Goal: Task Accomplishment & Management: Use online tool/utility

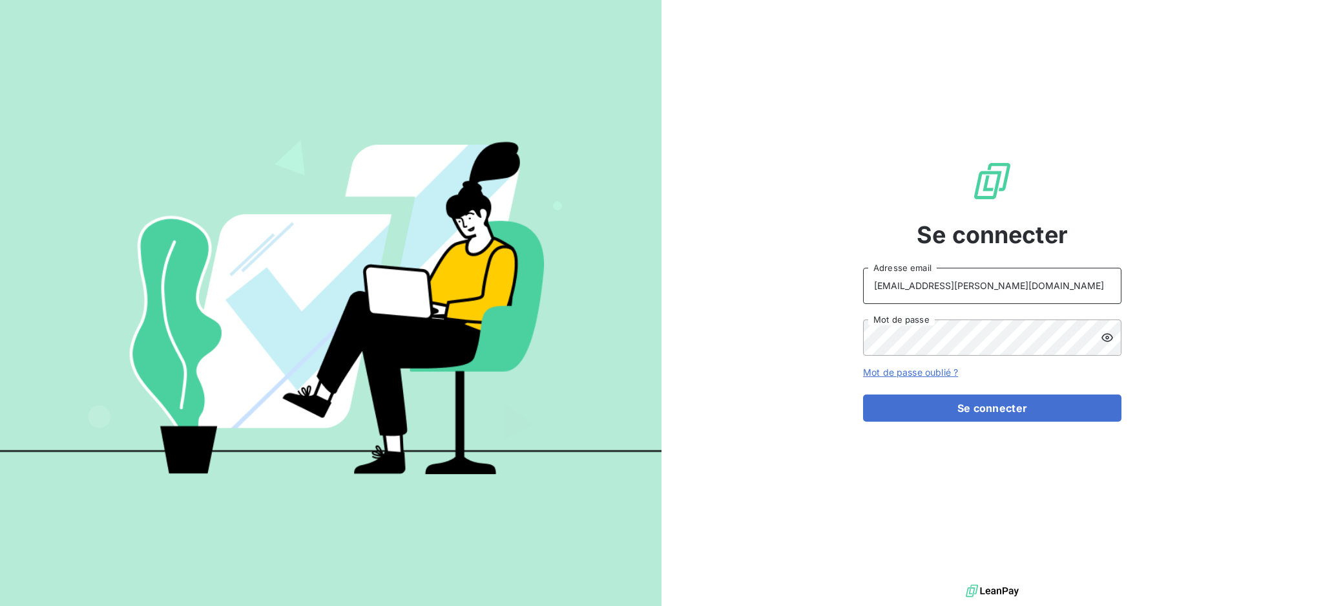
click at [984, 288] on input "recouvrement@serpe.fr" at bounding box center [992, 286] width 258 height 36
type input "dubuc@serpe.fr"
click at [974, 412] on button "Se connecter" at bounding box center [992, 407] width 258 height 27
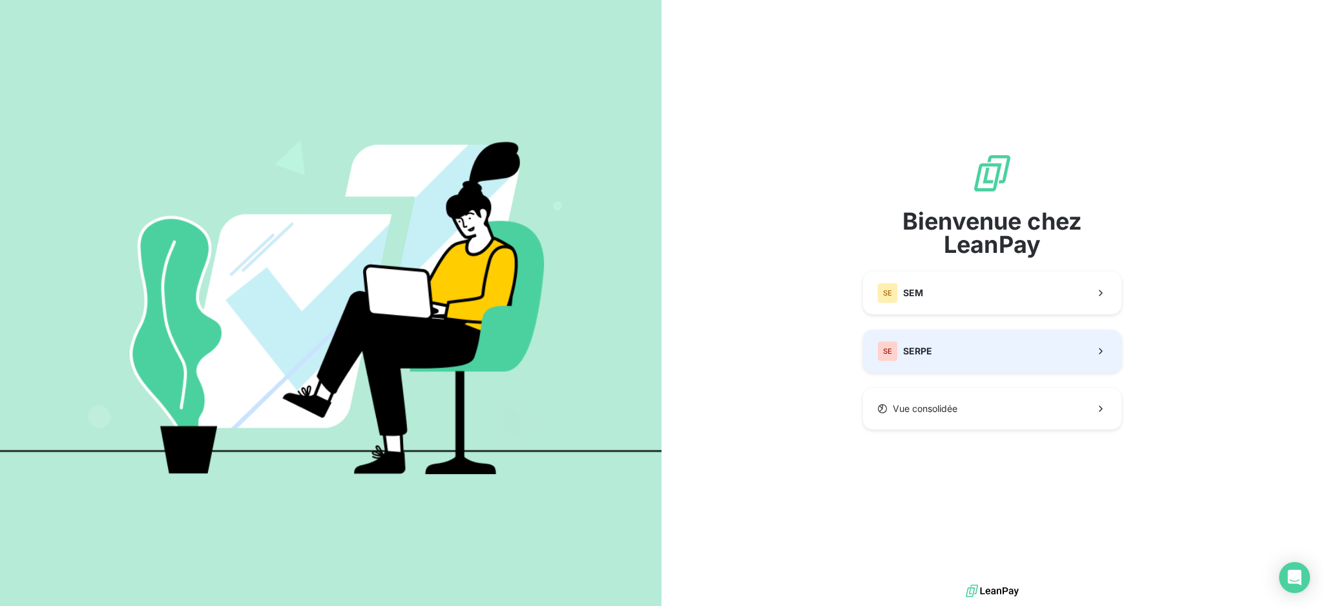
click at [964, 373] on div "Bienvenue chez LeanPay SE SEM SE SERPE Vue consolidée" at bounding box center [992, 291] width 258 height 277
click at [958, 363] on button "SE SERPE" at bounding box center [992, 351] width 258 height 43
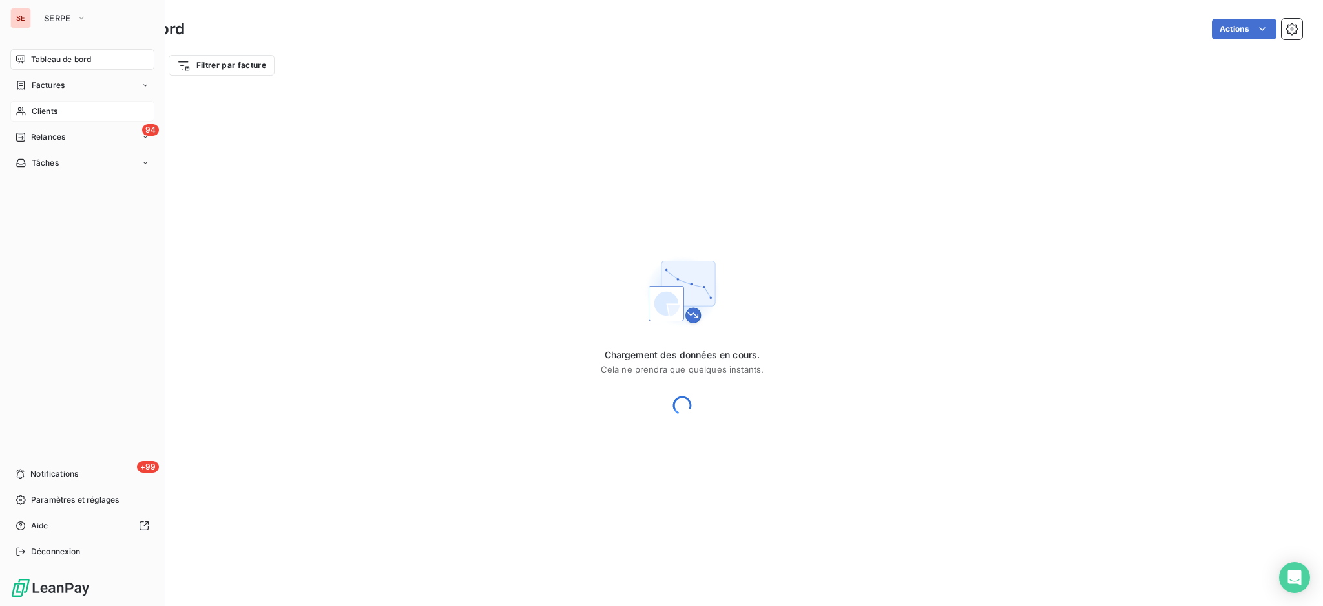
click at [45, 111] on span "Clients" at bounding box center [45, 111] width 26 height 12
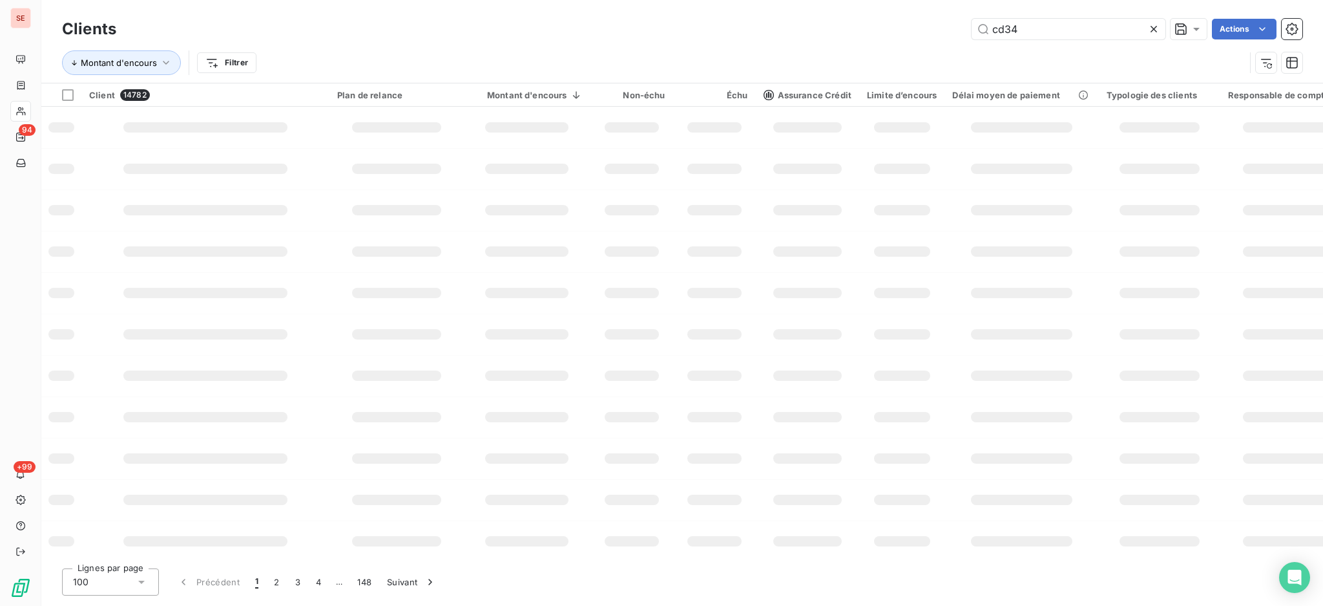
type input "cd34"
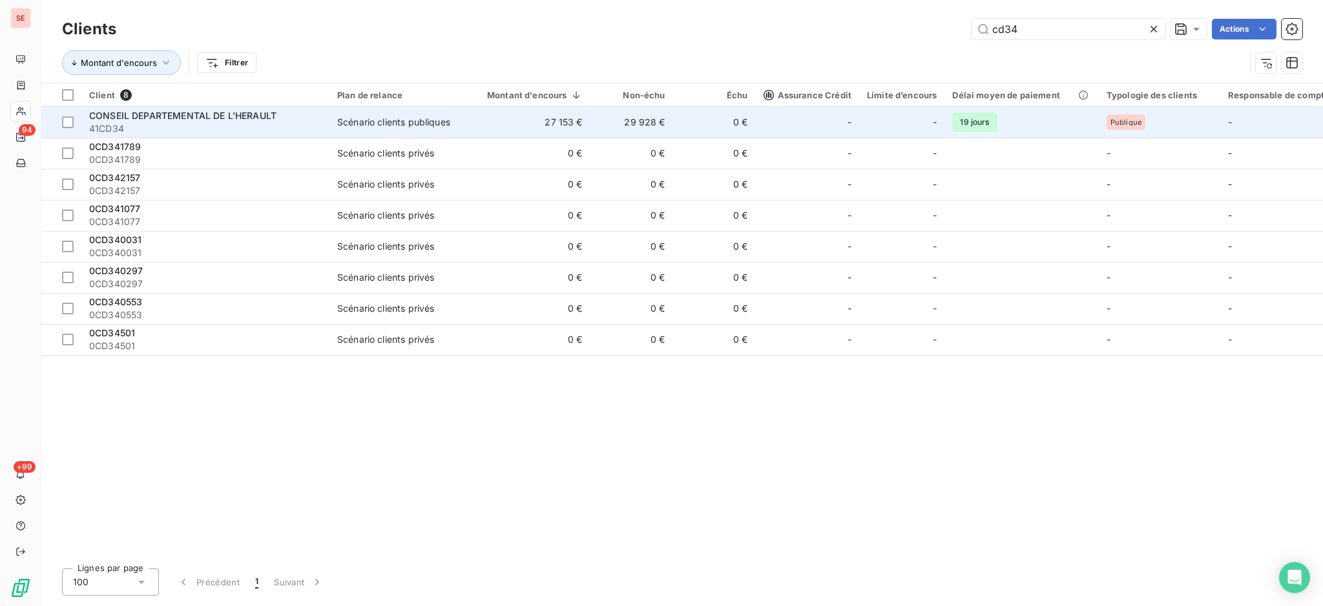
click at [291, 114] on div "CONSEIL DEPARTEMENTAL DE L'HERAULT" at bounding box center [205, 115] width 233 height 13
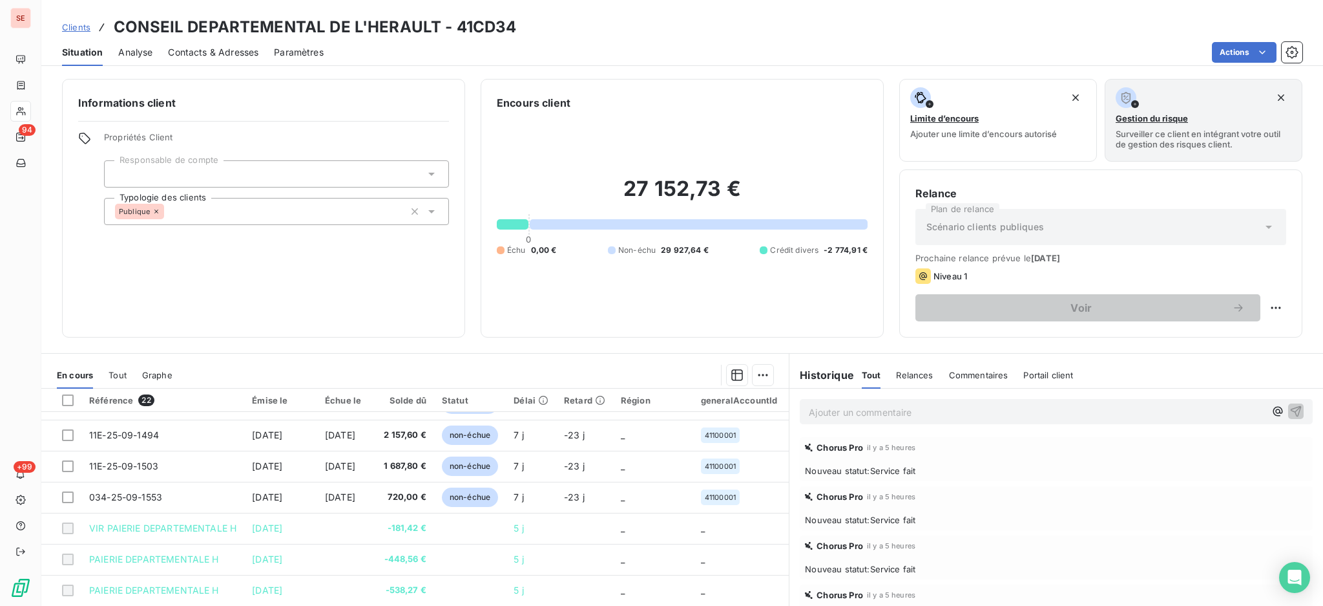
scroll to position [70, 0]
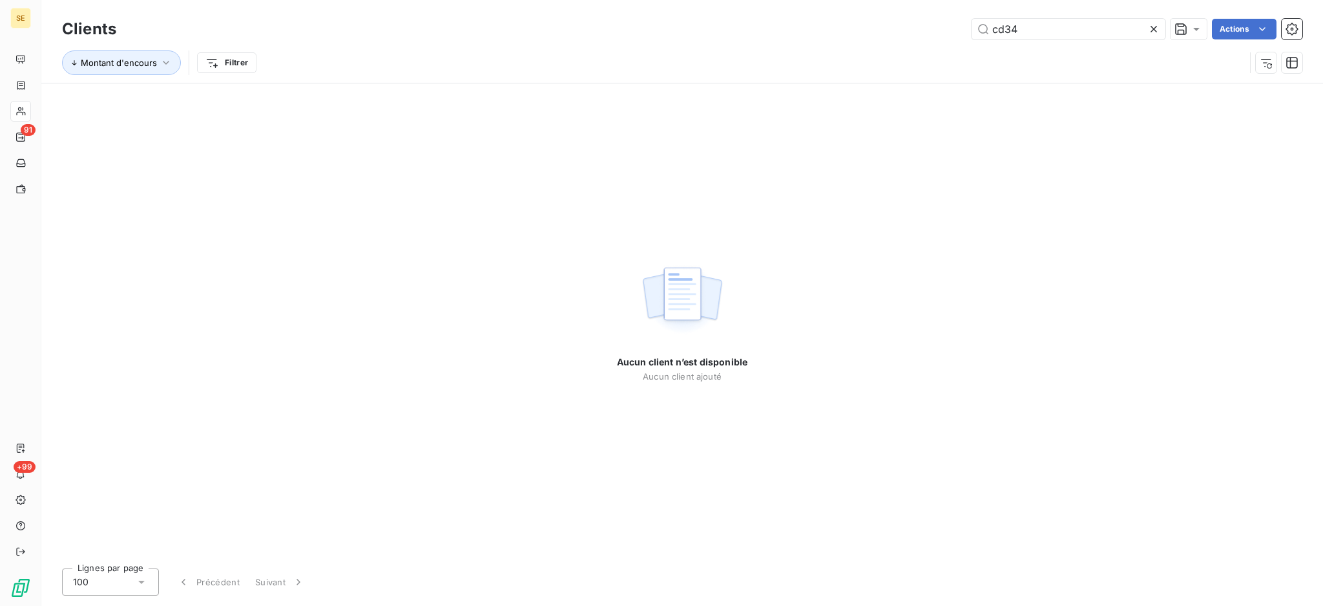
click at [1154, 32] on icon at bounding box center [1154, 29] width 13 height 13
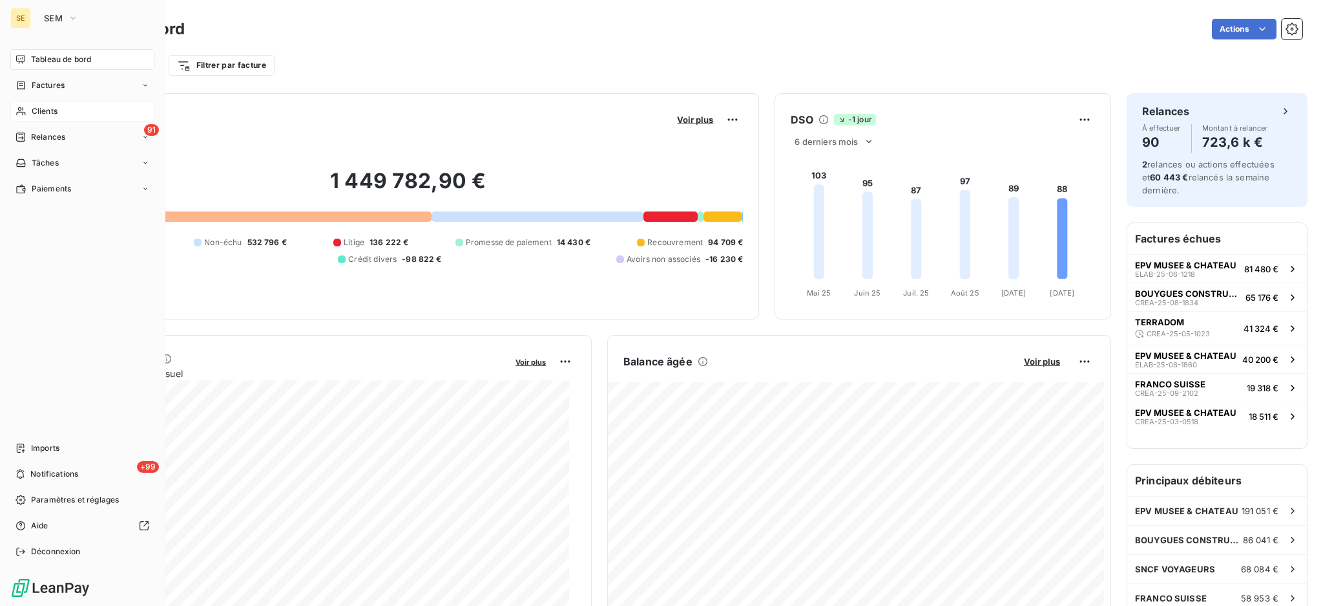
click at [45, 118] on div "Clients" at bounding box center [82, 111] width 144 height 21
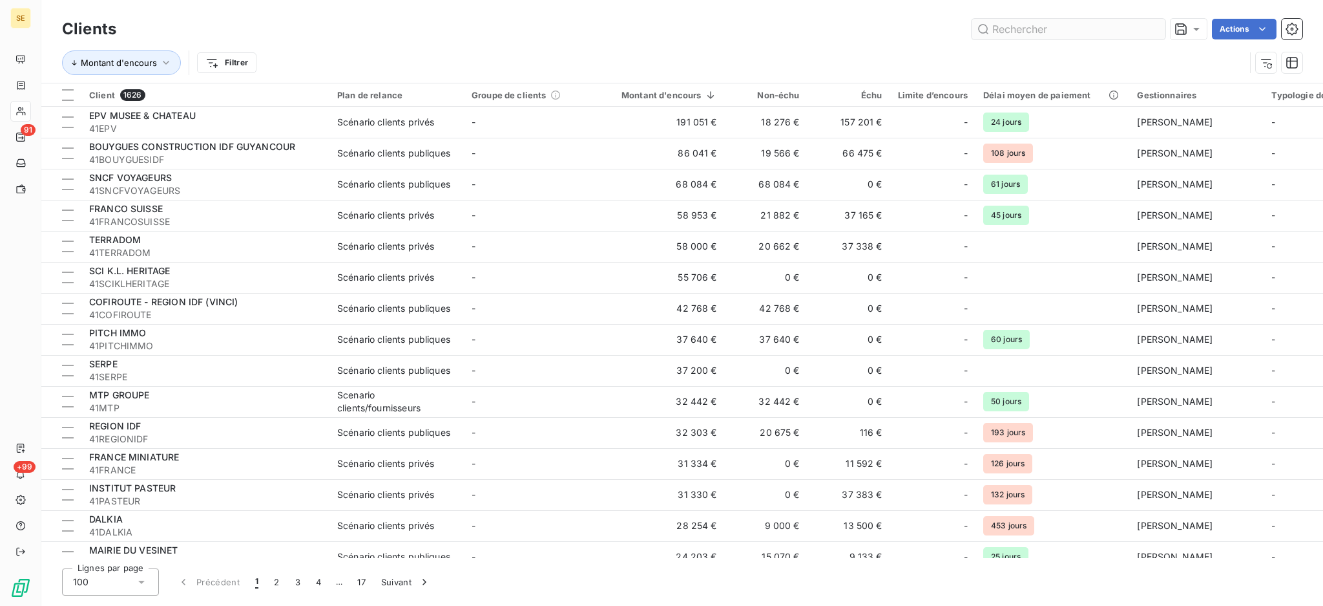
click at [1047, 31] on input "text" at bounding box center [1069, 29] width 194 height 21
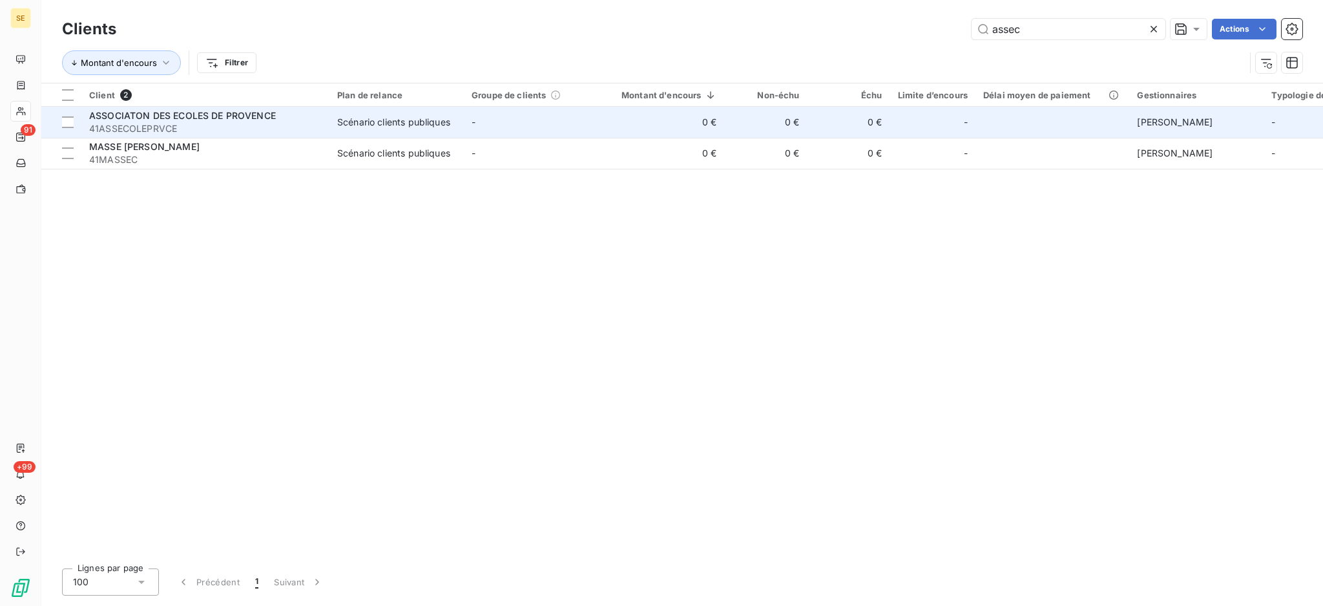
type input "assec"
click at [231, 123] on span "41ASSECOLEPRVCE" at bounding box center [205, 128] width 233 height 13
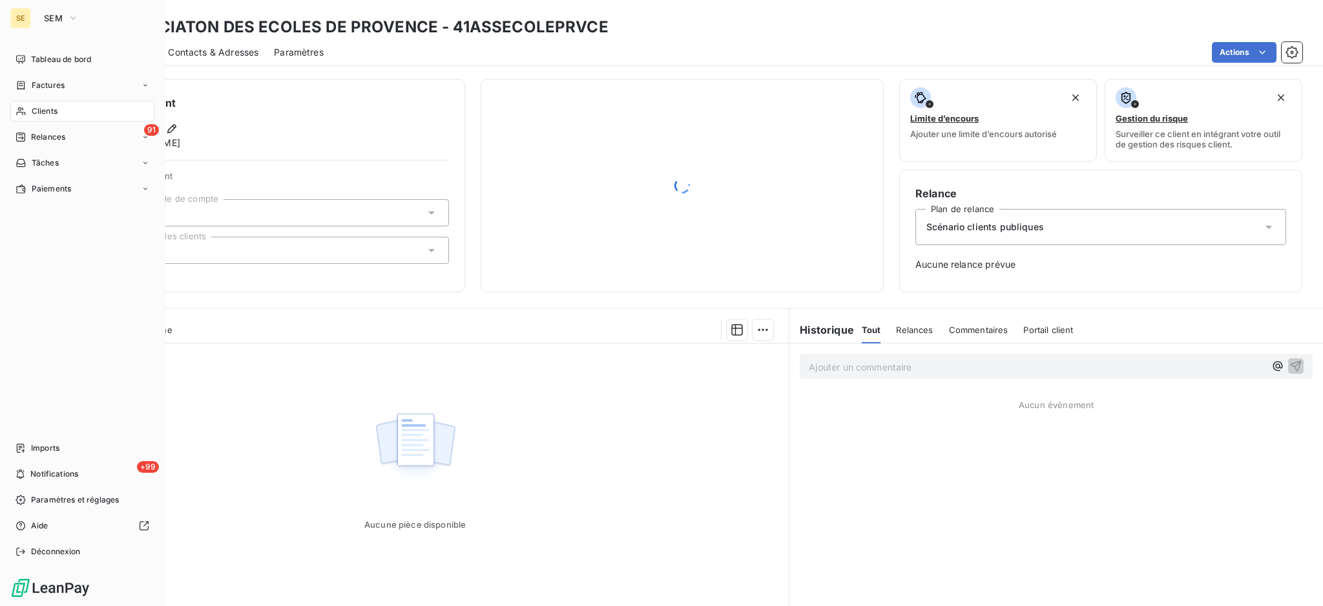
click at [44, 114] on span "Clients" at bounding box center [45, 111] width 26 height 12
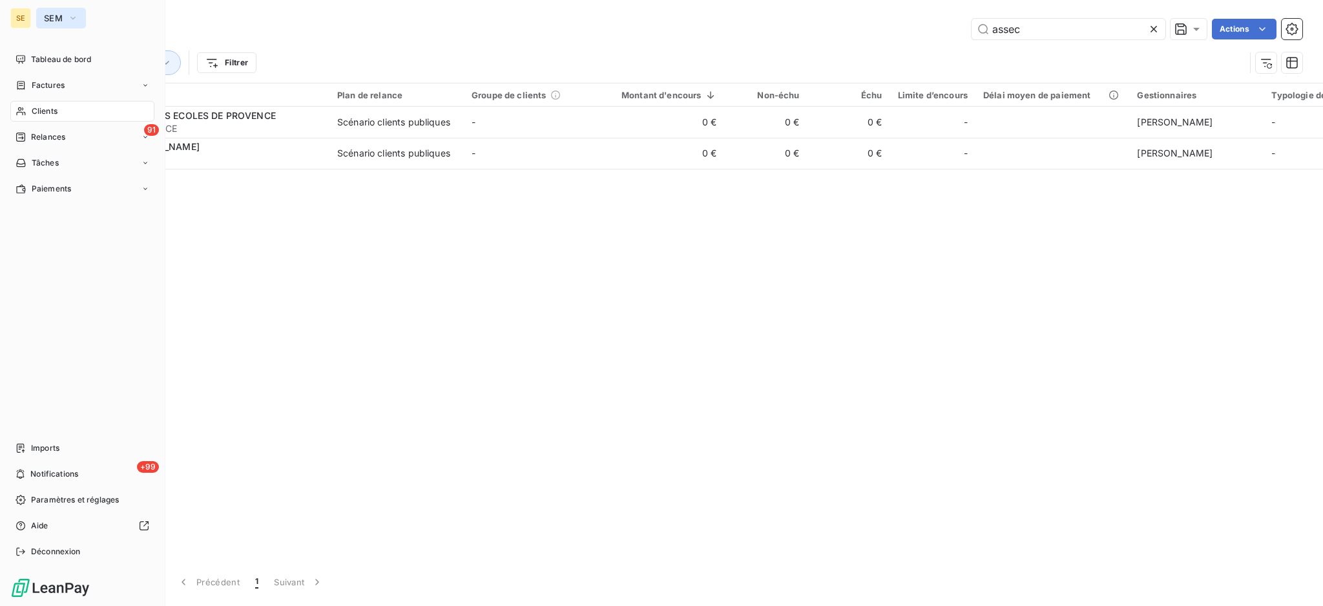
click at [55, 16] on span "SEM" at bounding box center [53, 18] width 19 height 10
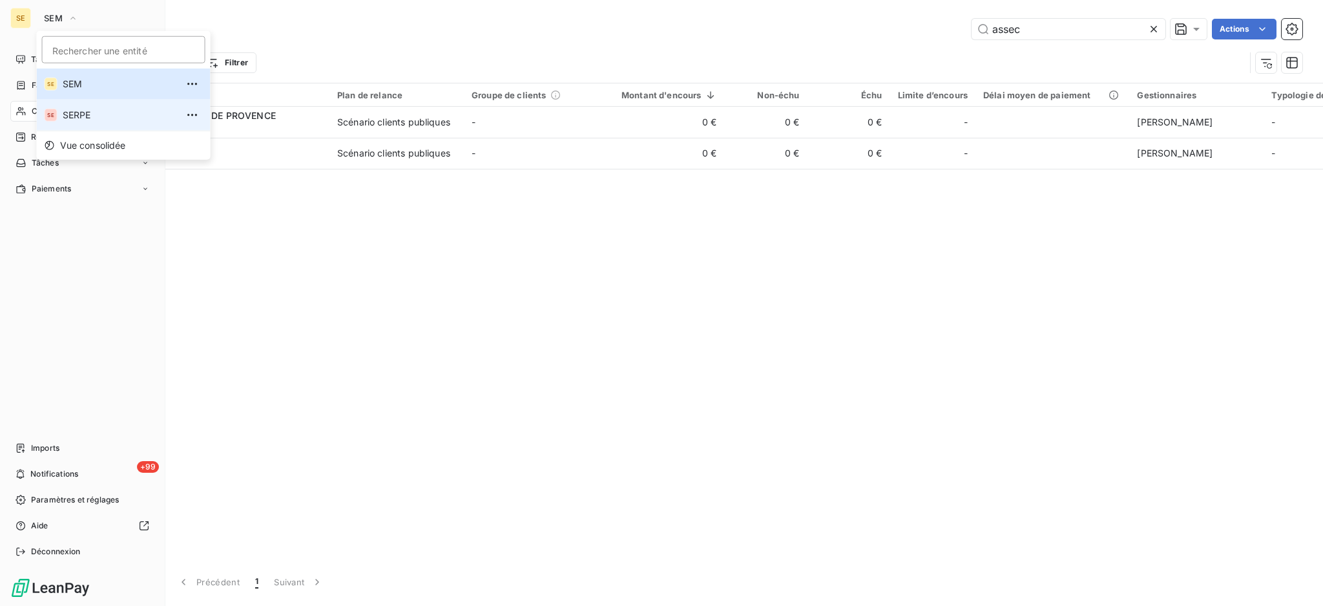
click at [100, 116] on span "SERPE" at bounding box center [120, 115] width 114 height 13
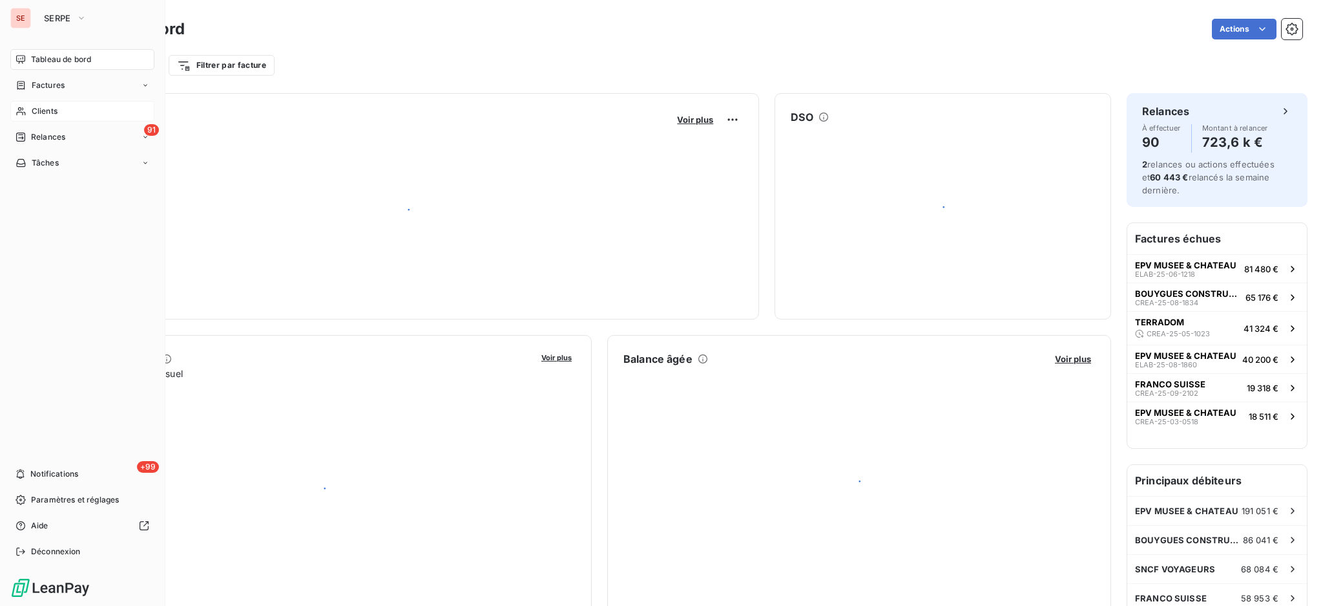
drag, startPoint x: 54, startPoint y: 111, endPoint x: 93, endPoint y: 103, distance: 40.3
click at [54, 111] on span "Clients" at bounding box center [45, 111] width 26 height 12
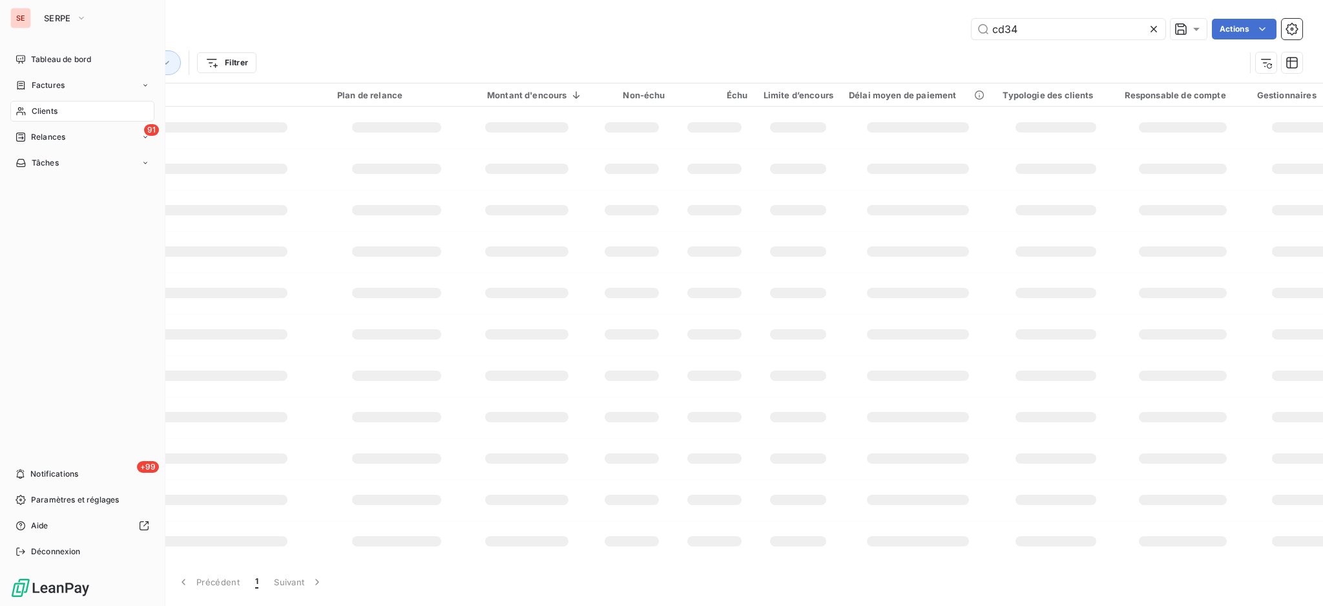
type input "assec"
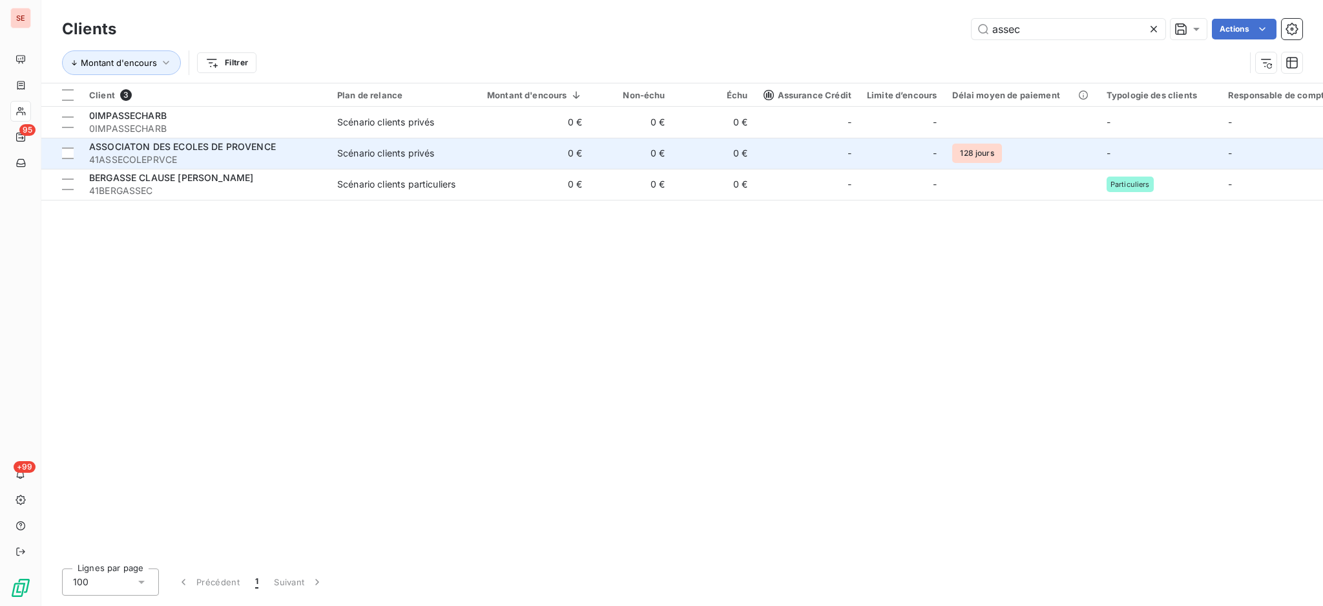
click at [220, 151] on span "ASSOCIATON DES ECOLES DE PROVENCE" at bounding box center [182, 146] width 187 height 11
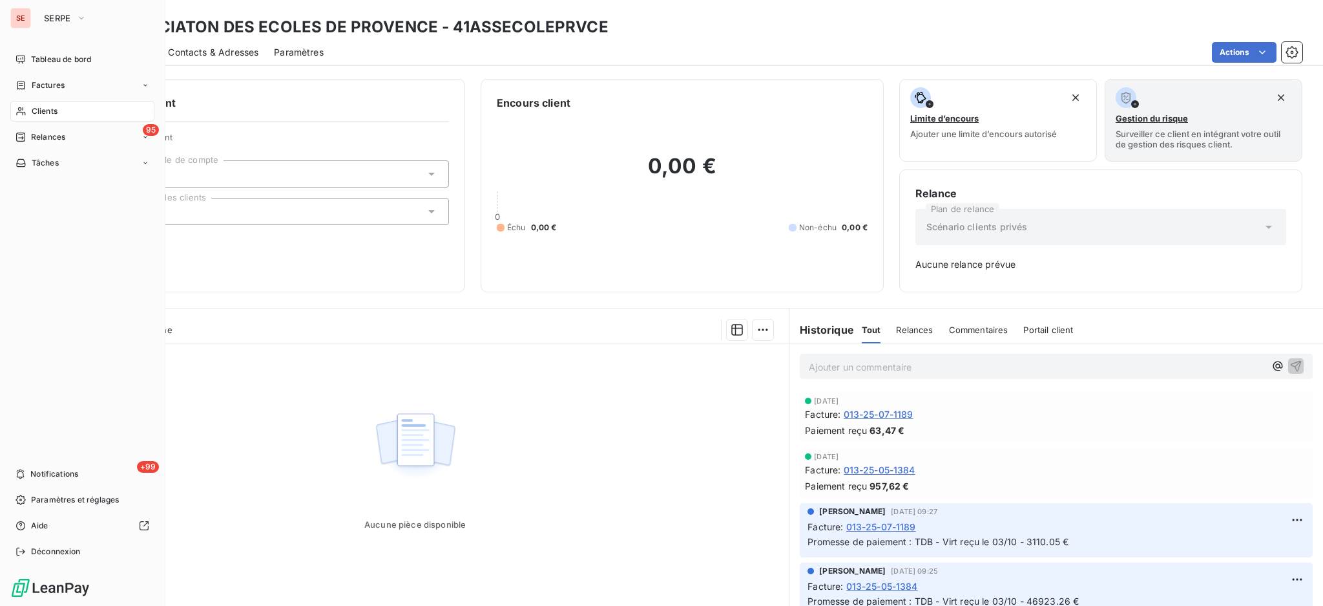
click at [54, 112] on span "Clients" at bounding box center [45, 111] width 26 height 12
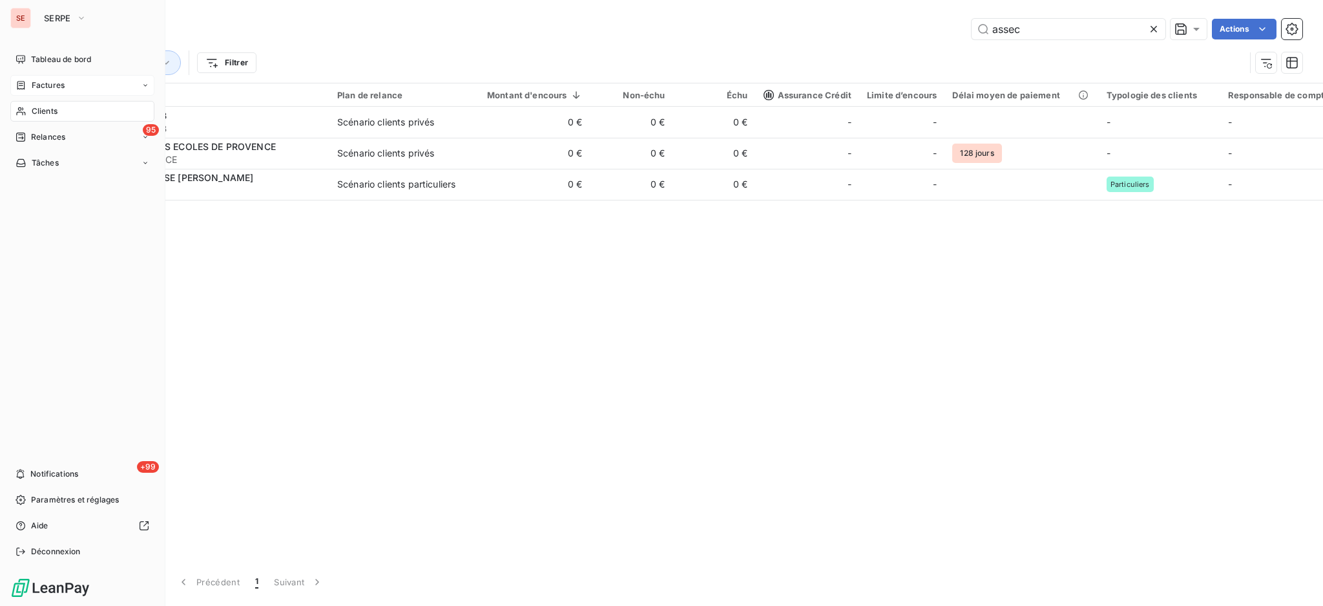
click at [35, 86] on span "Factures" at bounding box center [48, 85] width 33 height 12
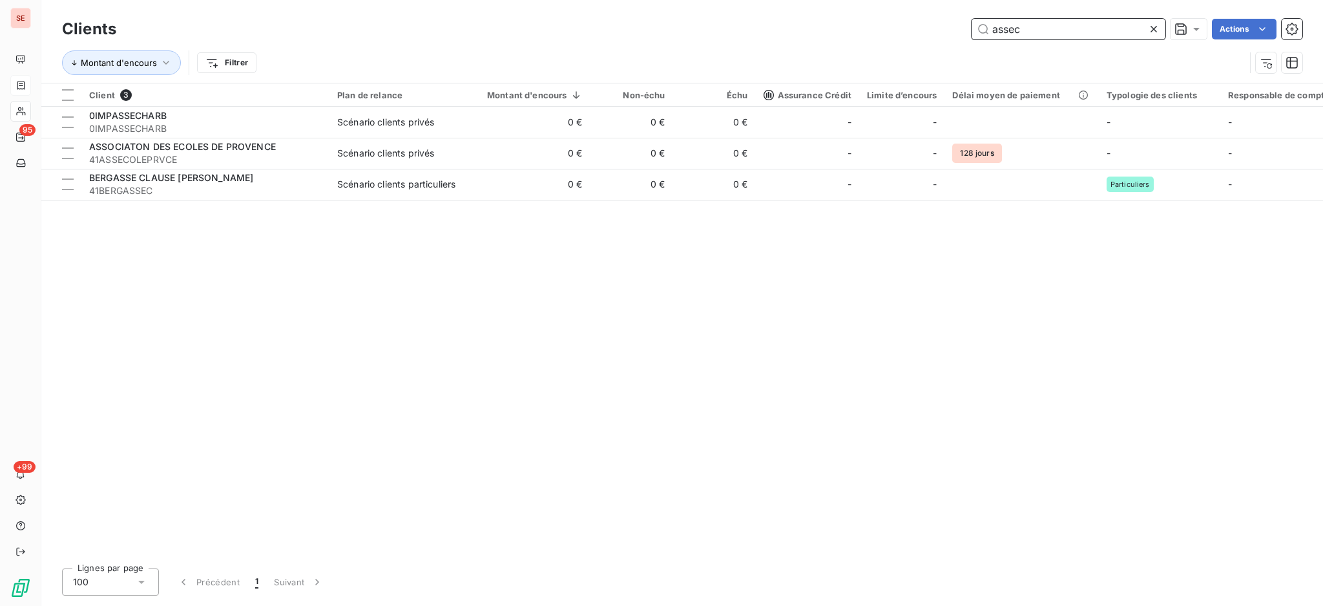
drag, startPoint x: 1049, startPoint y: 27, endPoint x: 876, endPoint y: 32, distance: 172.6
click at [876, 32] on div "assec Actions" at bounding box center [717, 29] width 1171 height 21
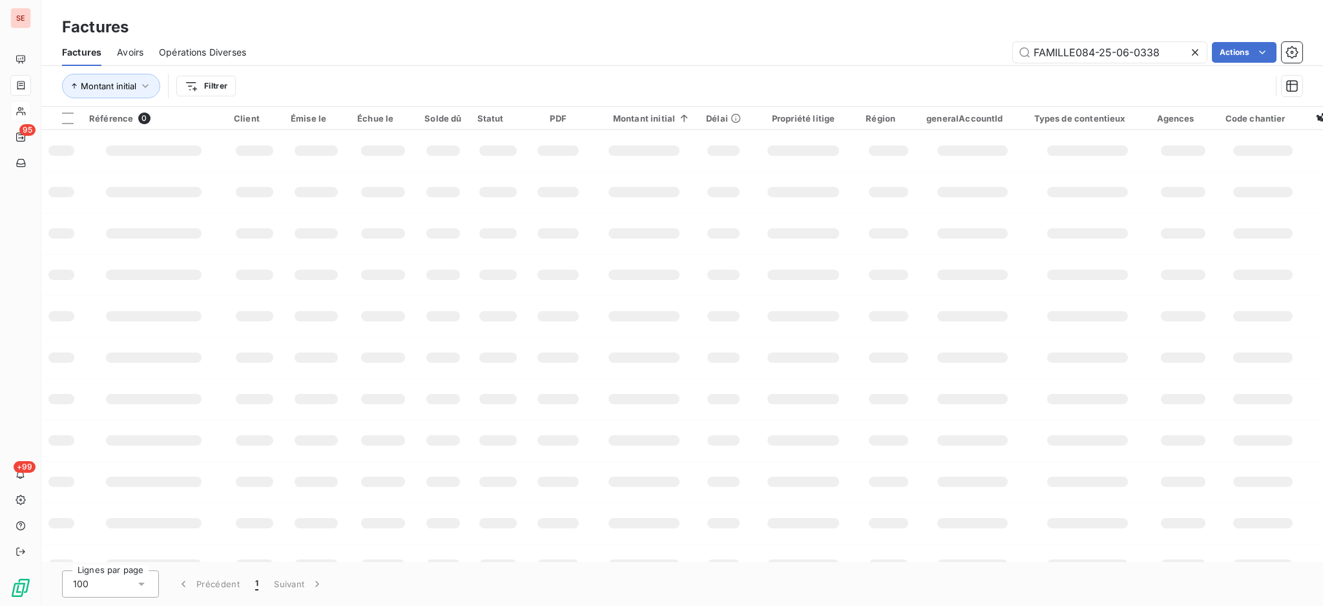
drag, startPoint x: 1080, startPoint y: 51, endPoint x: 879, endPoint y: 36, distance: 202.2
click at [944, 31] on div "Factures Factures Avoirs Opérations Diverses FAMILLE084-25-06-0338 Actions Mont…" at bounding box center [682, 53] width 1282 height 107
type input "84-25-06-0338"
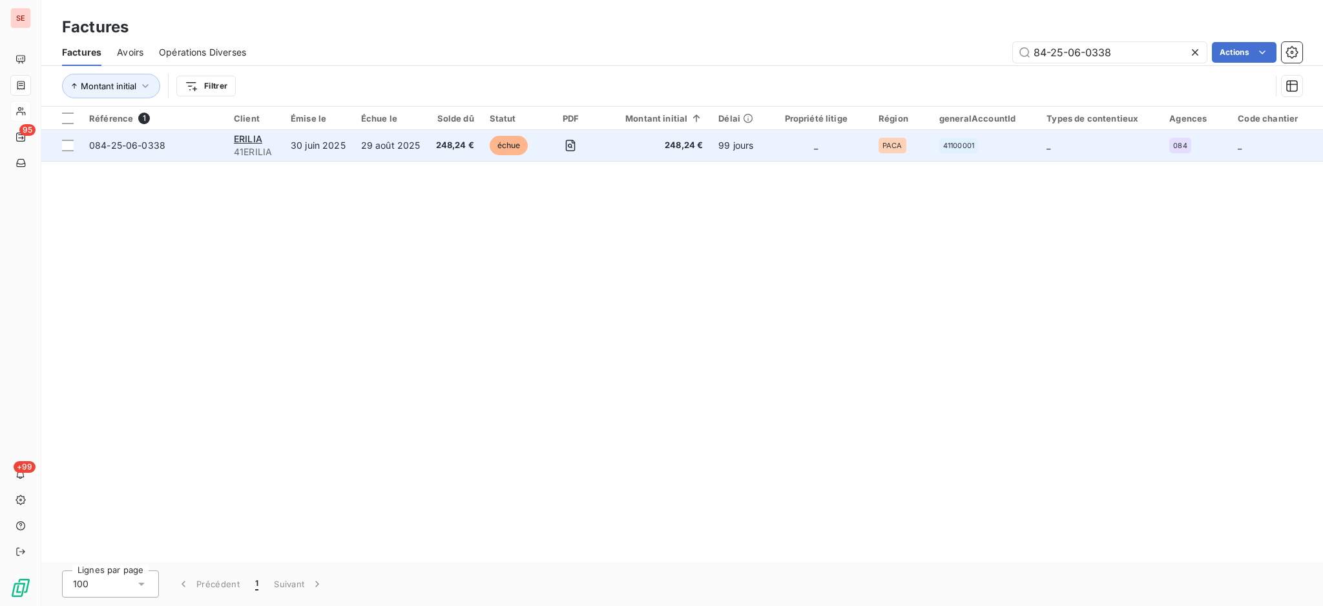
click at [335, 141] on td "30 juin 2025" at bounding box center [318, 145] width 70 height 31
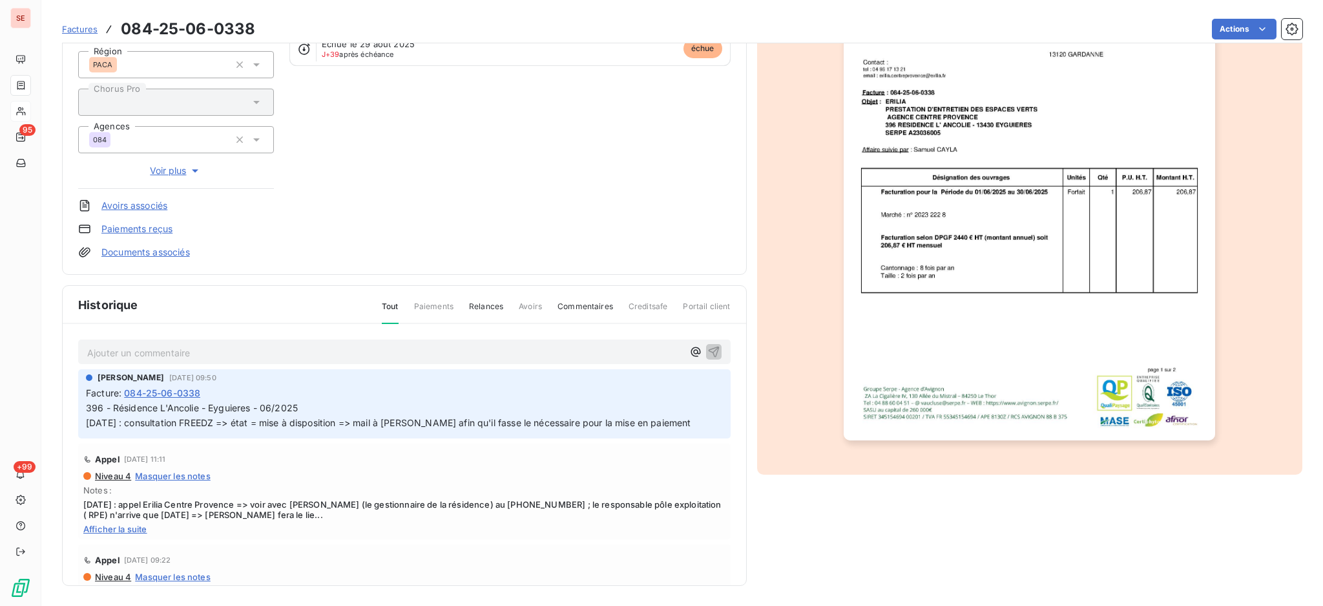
scroll to position [85, 0]
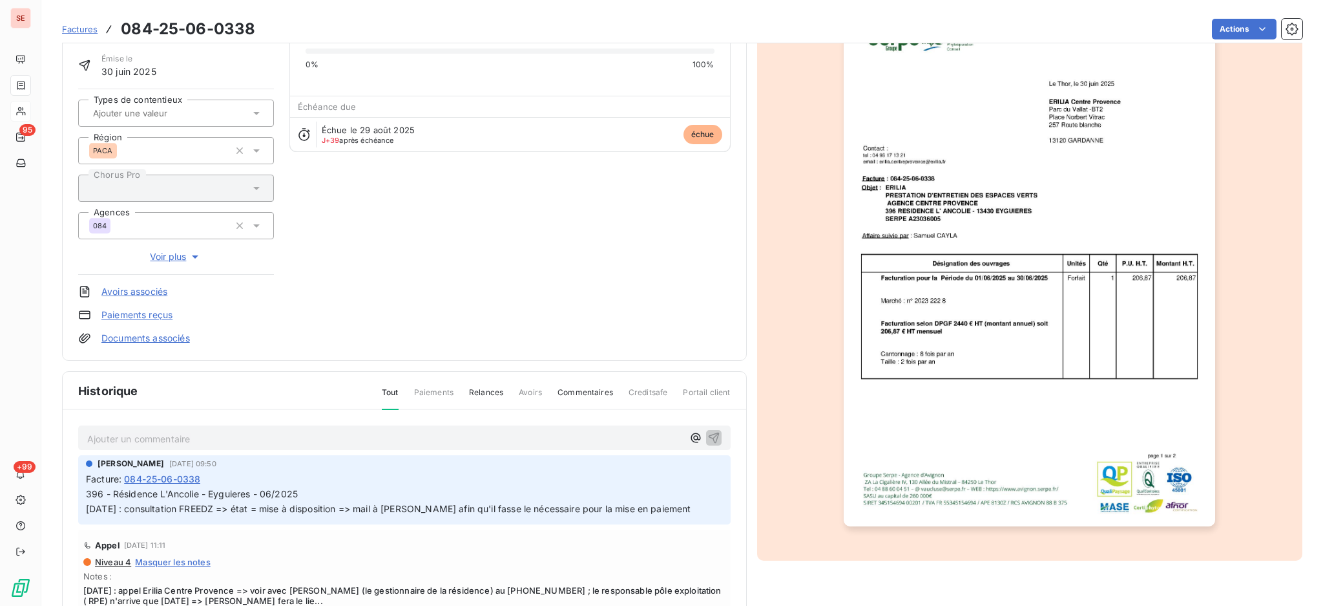
click at [123, 439] on p "Ajouter un commentaire ﻿" at bounding box center [385, 438] width 596 height 16
click at [207, 437] on p "07/10 Maud Michot :" at bounding box center [385, 437] width 596 height 15
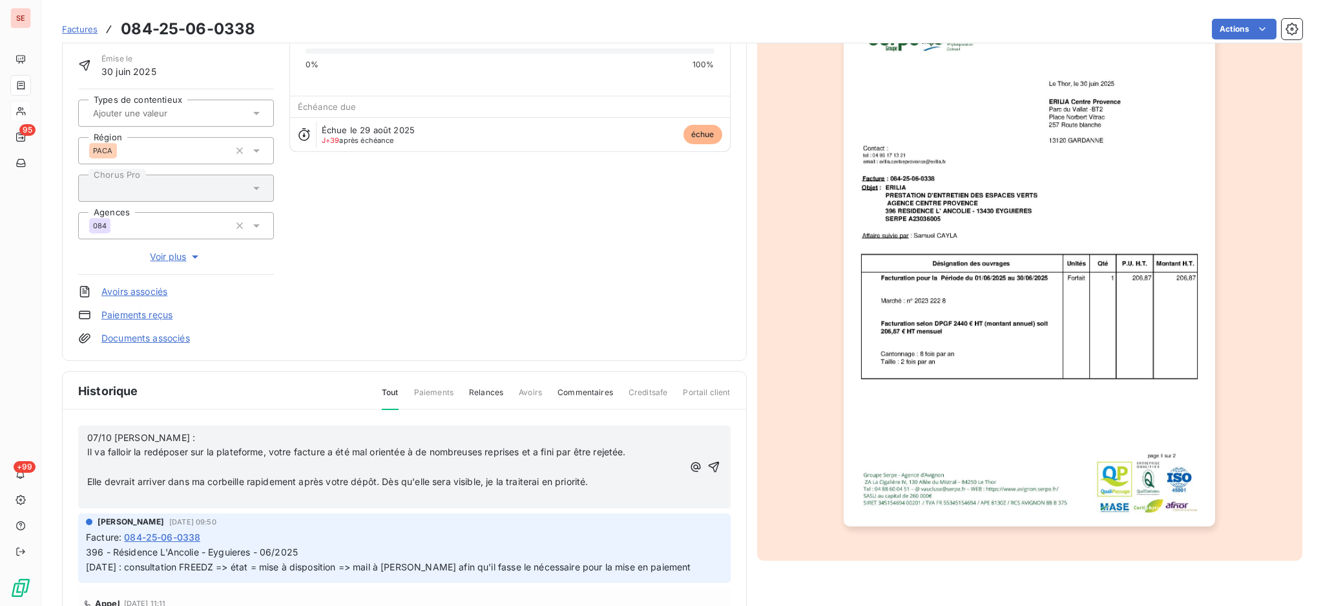
click at [244, 465] on p "﻿" at bounding box center [385, 466] width 596 height 15
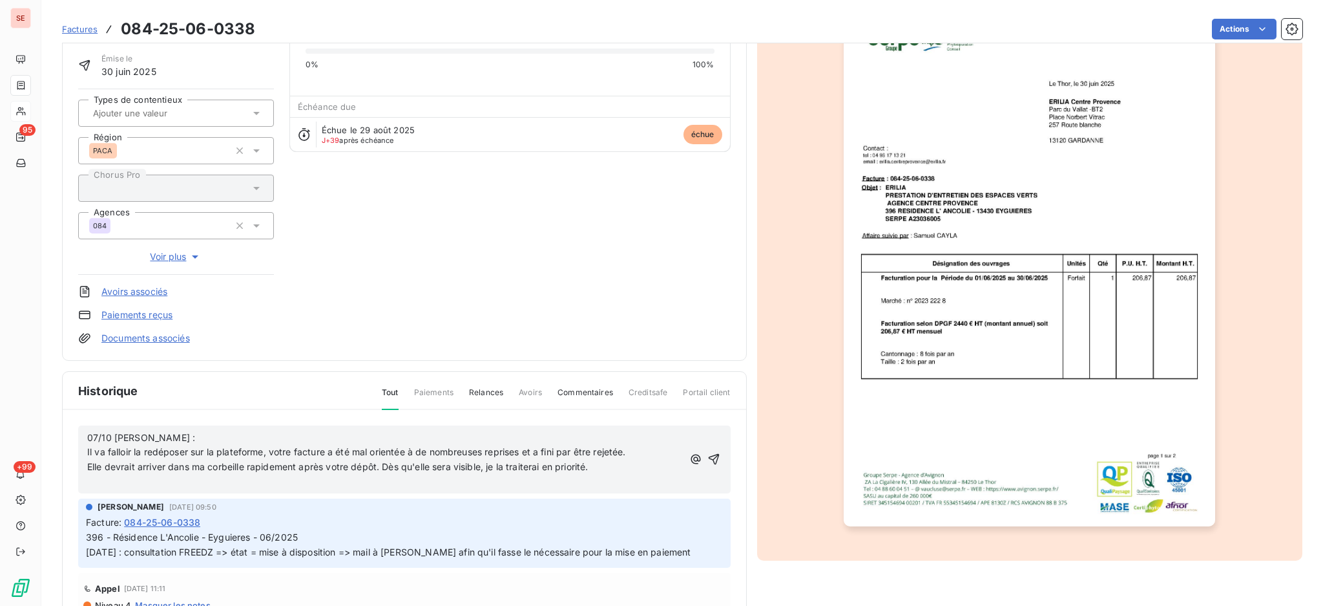
click at [236, 482] on p "﻿" at bounding box center [385, 481] width 596 height 15
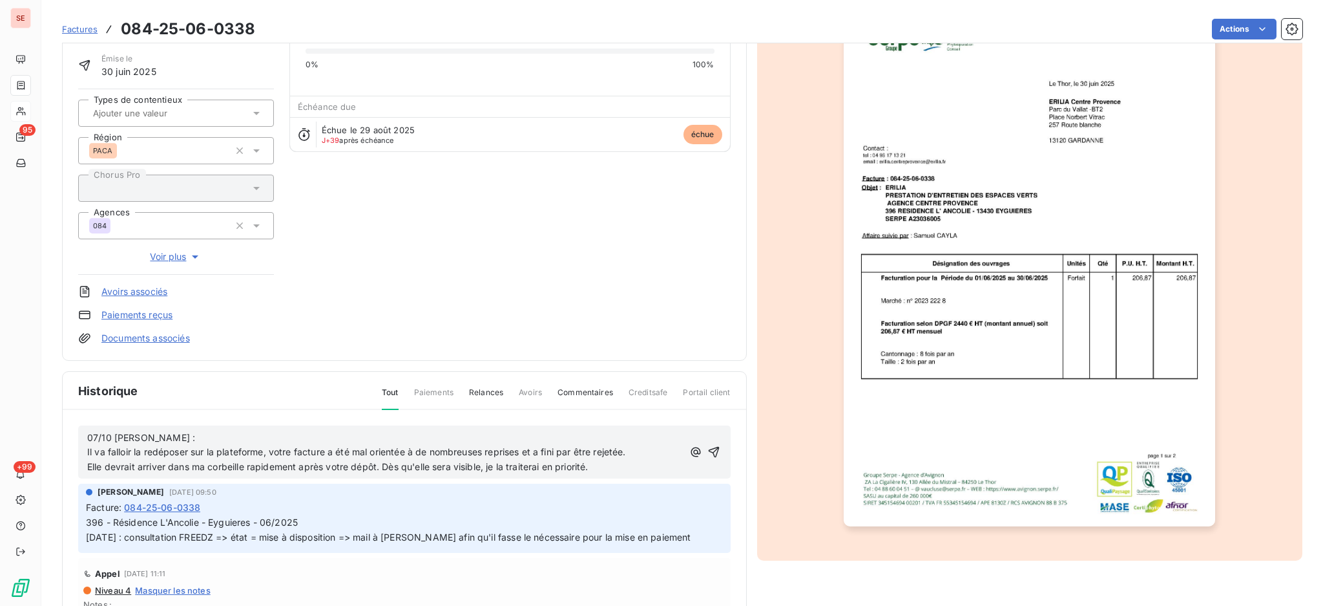
click at [220, 430] on p "07/10 Maud Michot : Il va falloir la redéposer sur la plateforme, votre facture…" at bounding box center [385, 445] width 596 height 30
click at [611, 474] on div "07/10 Maud Michot : Il va falloir la redéposer sur la plateforme, votre facture…" at bounding box center [404, 452] width 653 height 54
click at [607, 469] on p "Elle devrait arriver dans ma corbeille rapidement après votre dépôt. Dès qu'ell…" at bounding box center [385, 466] width 596 height 15
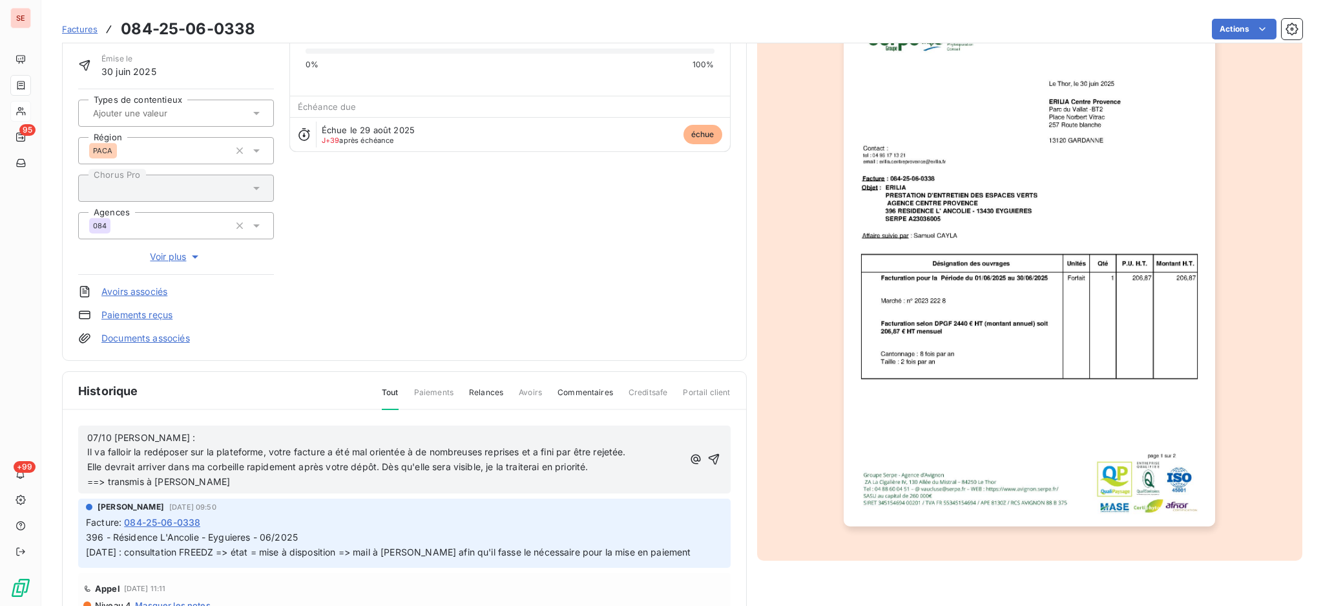
click at [167, 479] on span "Elle devrait arriver dans ma corbeille rapidement après votre dépôt. Dès qu'ell…" at bounding box center [337, 474] width 501 height 26
click at [271, 482] on p "Elle devrait arriver dans ma corbeille rapidement après votre dépôt. Dès qu'ell…" at bounding box center [385, 474] width 596 height 30
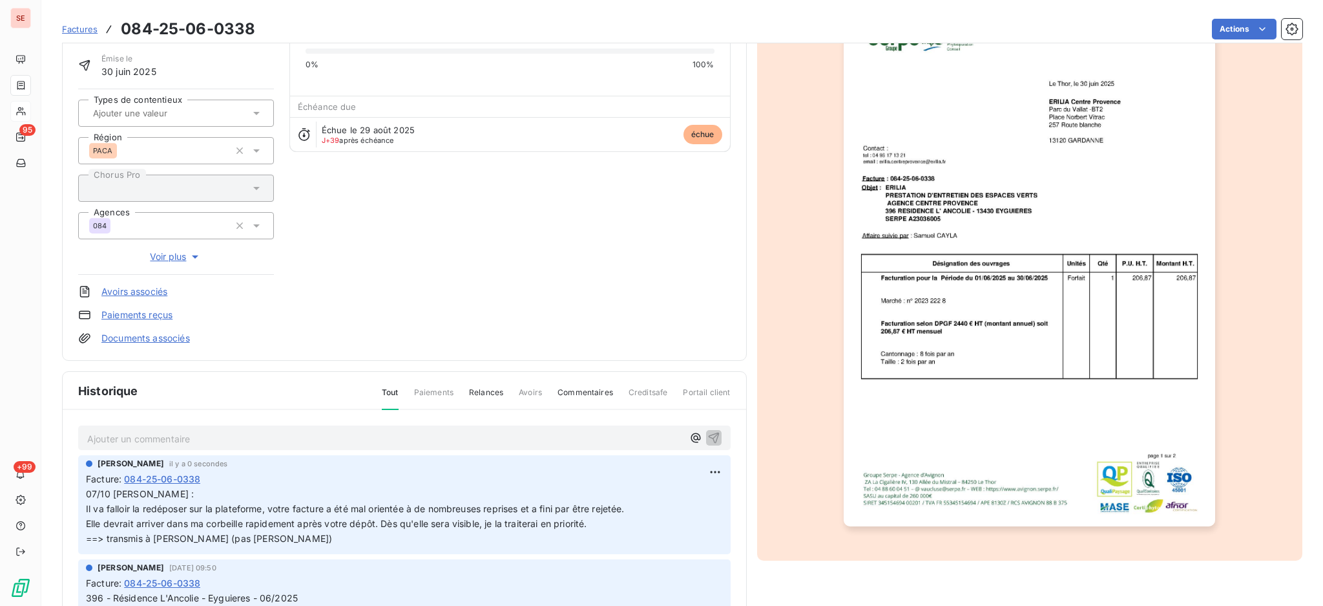
scroll to position [0, 0]
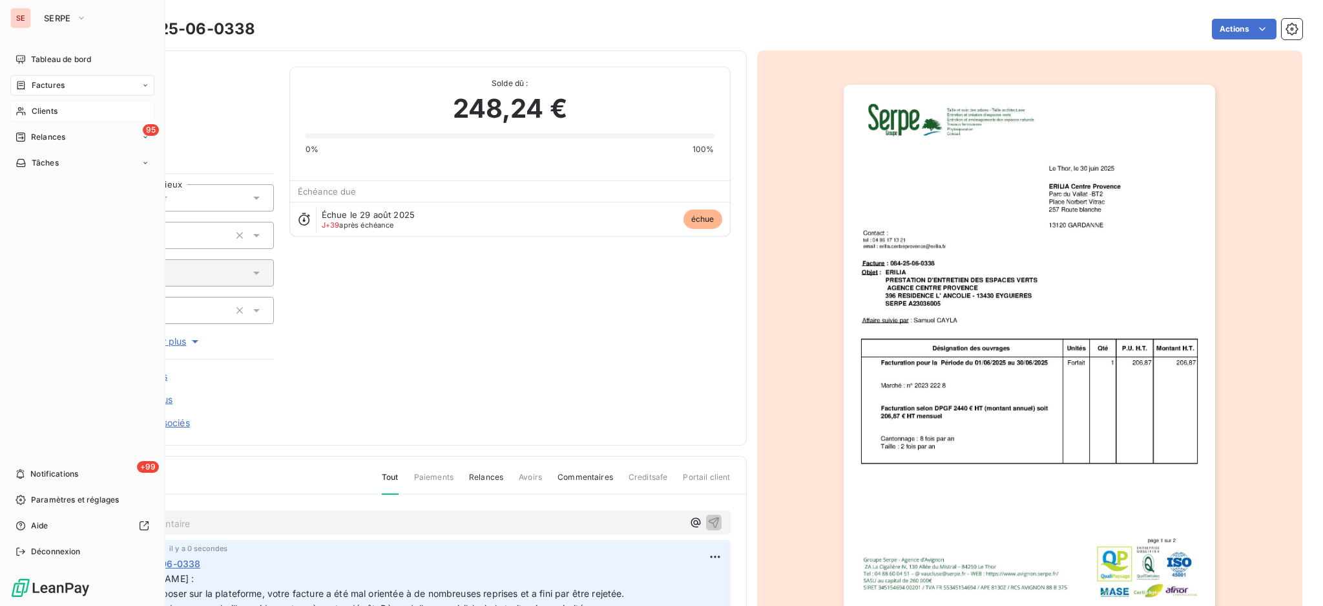
drag, startPoint x: 40, startPoint y: 90, endPoint x: 187, endPoint y: 72, distance: 148.4
click at [40, 90] on span "Factures" at bounding box center [48, 85] width 33 height 12
click at [52, 81] on span "Factures" at bounding box center [48, 85] width 33 height 12
click at [48, 115] on span "Factures" at bounding box center [47, 111] width 33 height 12
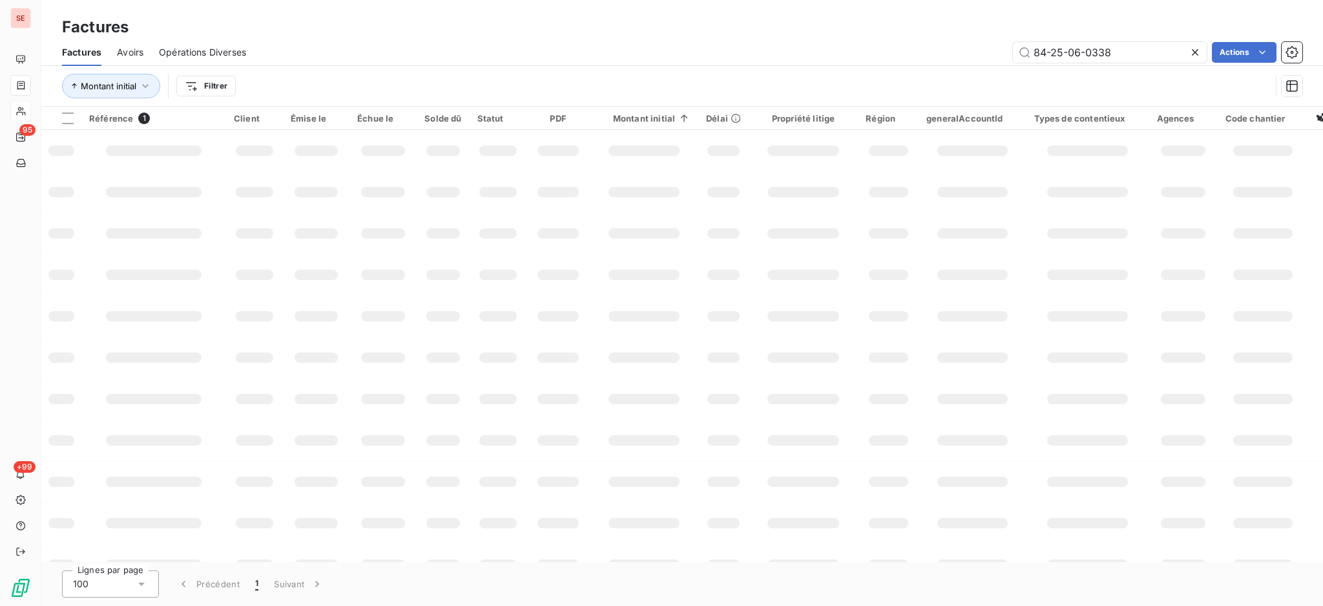
drag, startPoint x: 1122, startPoint y: 52, endPoint x: 957, endPoint y: 40, distance: 165.8
click at [957, 40] on div "Factures Avoirs Opérations Diverses 84-25-06-0338 Actions" at bounding box center [682, 52] width 1282 height 27
type input "25-07-0447"
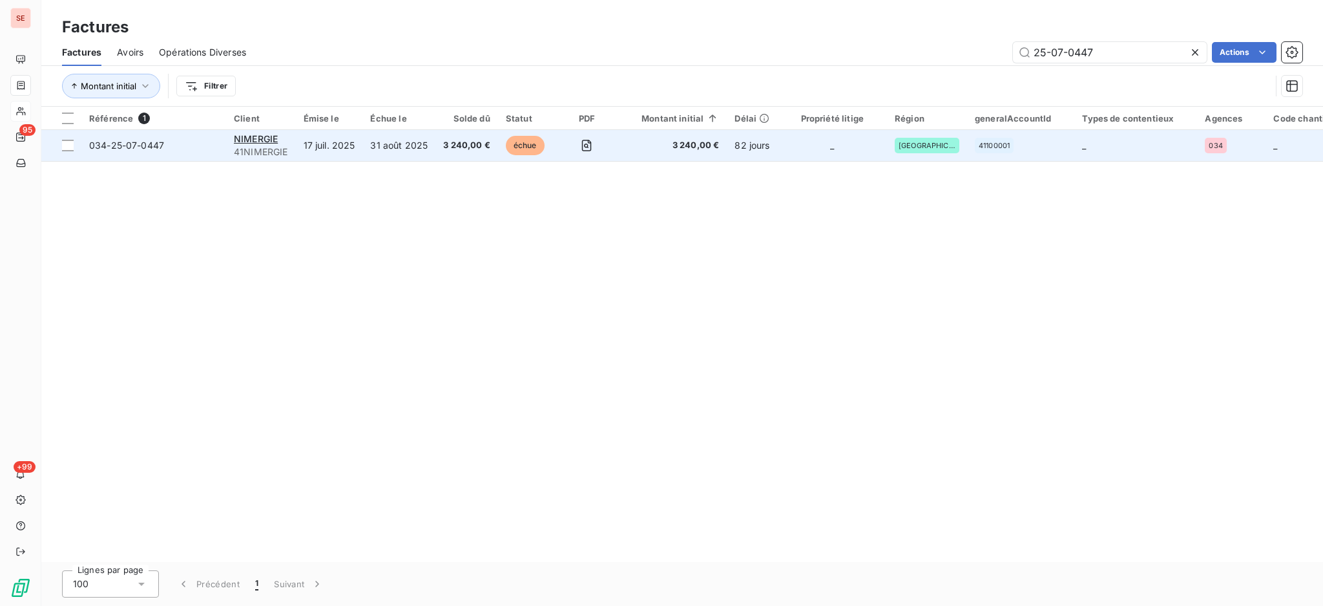
click at [281, 148] on span "41NIMERGIE" at bounding box center [261, 151] width 54 height 13
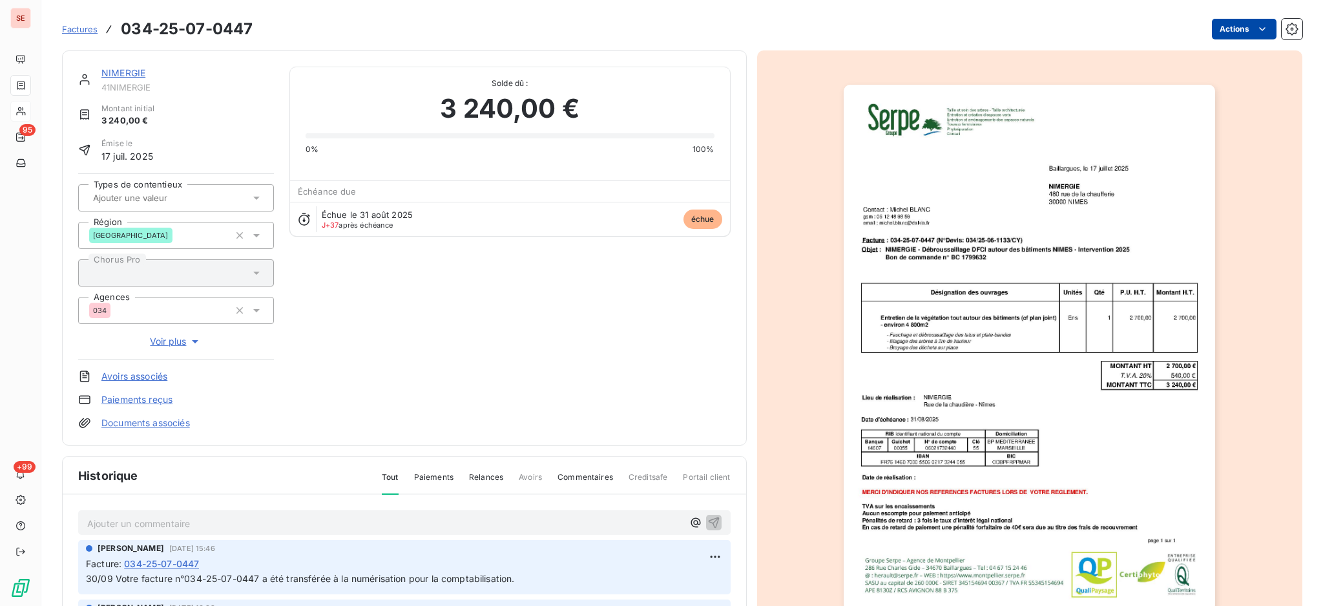
click at [1214, 31] on html "SE 95 +99 Factures 034-25-07-0447 Actions NIMERGIE 41NIMERGIE Montant initial 3…" at bounding box center [661, 303] width 1323 height 606
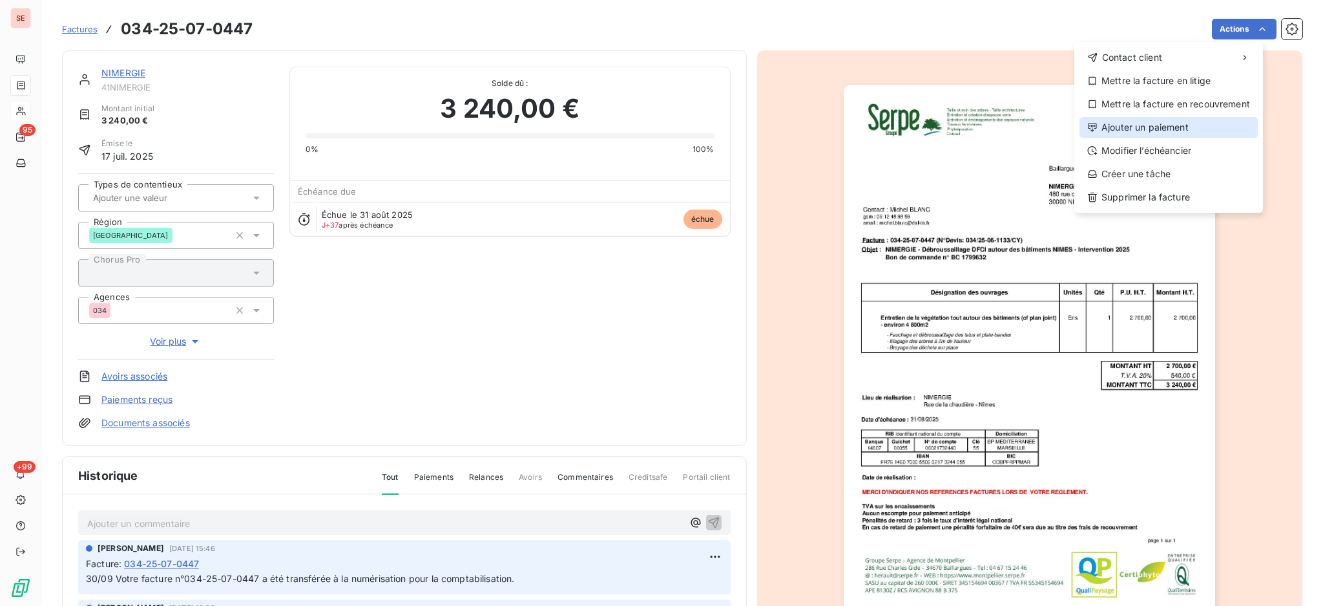
click at [1185, 134] on div "Ajouter un paiement" at bounding box center [1169, 127] width 178 height 21
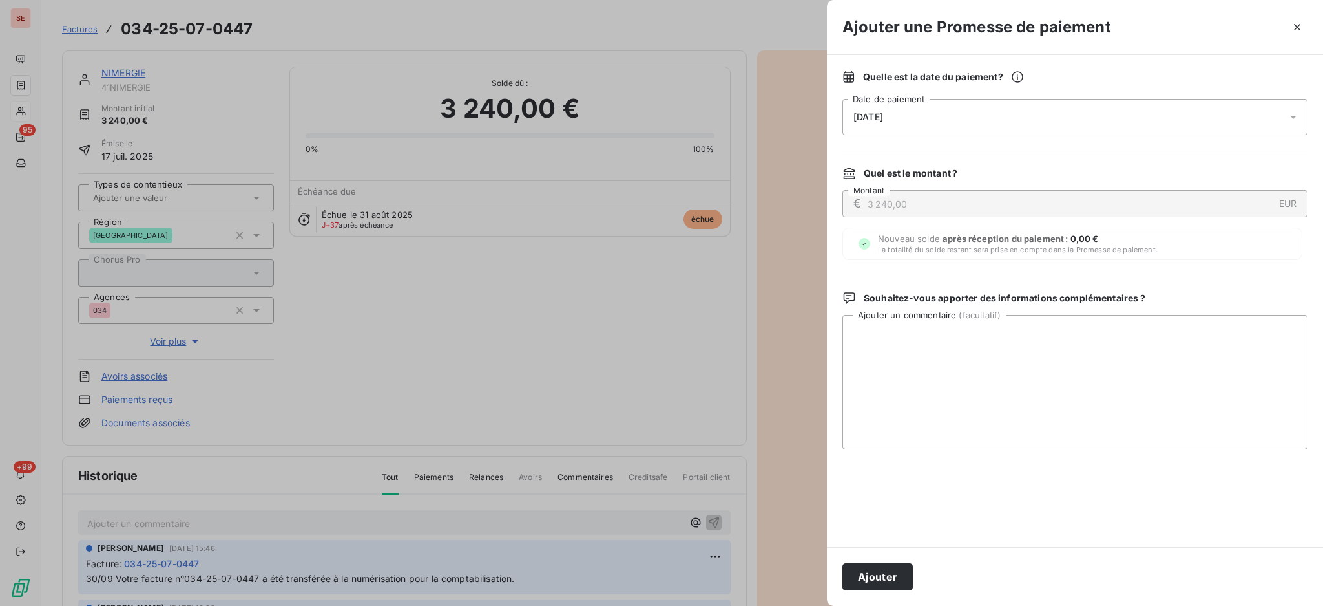
click at [1289, 118] on icon at bounding box center [1293, 117] width 13 height 13
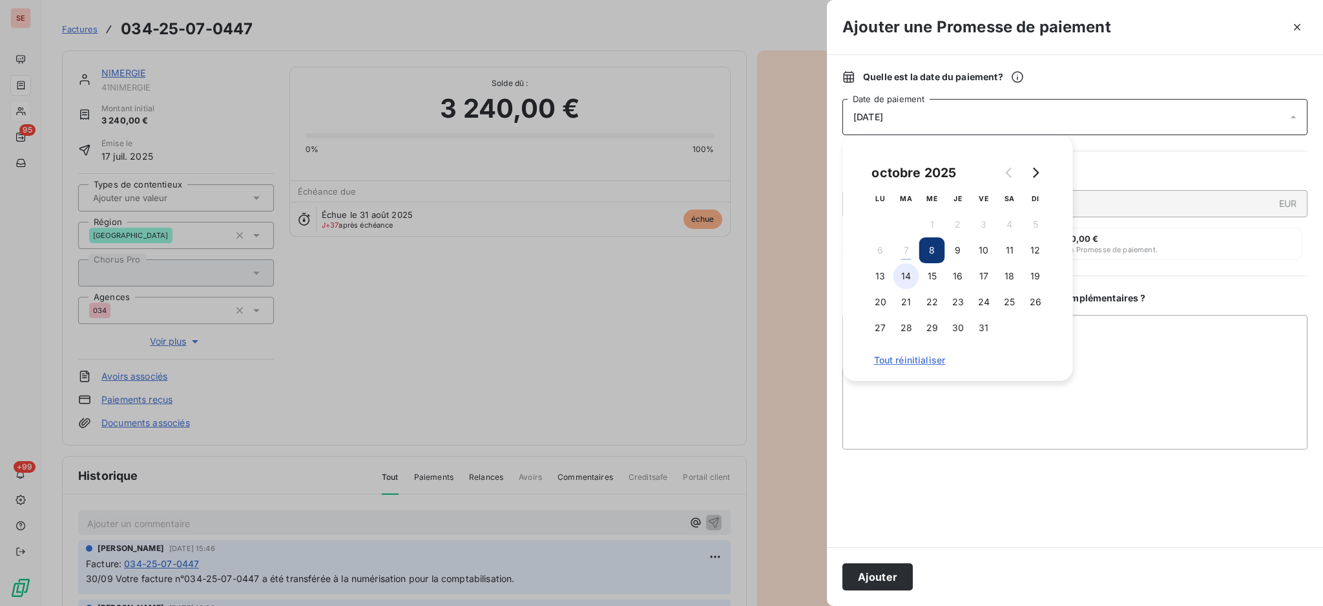
click at [913, 277] on button "14" at bounding box center [907, 276] width 26 height 26
click at [1124, 337] on textarea "Ajouter un commentaire ( facultatif )" at bounding box center [1075, 382] width 465 height 134
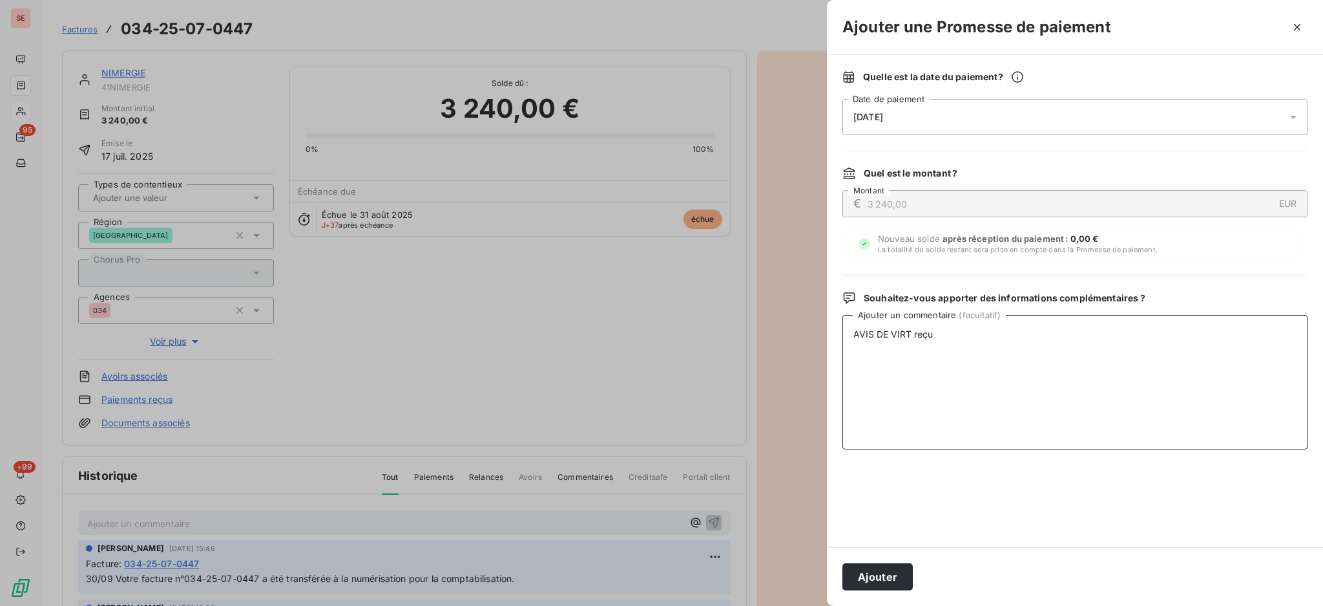
drag, startPoint x: 869, startPoint y: 332, endPoint x: 819, endPoint y: 328, distance: 49.9
click at [819, 605] on div "Ajouter une Promesse de paiement Quelle est la date du paiement ? 14/10/2025 Da…" at bounding box center [661, 606] width 1323 height 0
type textarea "AVIS DE VIRT reçu"
click at [894, 580] on button "Ajouter" at bounding box center [878, 576] width 70 height 27
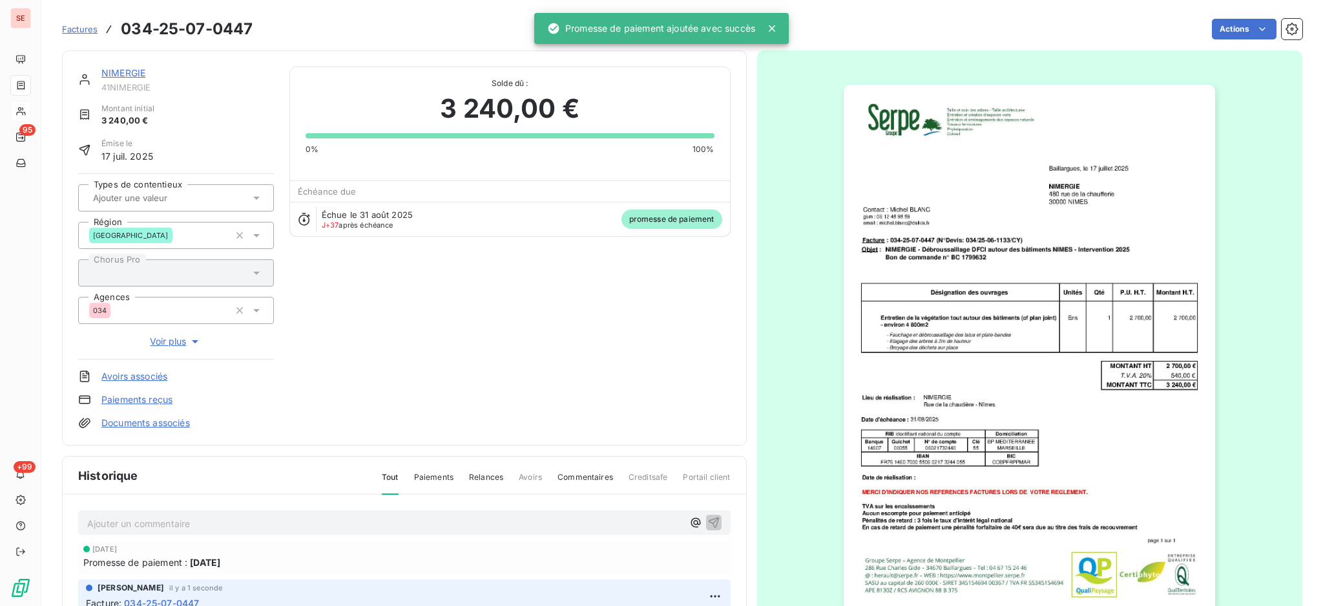
click at [149, 423] on link "Documents associés" at bounding box center [145, 422] width 89 height 13
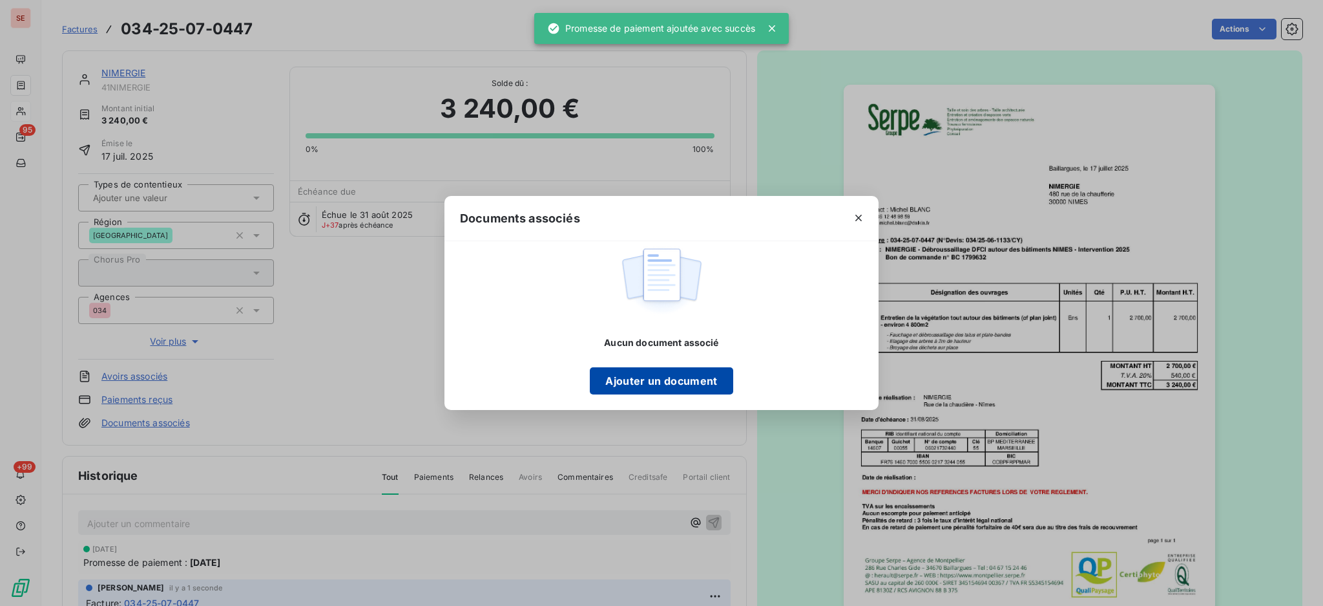
click at [658, 374] on button "Ajouter un document" at bounding box center [661, 380] width 143 height 27
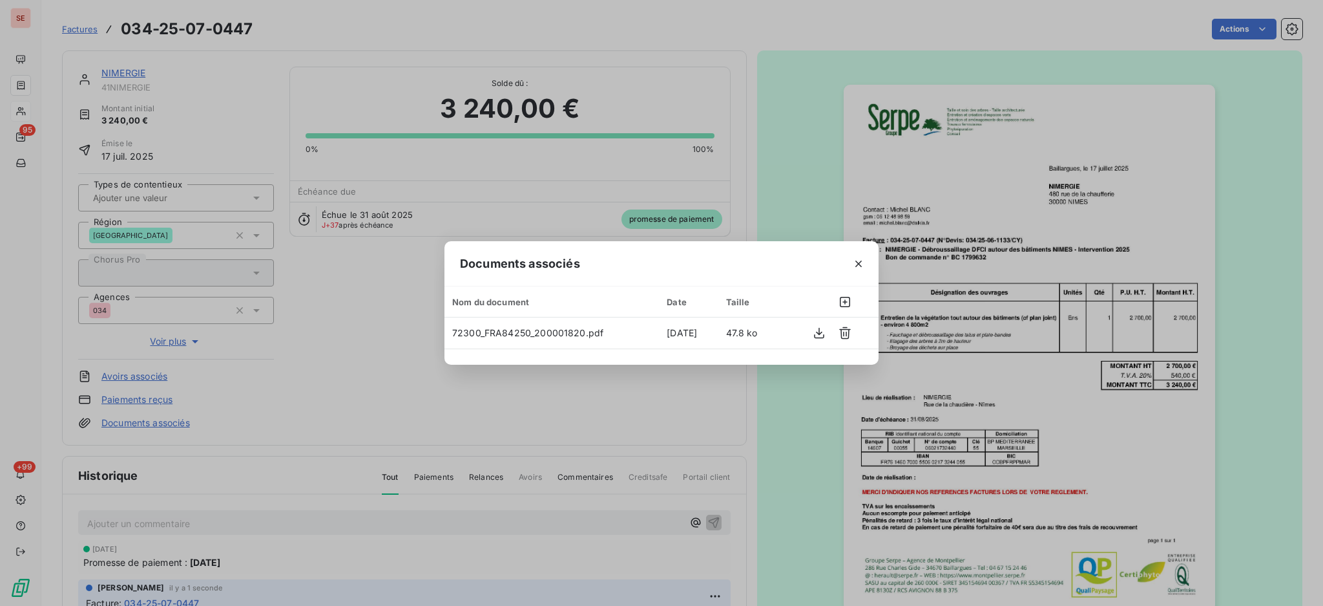
drag, startPoint x: 859, startPoint y: 266, endPoint x: 965, endPoint y: 227, distance: 113.1
click at [859, 266] on icon "button" at bounding box center [858, 263] width 13 height 13
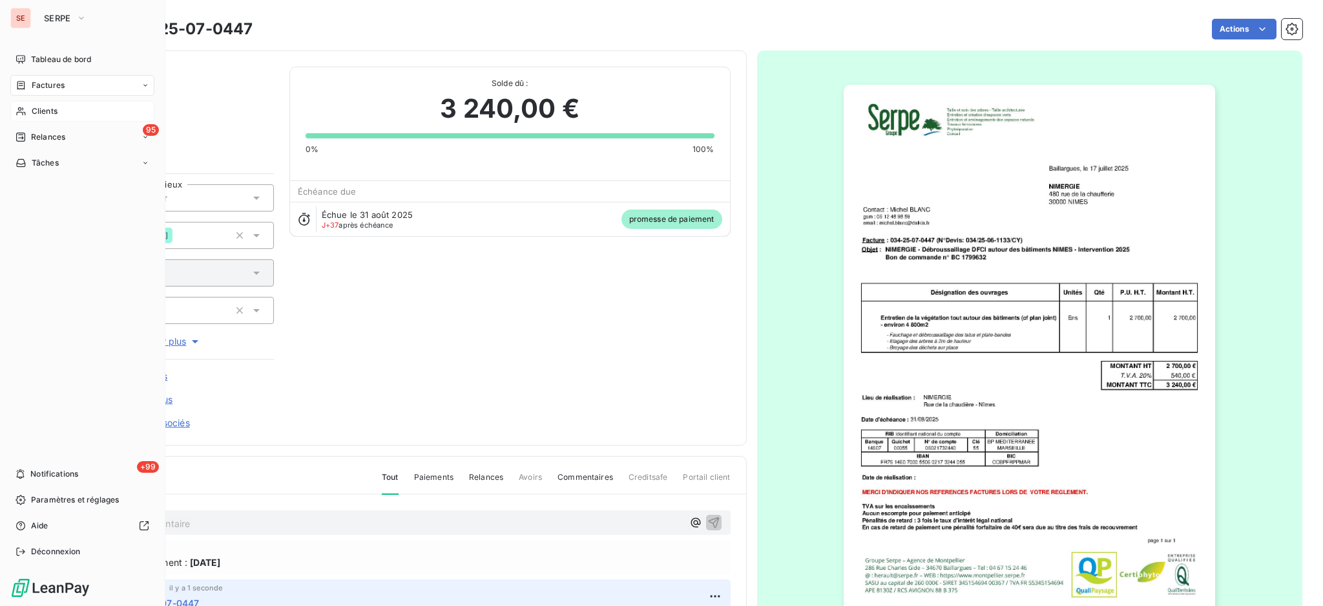
drag, startPoint x: 52, startPoint y: 116, endPoint x: 88, endPoint y: 103, distance: 38.4
click at [52, 117] on div "Clients" at bounding box center [82, 111] width 144 height 21
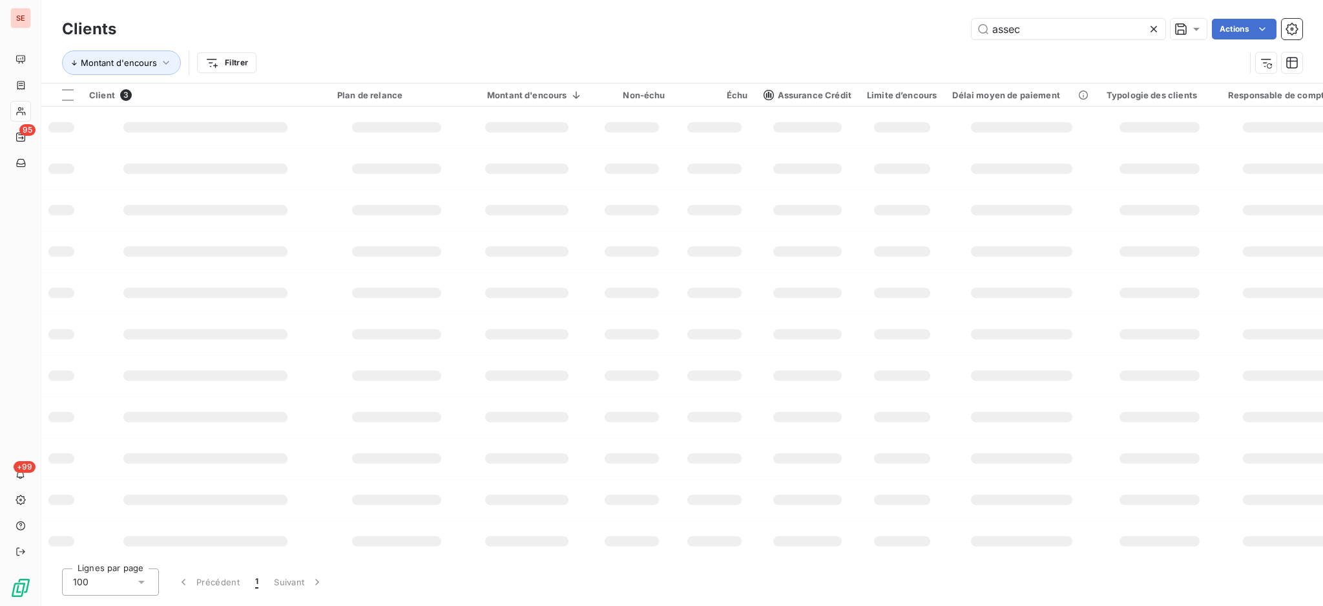
drag, startPoint x: 1061, startPoint y: 32, endPoint x: 584, endPoint y: 39, distance: 477.0
click at [761, 37] on div "assec Actions" at bounding box center [717, 29] width 1171 height 21
type input "41SEMAPHOR"
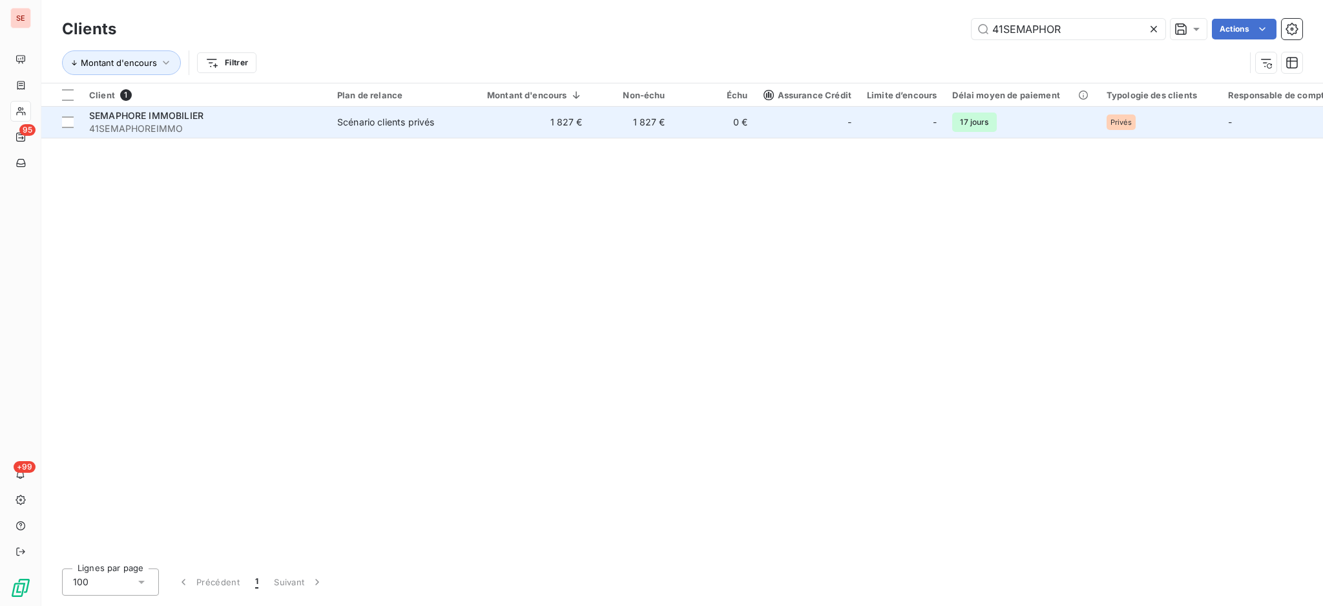
click at [326, 132] on td "SEMAPHORE IMMOBILIER 41SEMAPHOREIMMO" at bounding box center [205, 122] width 248 height 31
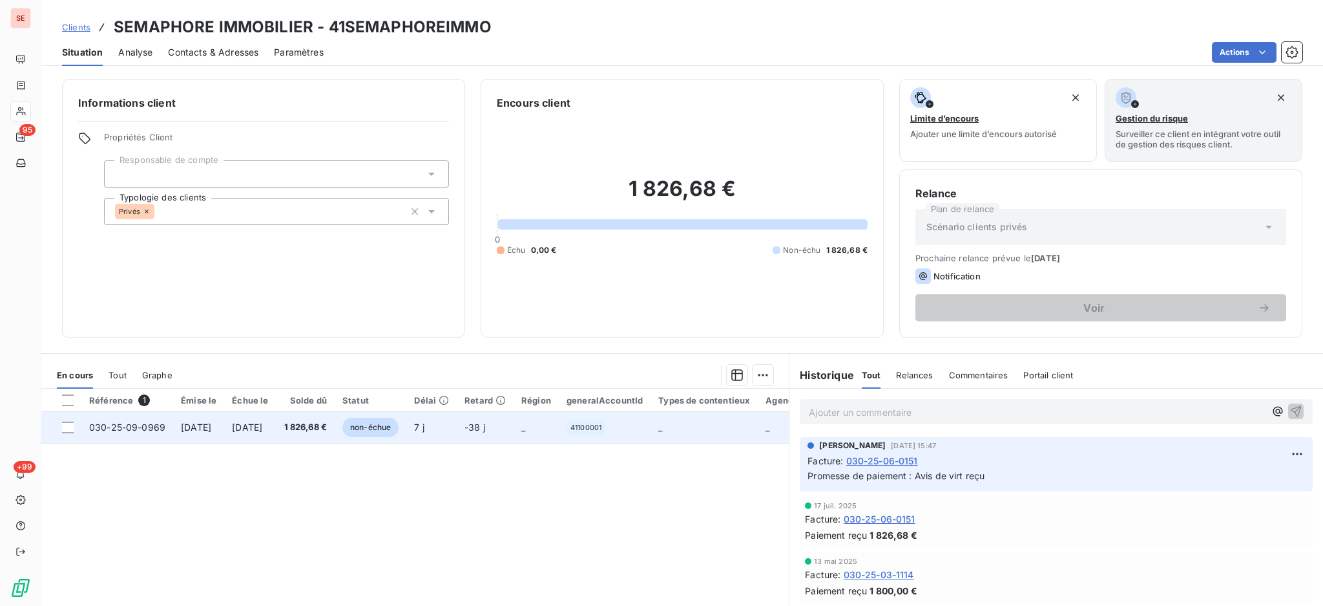
click at [276, 433] on td "14 nov. 2025" at bounding box center [250, 427] width 52 height 31
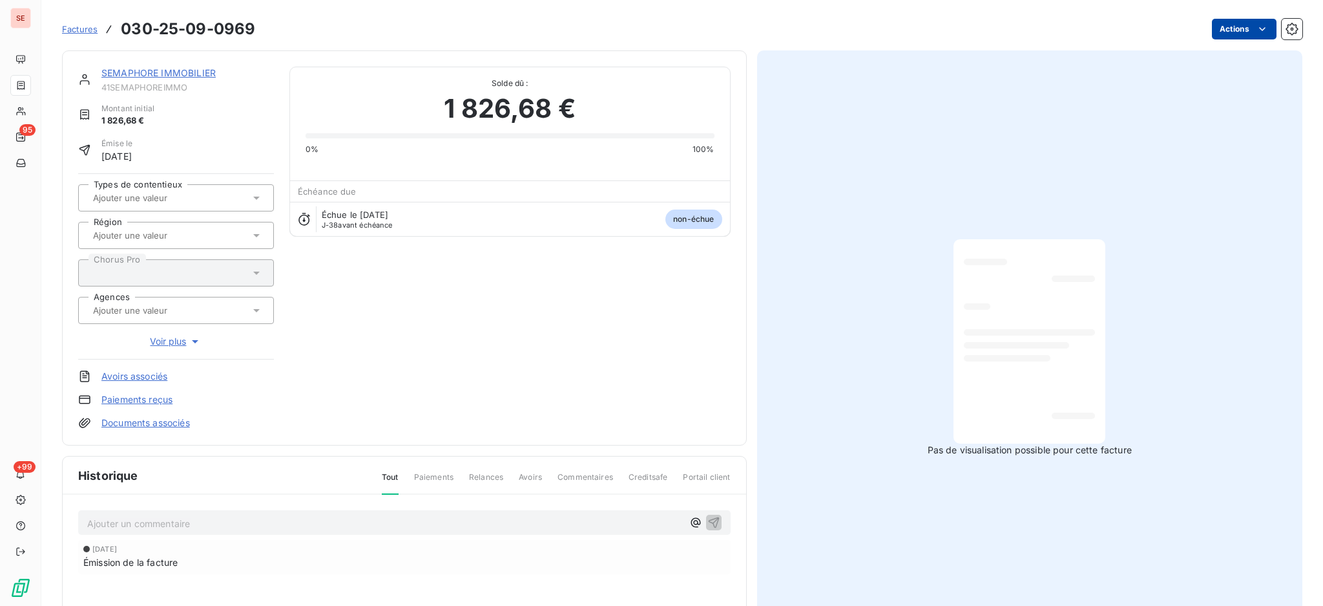
drag, startPoint x: 1186, startPoint y: 13, endPoint x: 1210, endPoint y: 28, distance: 28.5
click at [1187, 14] on div "Factures 030-25-09-0969 Actions" at bounding box center [682, 21] width 1241 height 43
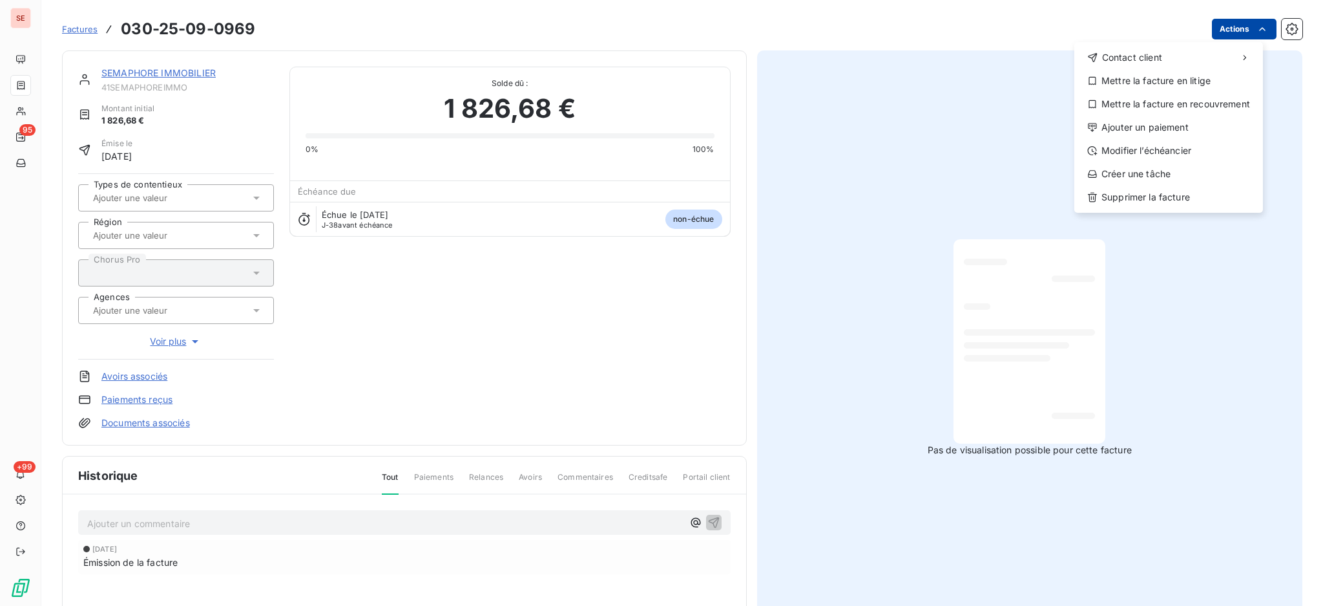
click at [1214, 28] on html "SE 95 +99 Factures 030-25-09-0969 Actions Contact client Mettre la facture en l…" at bounding box center [661, 303] width 1323 height 606
click at [1194, 130] on div "Ajouter un paiement" at bounding box center [1169, 127] width 178 height 21
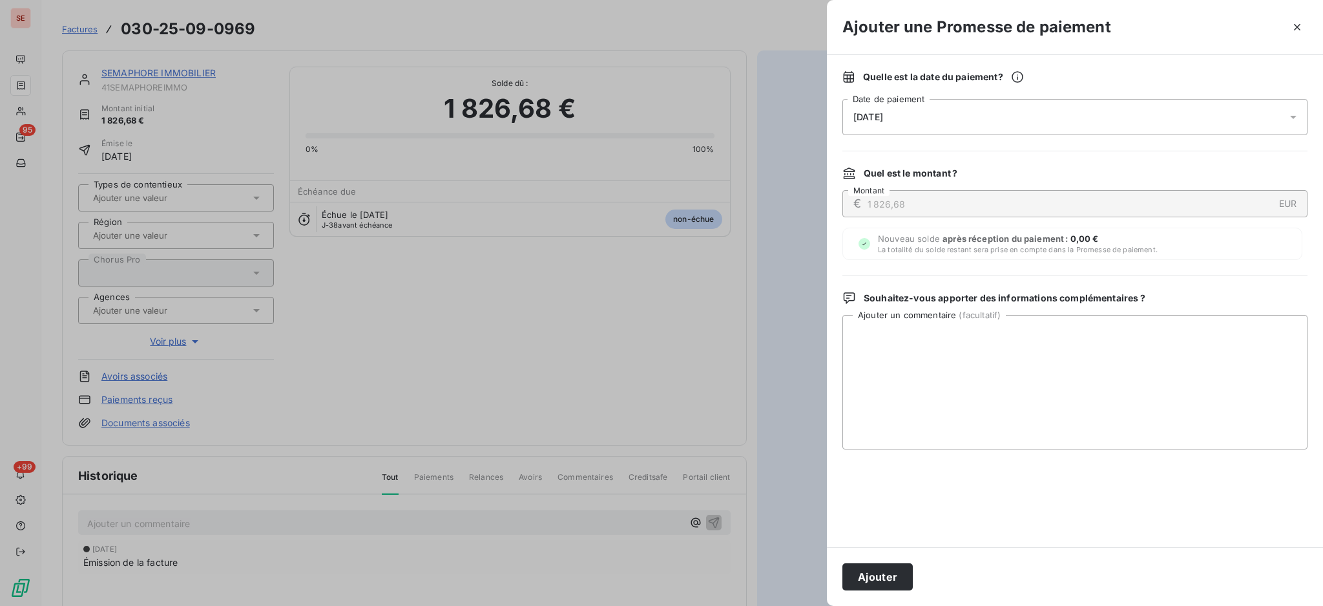
click at [1297, 118] on icon at bounding box center [1293, 117] width 13 height 13
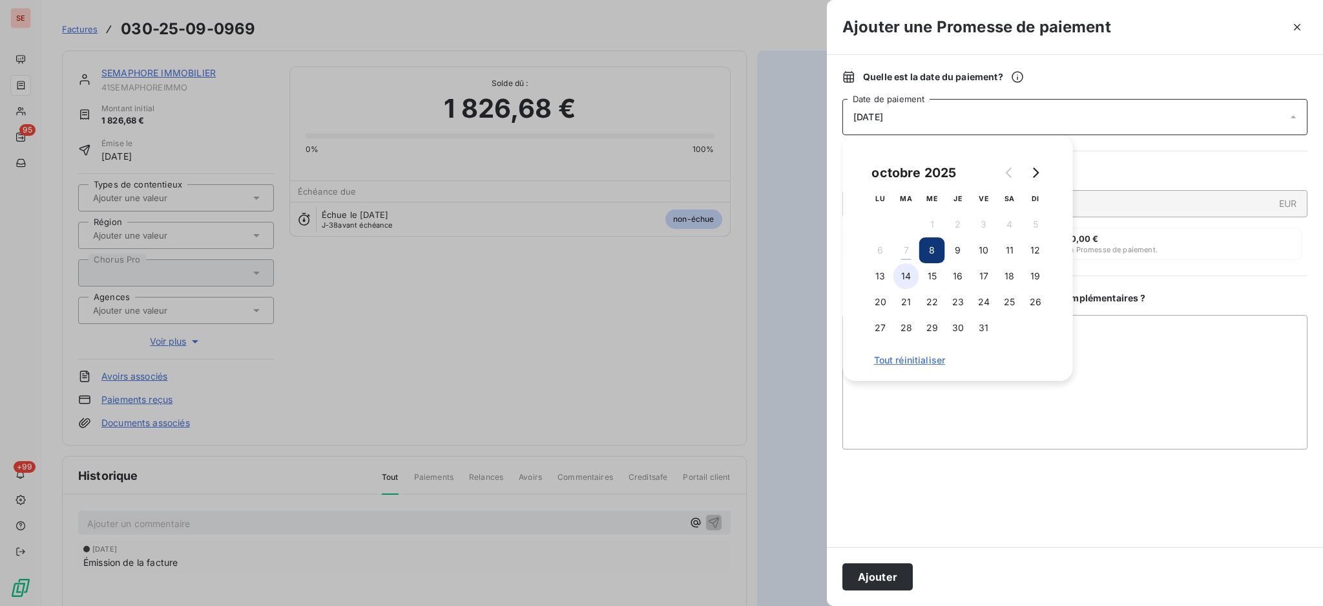
click at [910, 278] on button "14" at bounding box center [907, 276] width 26 height 26
click at [1186, 357] on textarea "Ajouter un commentaire ( facultatif )" at bounding box center [1075, 382] width 465 height 134
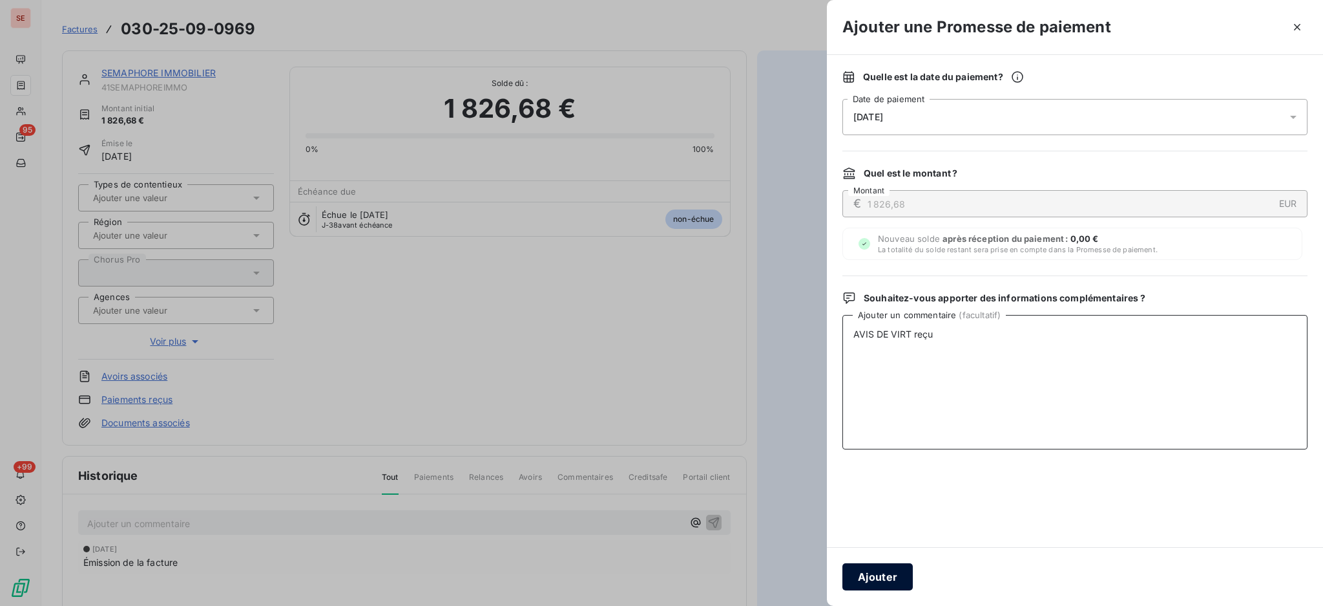
type textarea "AVIS DE VIRT reçu"
click at [887, 574] on button "Ajouter" at bounding box center [878, 576] width 70 height 27
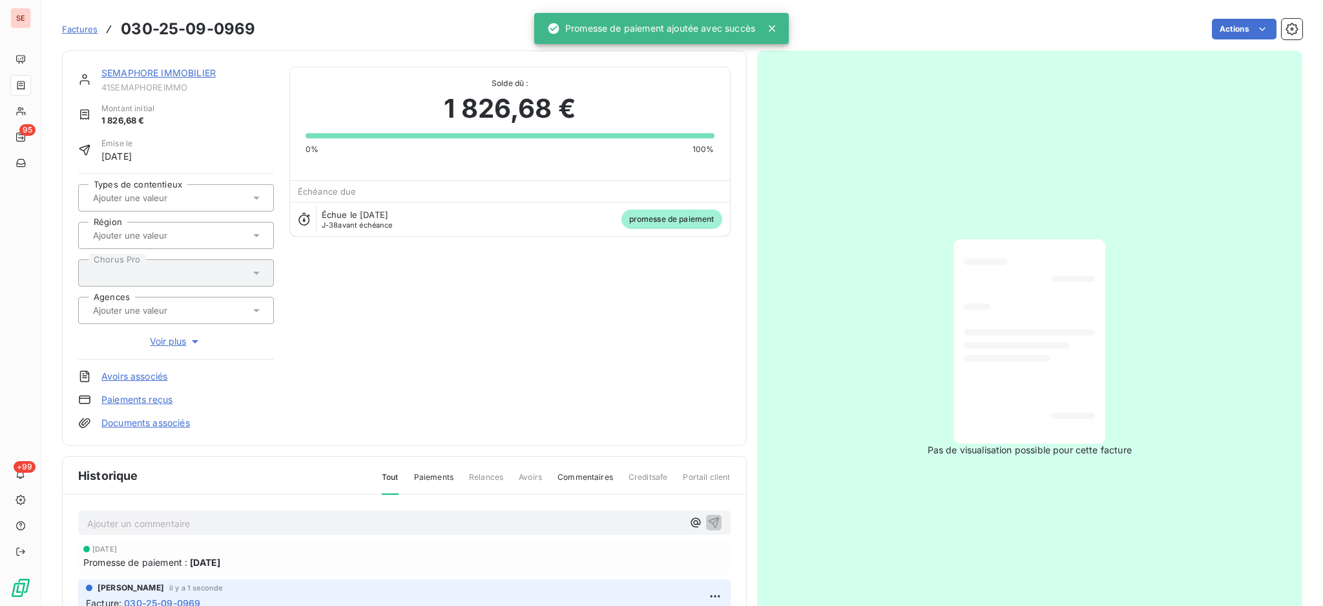
click at [167, 425] on link "Documents associés" at bounding box center [145, 422] width 89 height 13
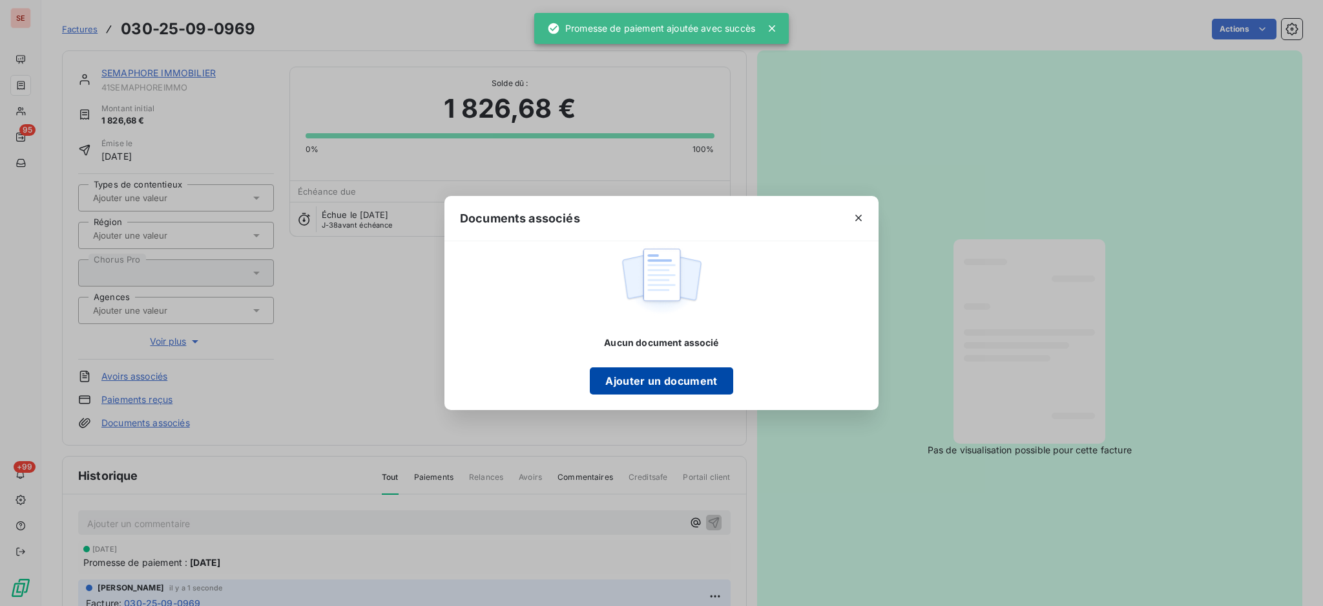
click at [702, 377] on button "Ajouter un document" at bounding box center [661, 380] width 143 height 27
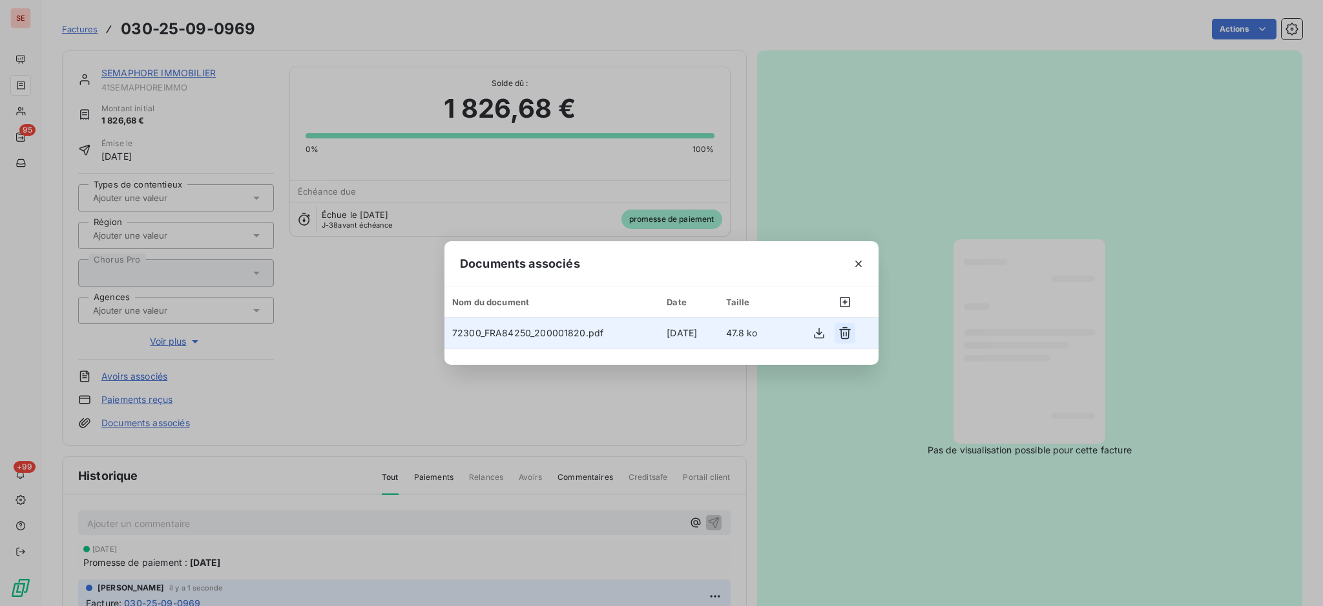
click at [841, 334] on icon "button" at bounding box center [845, 333] width 12 height 12
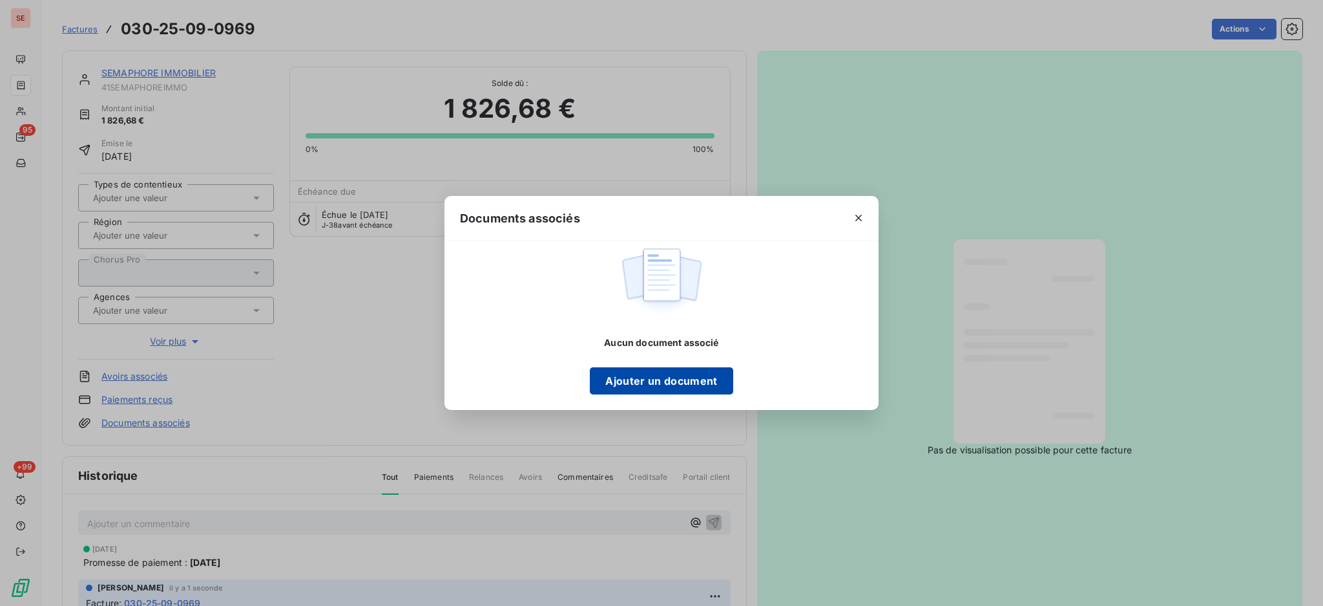
click at [668, 375] on button "Ajouter un document" at bounding box center [661, 380] width 143 height 27
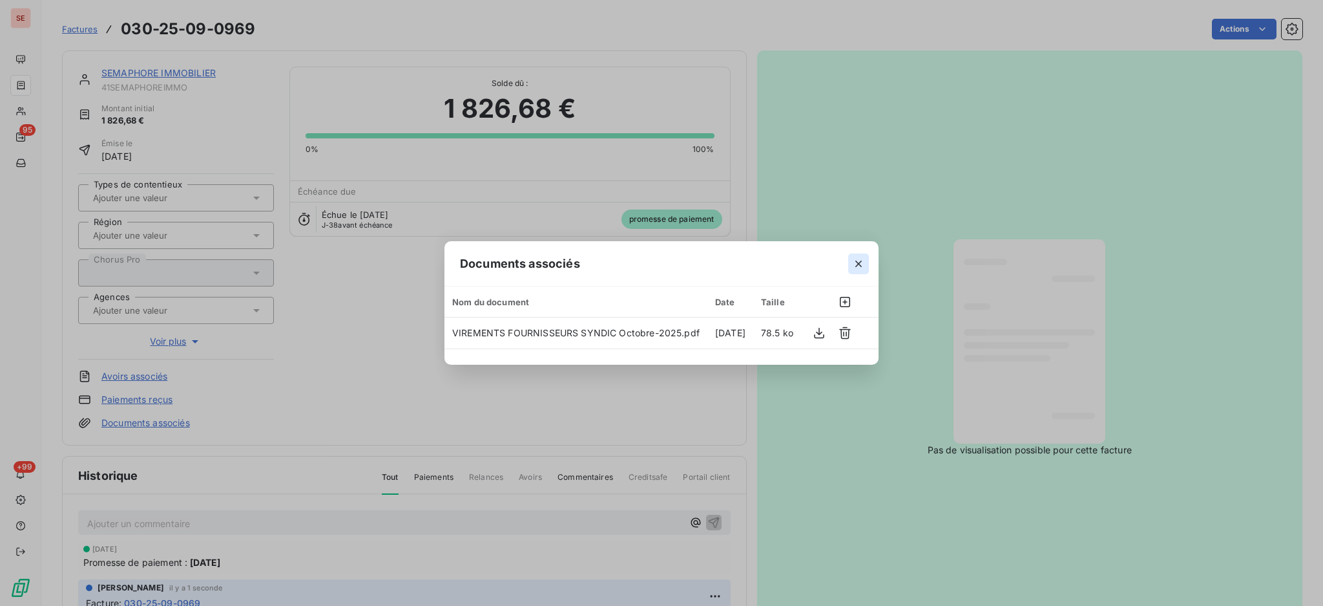
click at [862, 259] on icon "button" at bounding box center [858, 263] width 13 height 13
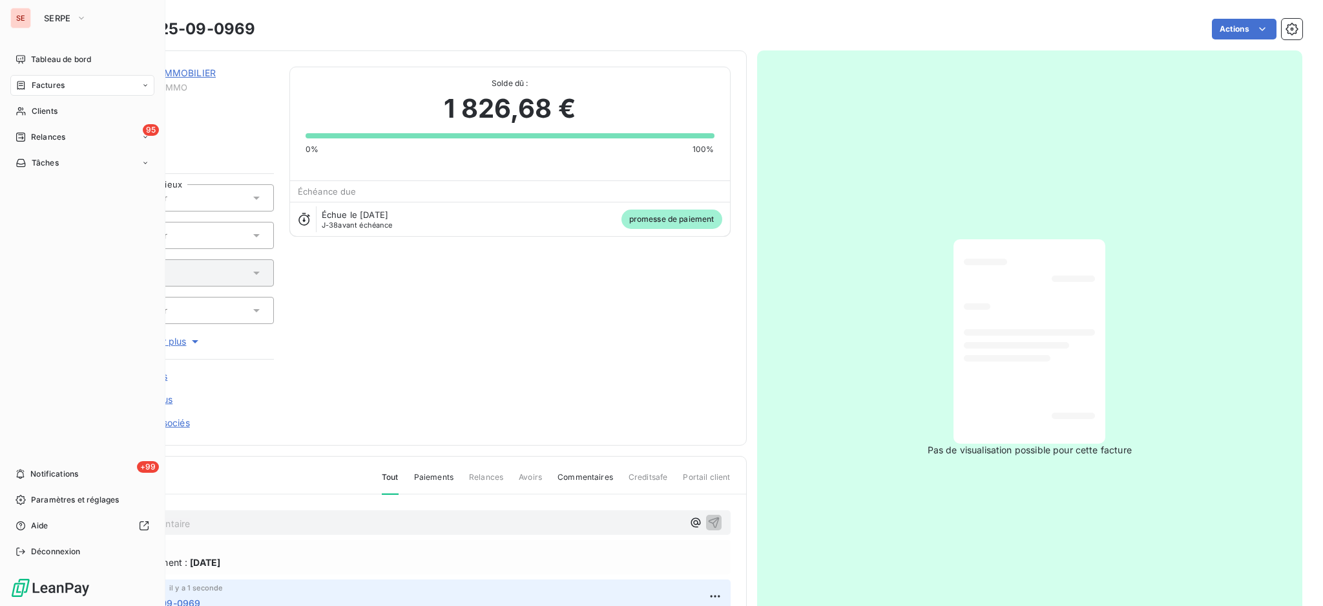
click at [49, 89] on span "Factures" at bounding box center [48, 85] width 33 height 12
click at [41, 85] on span "Factures" at bounding box center [48, 85] width 33 height 12
click at [43, 109] on span "Factures" at bounding box center [47, 111] width 33 height 12
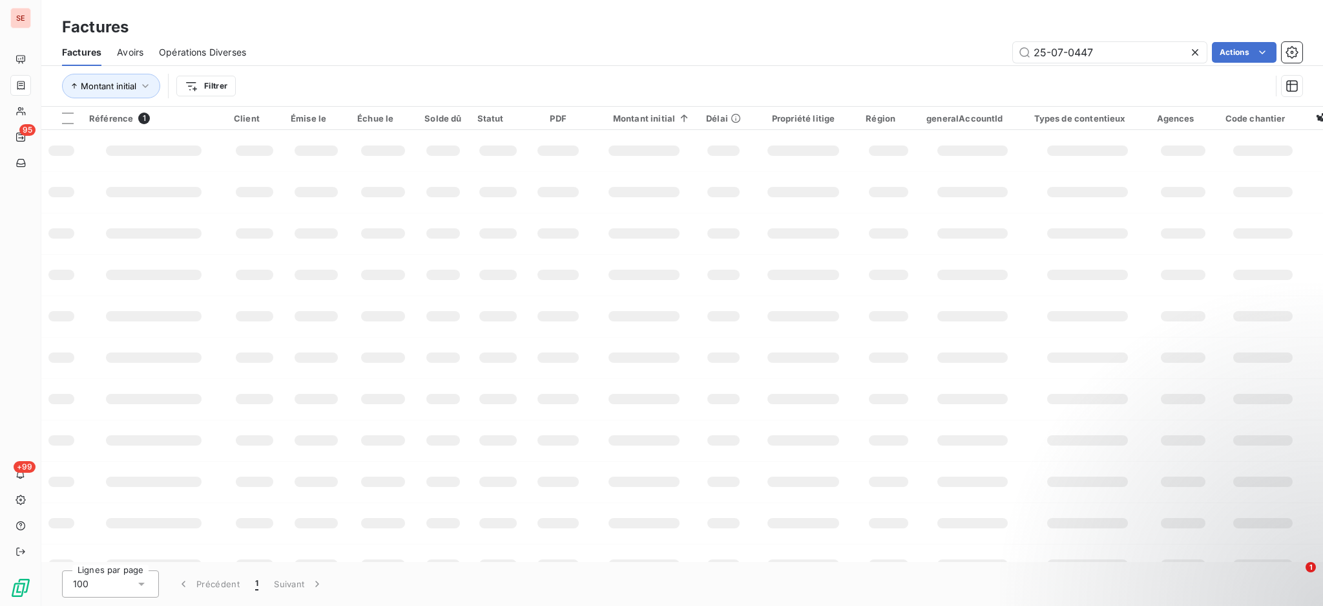
drag, startPoint x: 1159, startPoint y: 51, endPoint x: 919, endPoint y: 38, distance: 240.7
click at [919, 39] on div "Factures Avoirs Opérations Diverses 25-07-0447 Actions" at bounding box center [682, 52] width 1282 height 27
type input "09-1159"
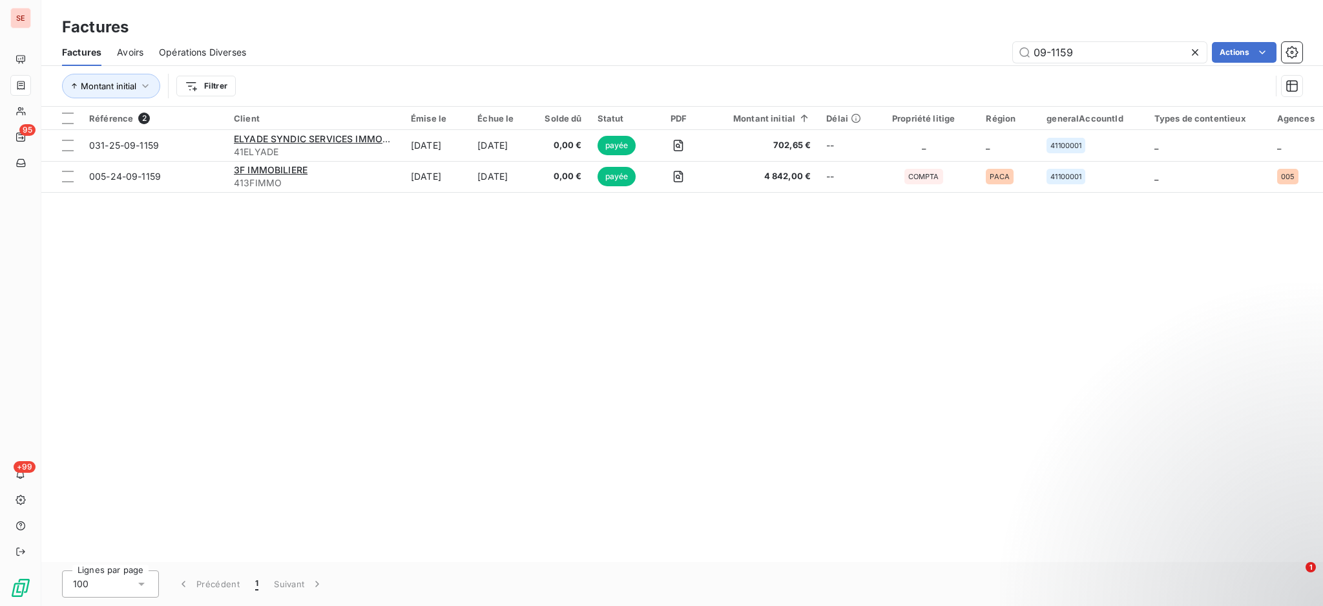
click at [1197, 47] on icon at bounding box center [1195, 52] width 13 height 13
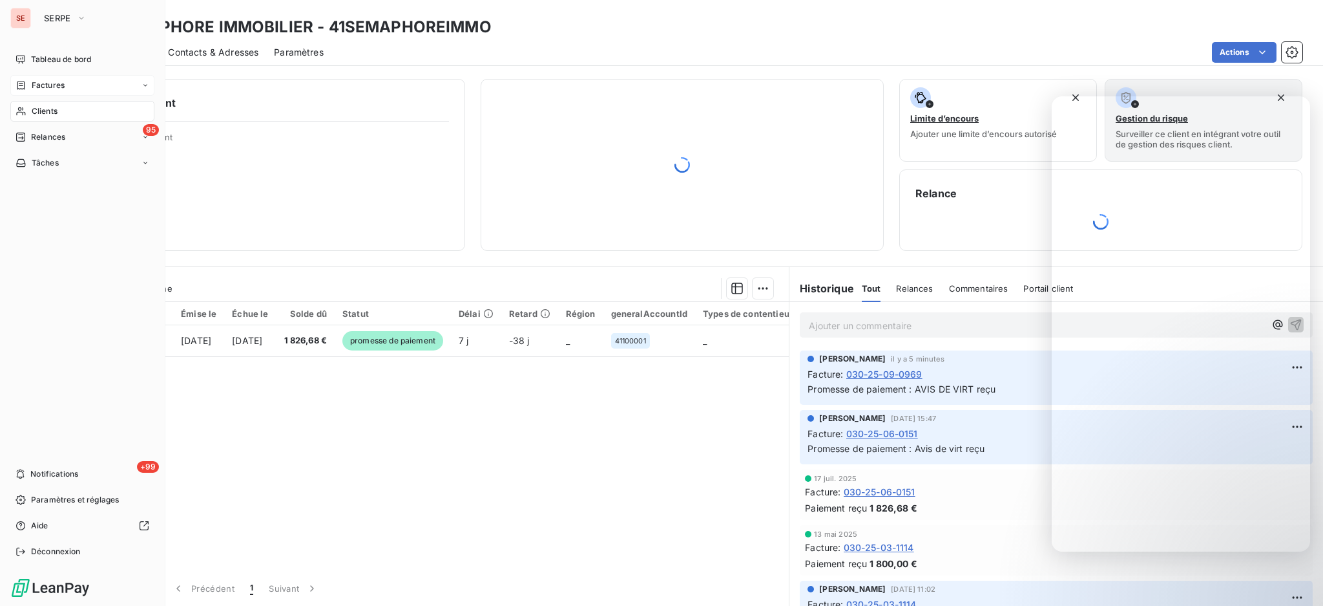
click at [37, 83] on span "Factures" at bounding box center [48, 85] width 33 height 12
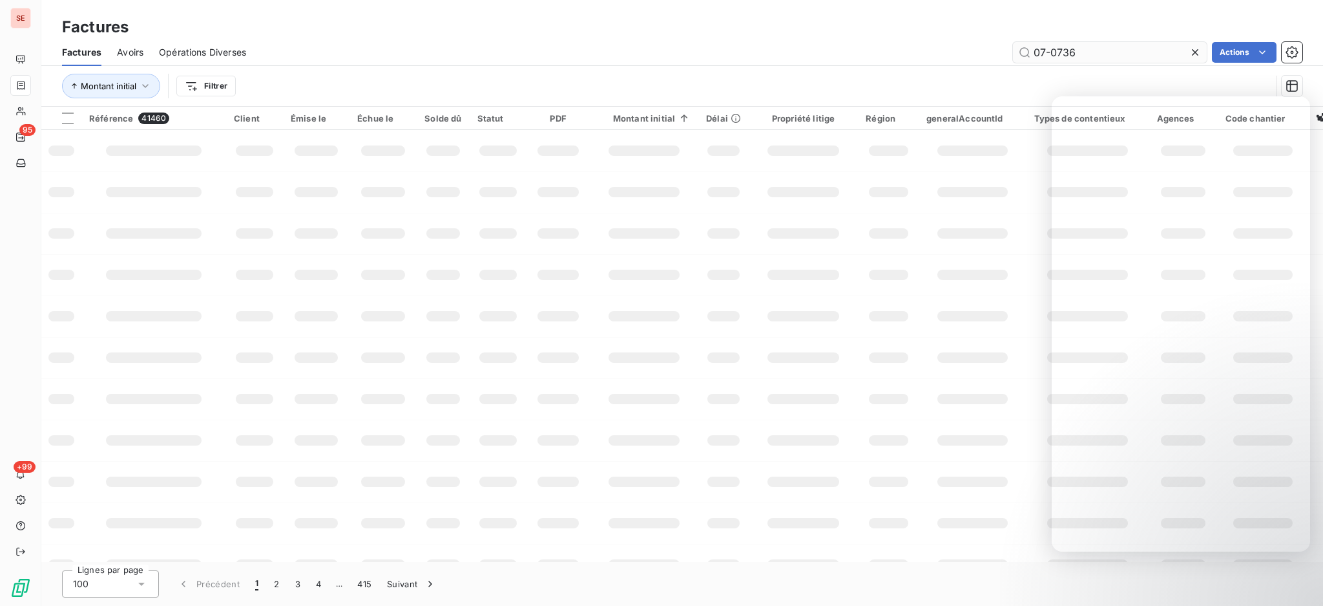
type input "07-0736"
click at [470, 194] on td at bounding box center [499, 191] width 58 height 41
click at [1082, 48] on input "07-0736" at bounding box center [1110, 52] width 194 height 21
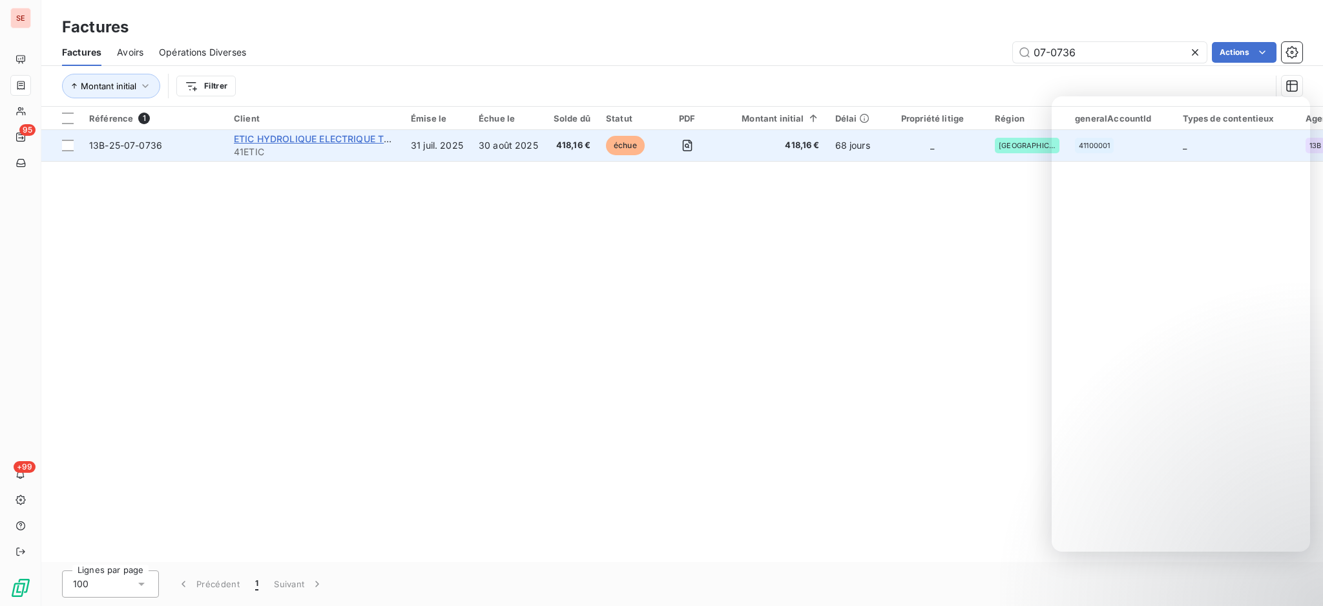
click at [282, 143] on span "ETIC HYDROLIQUE ELECTRIQUE THERMIQU" at bounding box center [330, 138] width 193 height 11
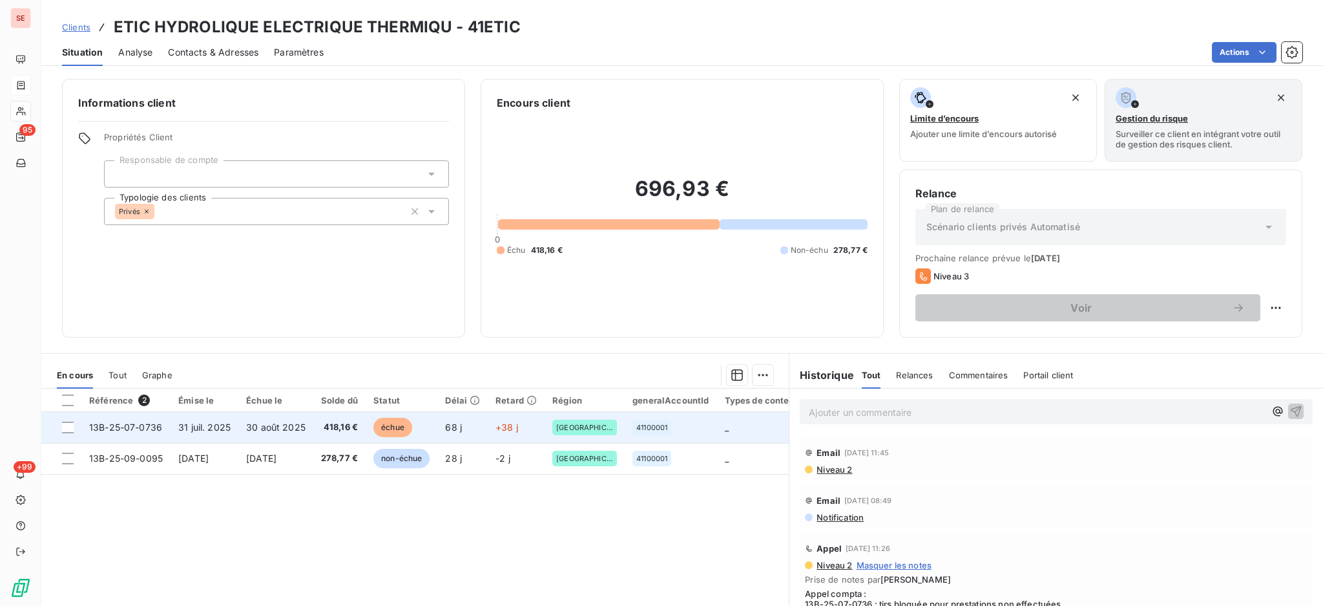
click at [297, 432] on span "30 août 2025" at bounding box center [275, 426] width 59 height 11
click at [329, 429] on span "418,16 €" at bounding box center [339, 427] width 37 height 13
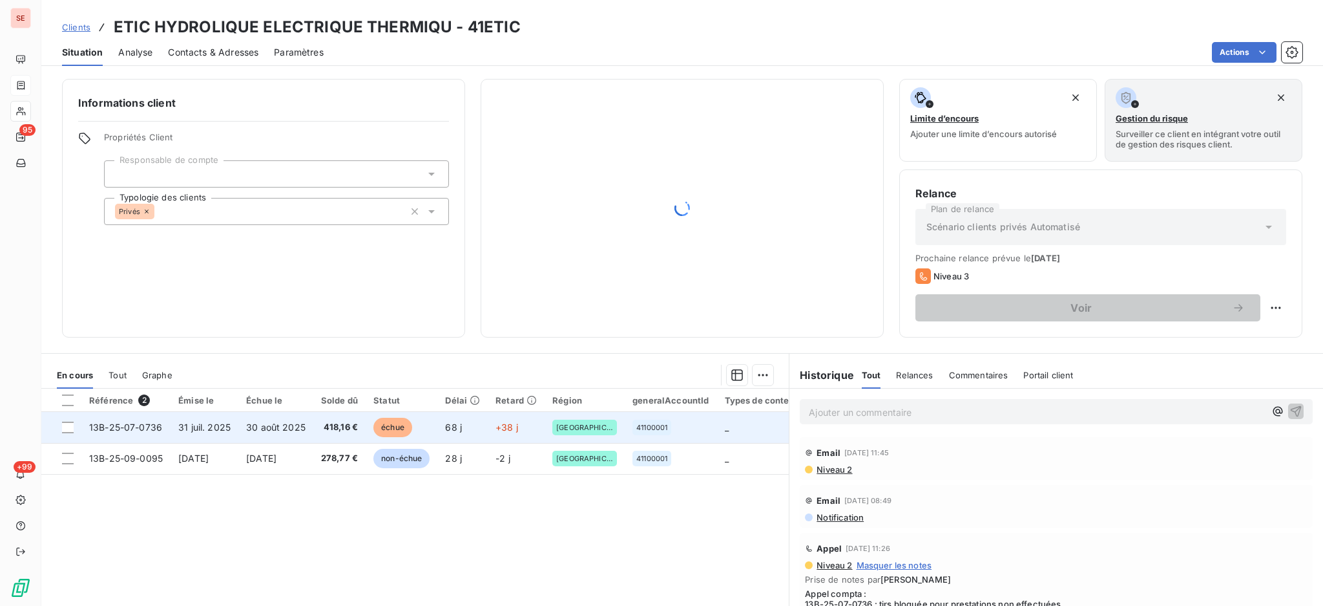
click at [333, 421] on span "418,16 €" at bounding box center [339, 427] width 37 height 13
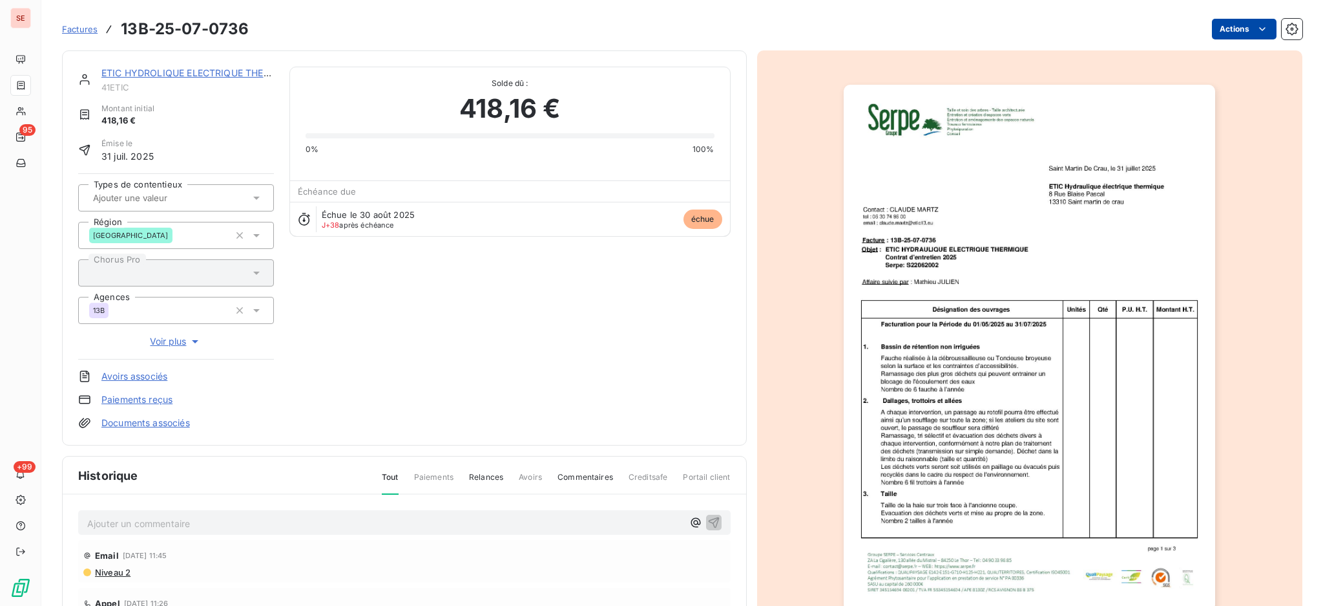
click at [1228, 23] on html "SE 95 +99 Factures 13B-25-07-0736 Actions ETIC HYDROLIQUE ELECTRIQUE THERMIQU 4…" at bounding box center [661, 303] width 1323 height 606
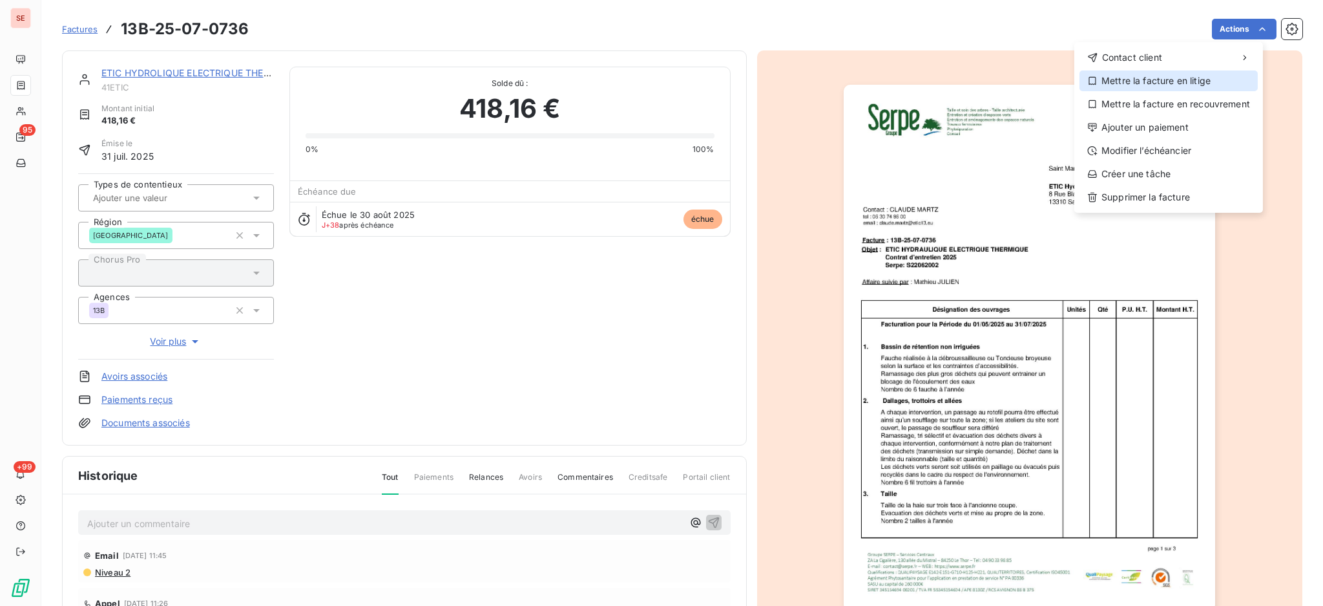
click at [1212, 82] on div "Mettre la facture en litige" at bounding box center [1169, 80] width 178 height 21
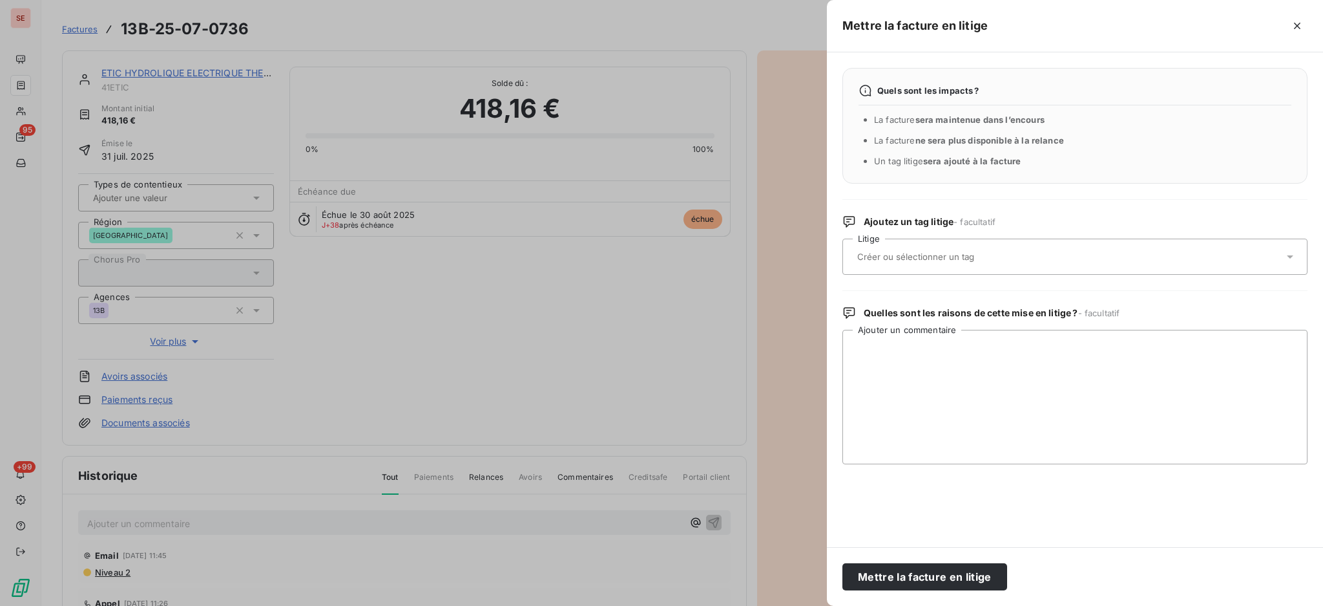
click at [1294, 258] on icon at bounding box center [1290, 256] width 13 height 13
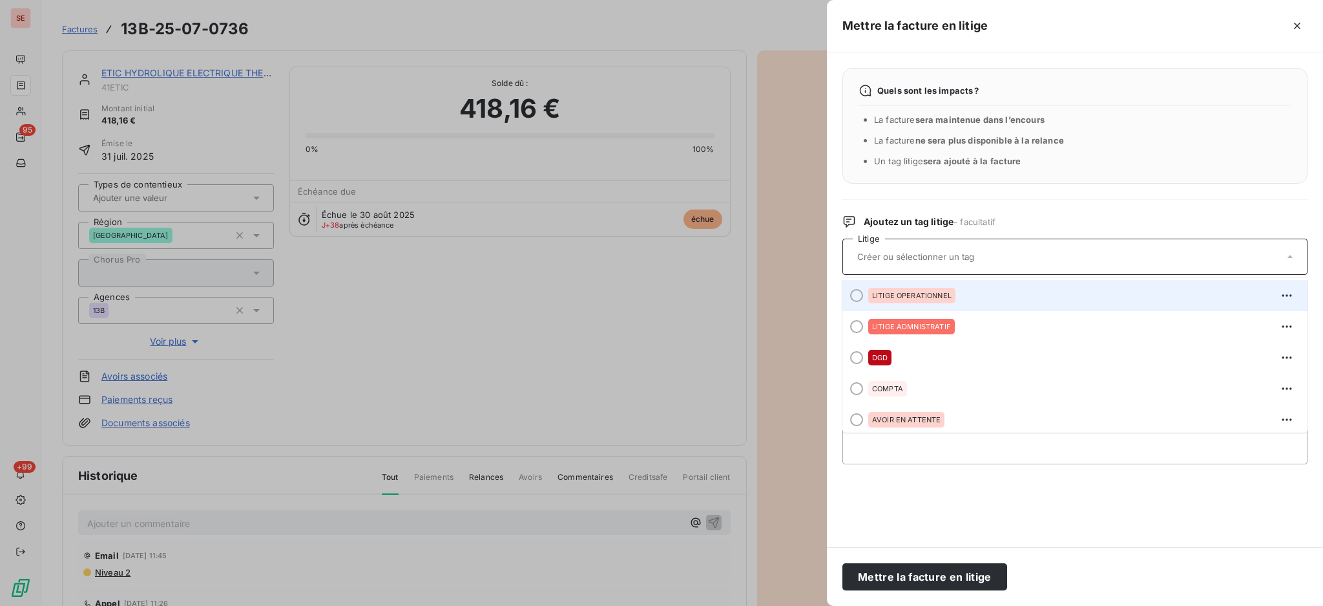
click at [917, 297] on span "LITIGE OPERATIONNEL" at bounding box center [911, 295] width 79 height 8
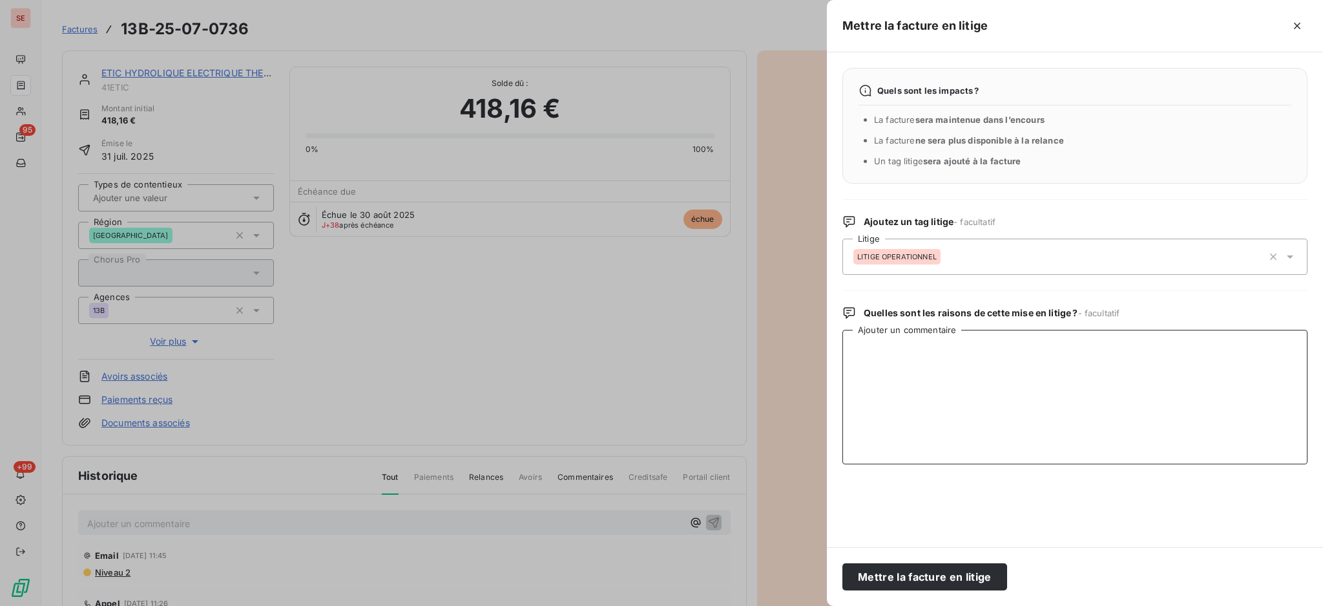
click at [914, 347] on textarea "Ajouter un commentaire" at bounding box center [1075, 397] width 465 height 134
paste textarea "Comme déjà signalé au travers de mes différents mails (pièce jointe ) La factur…"
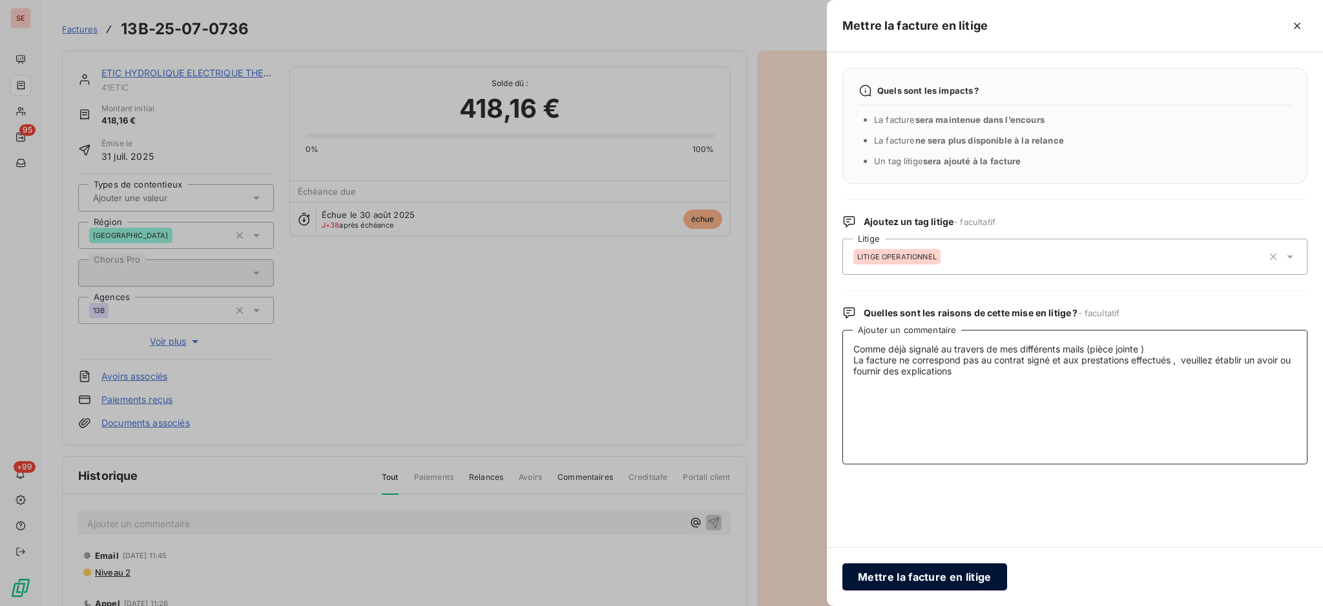
type textarea "Comme déjà signalé au travers de mes différents mails (pièce jointe ) La factur…"
click at [936, 578] on button "Mettre la facture en litige" at bounding box center [925, 576] width 165 height 27
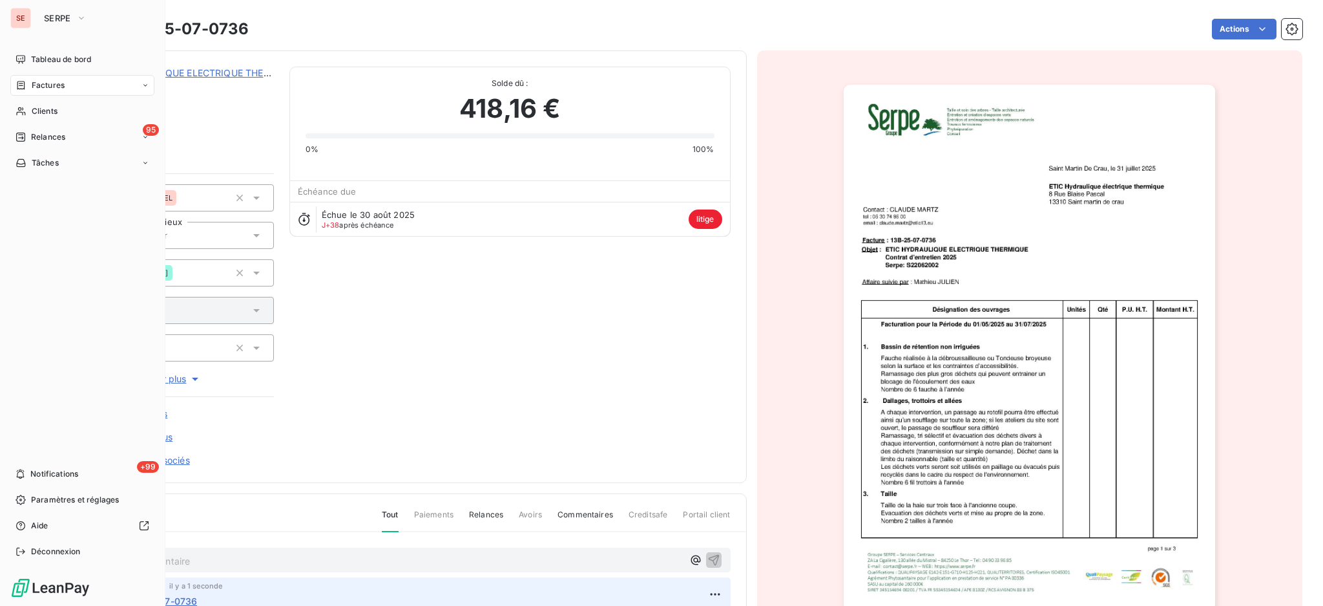
click at [48, 83] on span "Factures" at bounding box center [48, 85] width 33 height 12
click at [54, 85] on span "Factures" at bounding box center [48, 85] width 33 height 12
click at [50, 114] on span "Factures" at bounding box center [47, 111] width 33 height 12
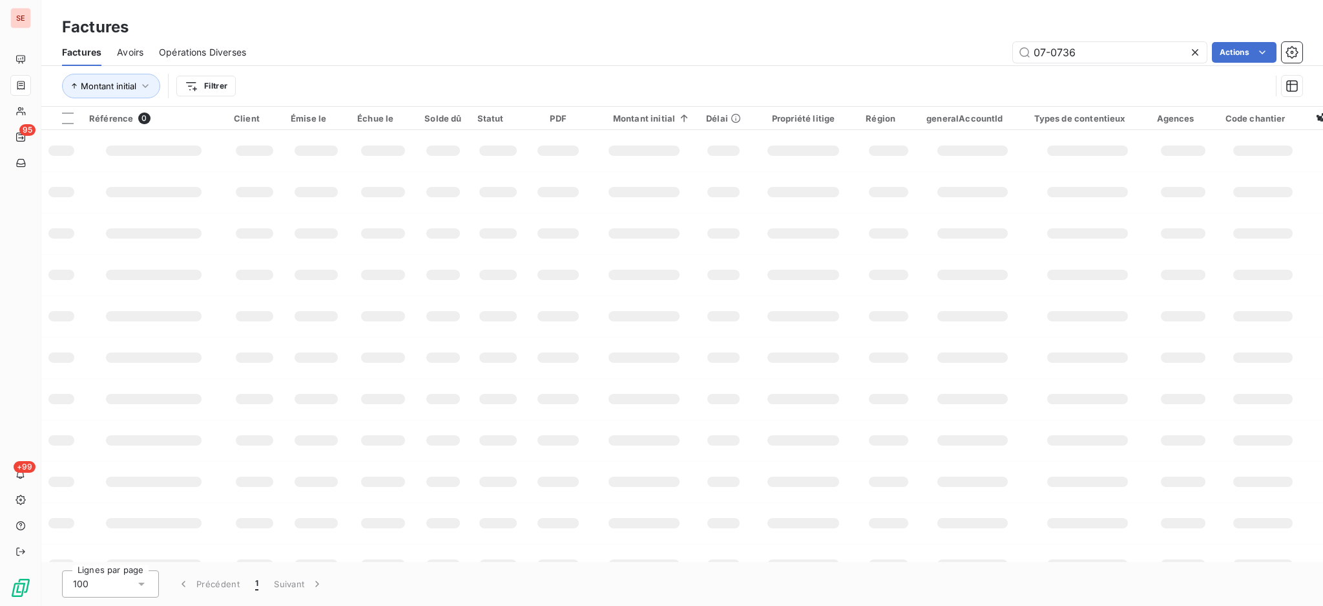
drag, startPoint x: 1122, startPoint y: 47, endPoint x: 781, endPoint y: 49, distance: 341.2
click at [904, 50] on div "07-0736 Actions" at bounding box center [782, 52] width 1041 height 21
type input "15540"
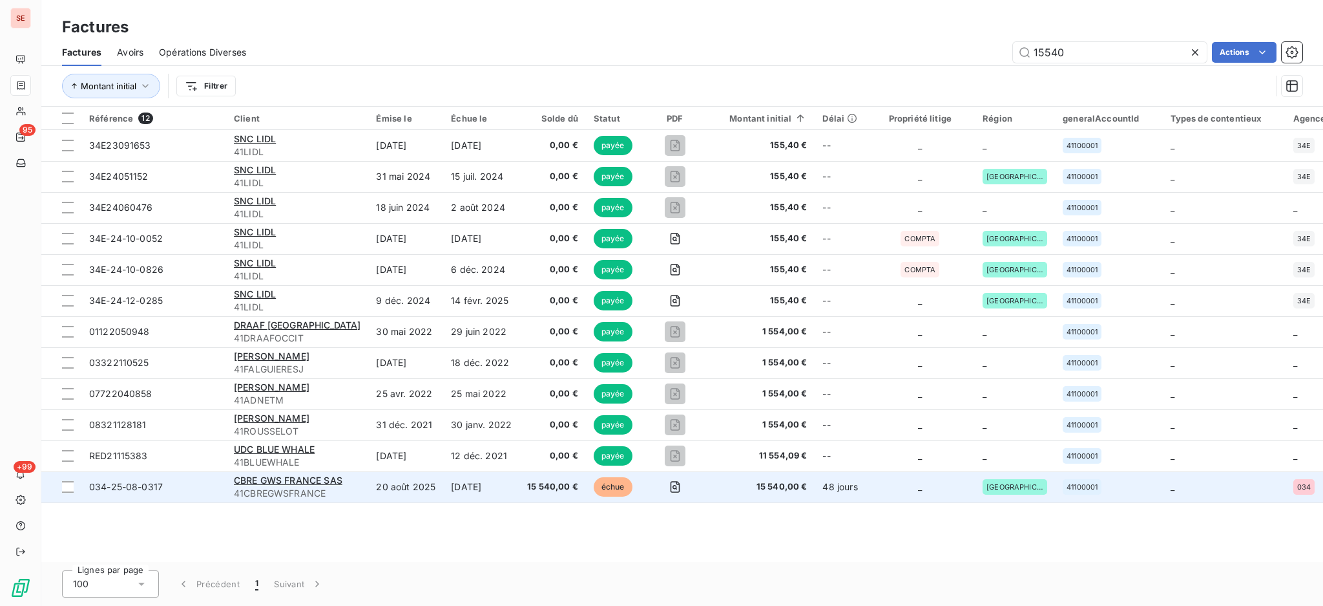
click at [402, 485] on td "20 août 2025" at bounding box center [405, 486] width 75 height 31
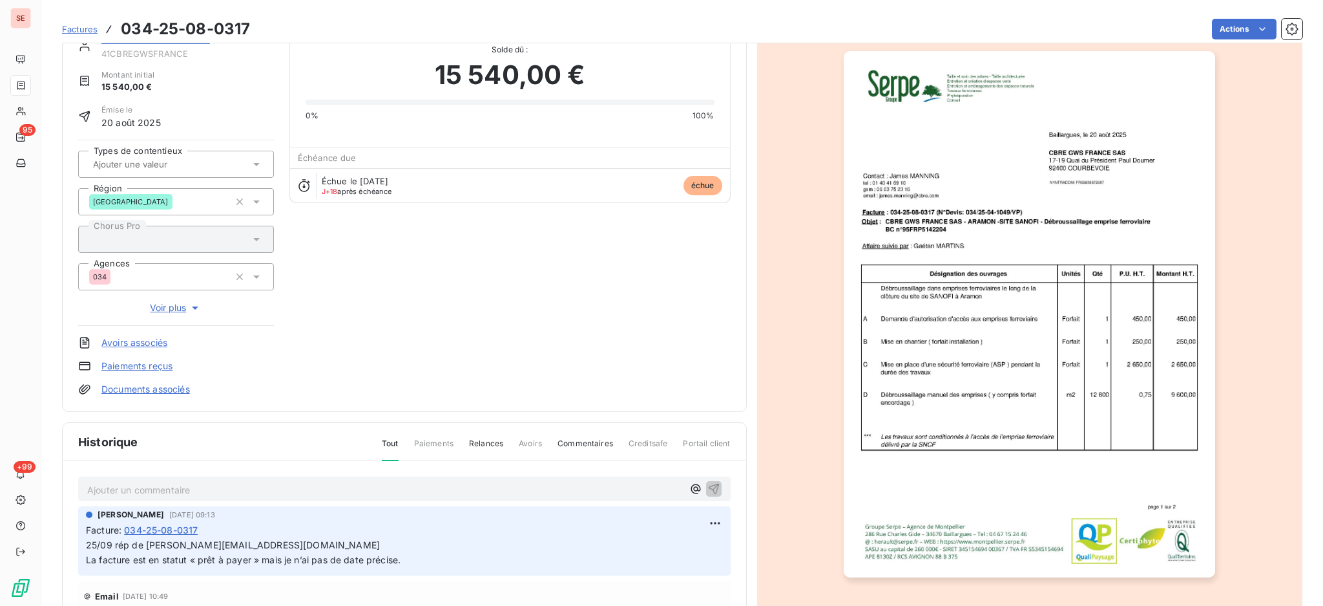
scroll to position [88, 0]
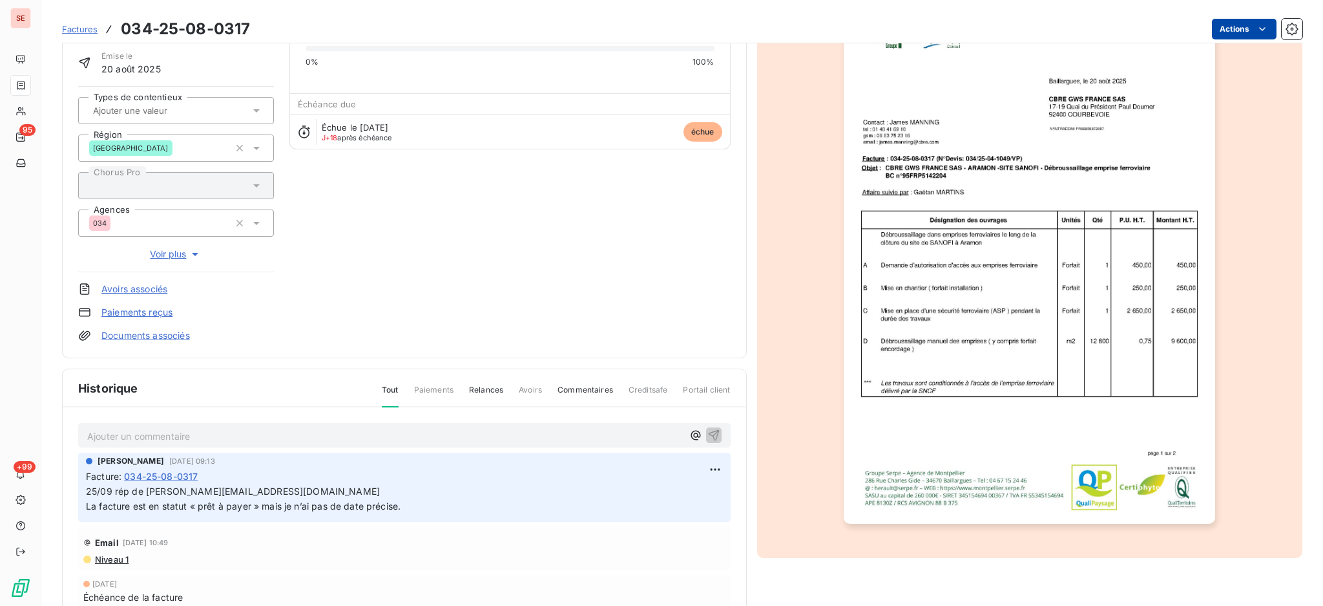
click at [1216, 21] on html "SE 95 +99 Factures 034-25-08-0317 Actions CBRE GWS FRANCE SAS 41CBREGWSFRANCE M…" at bounding box center [661, 303] width 1323 height 606
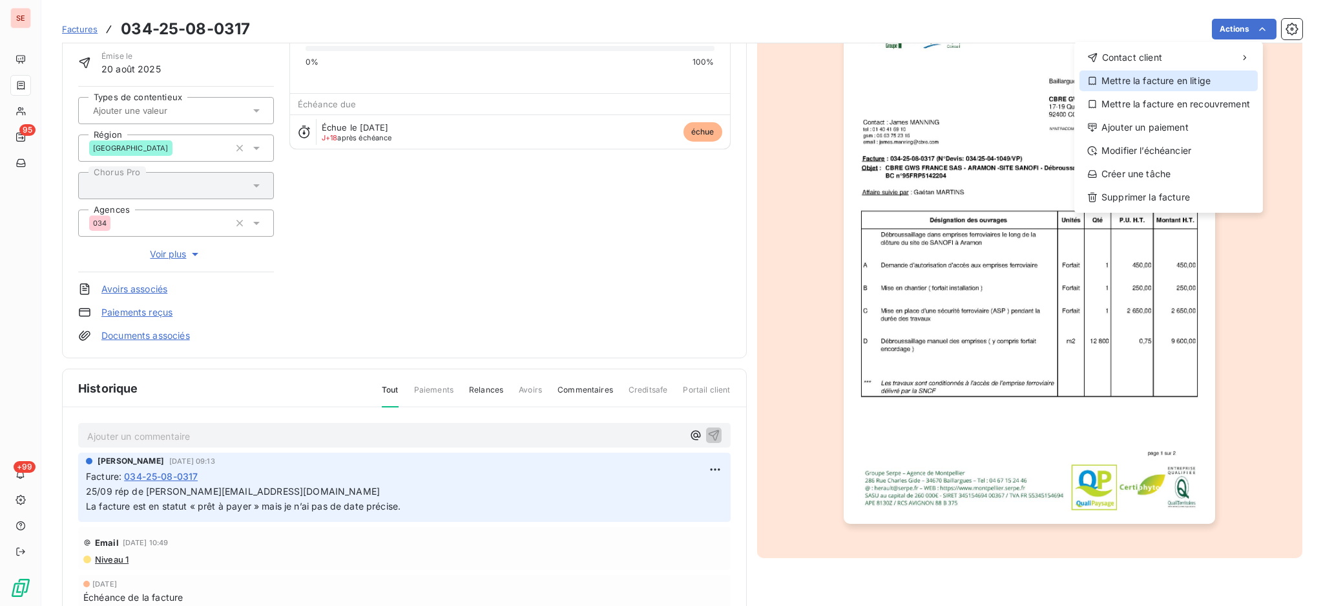
click at [1183, 83] on div "Mettre la facture en litige" at bounding box center [1169, 80] width 178 height 21
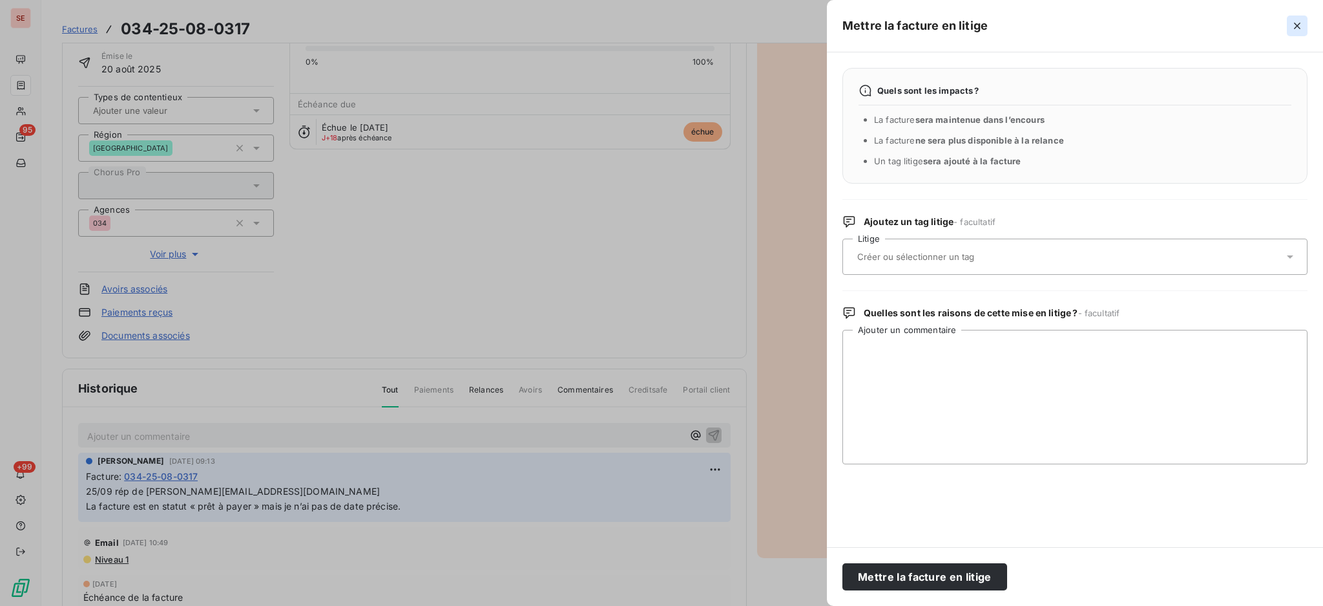
click at [1295, 26] on icon "button" at bounding box center [1297, 25] width 13 height 13
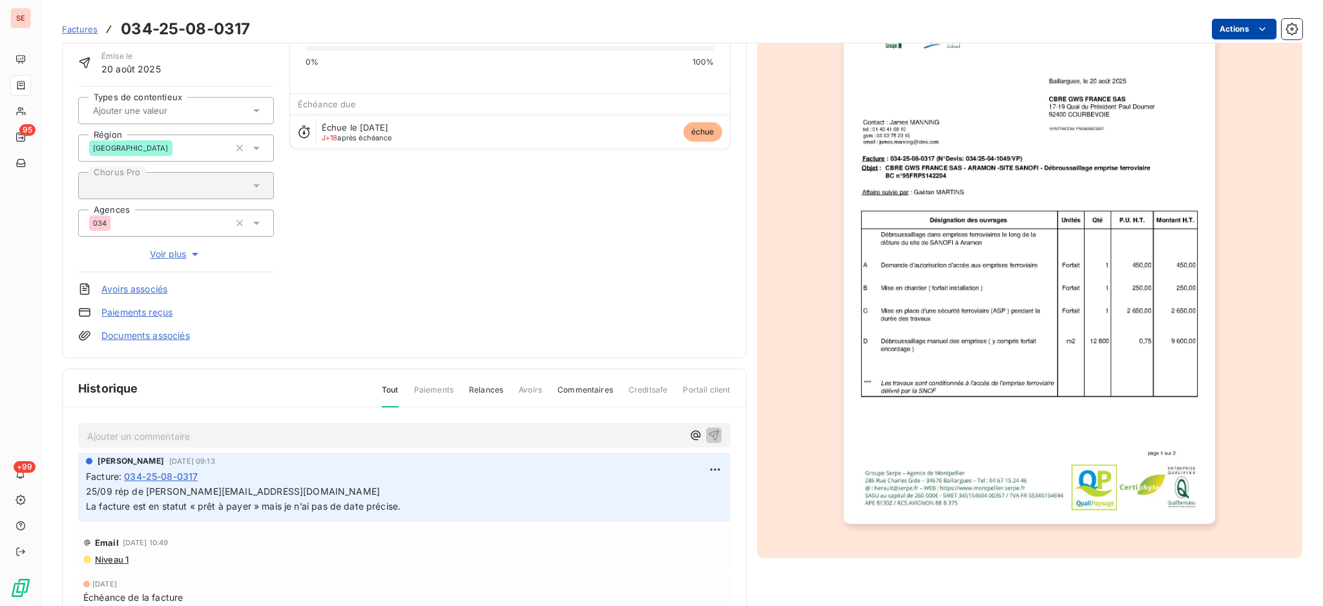
click at [1236, 32] on html "SE 95 +99 Factures 034-25-08-0317 Actions CBRE GWS FRANCE SAS 41CBREGWSFRANCE M…" at bounding box center [661, 303] width 1323 height 606
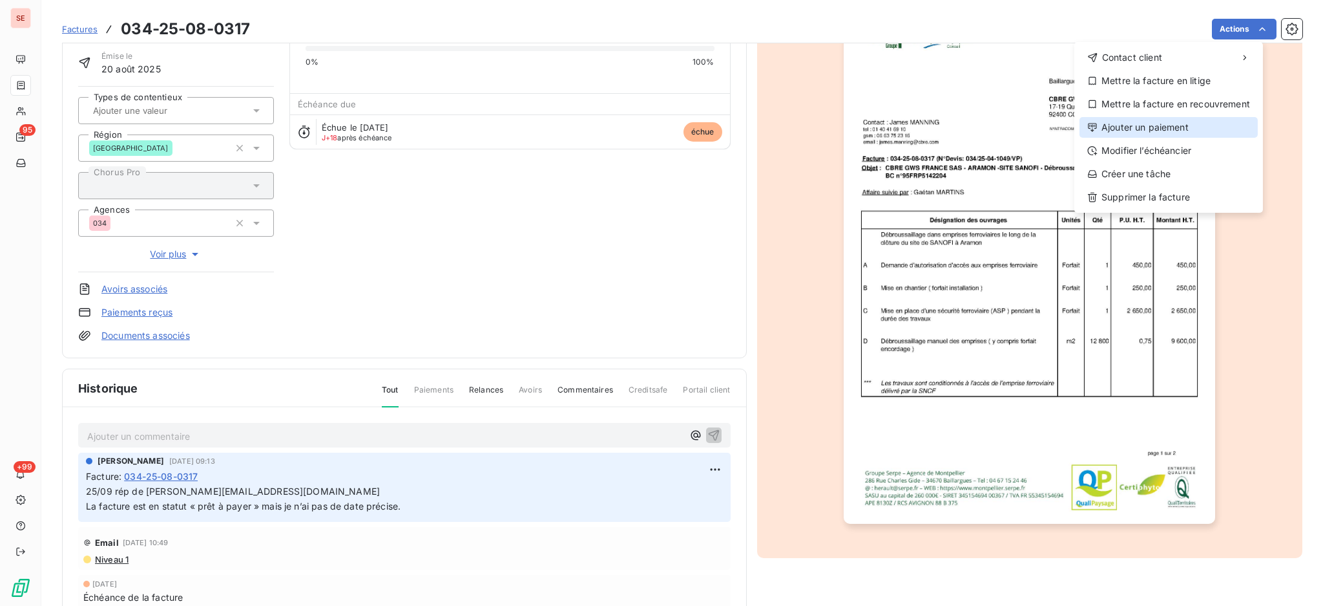
click at [1231, 132] on div "Ajouter un paiement" at bounding box center [1169, 127] width 178 height 21
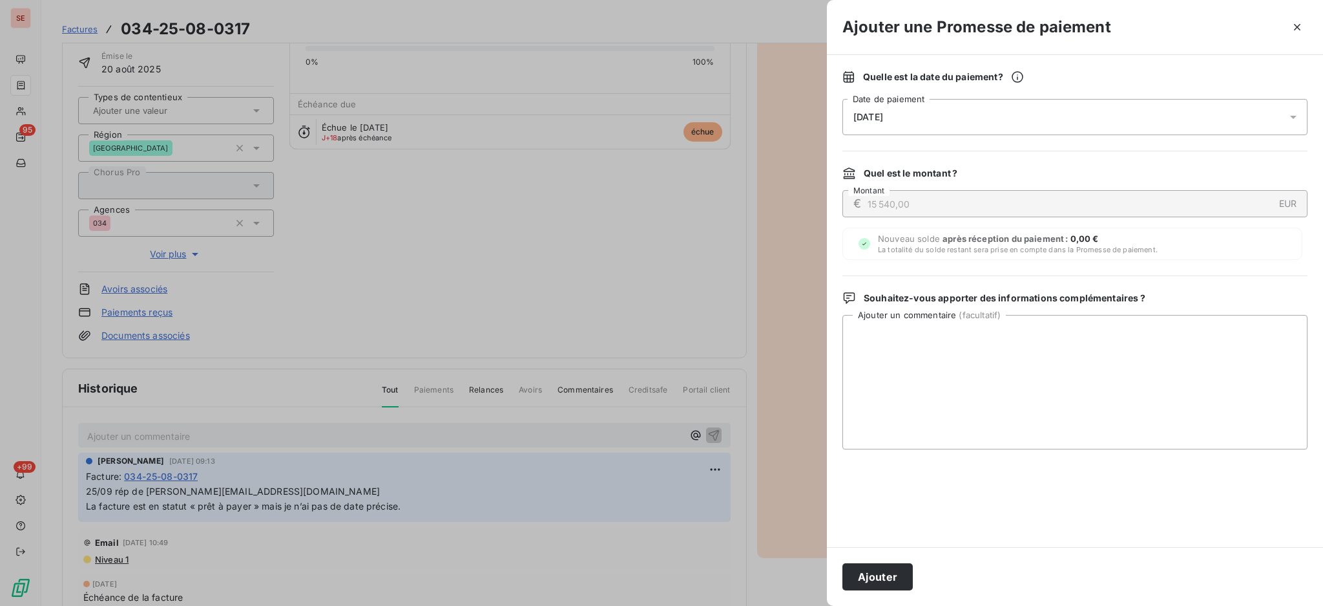
click at [1289, 114] on icon at bounding box center [1293, 117] width 13 height 13
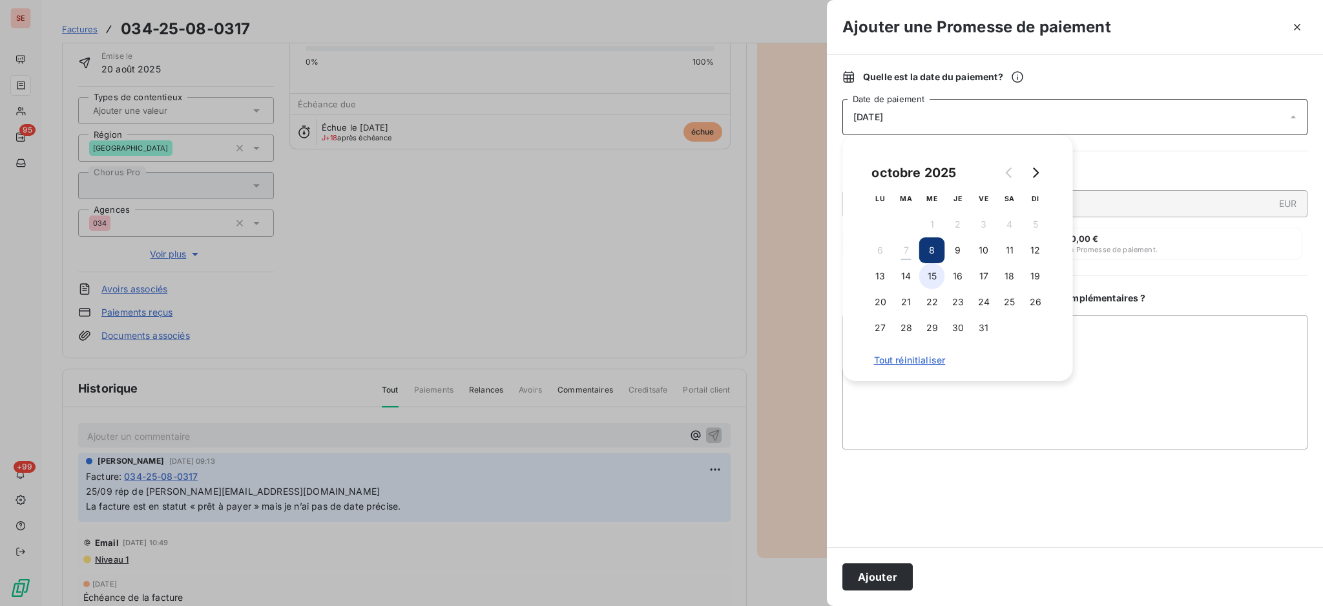
click at [927, 287] on button "15" at bounding box center [933, 276] width 26 height 26
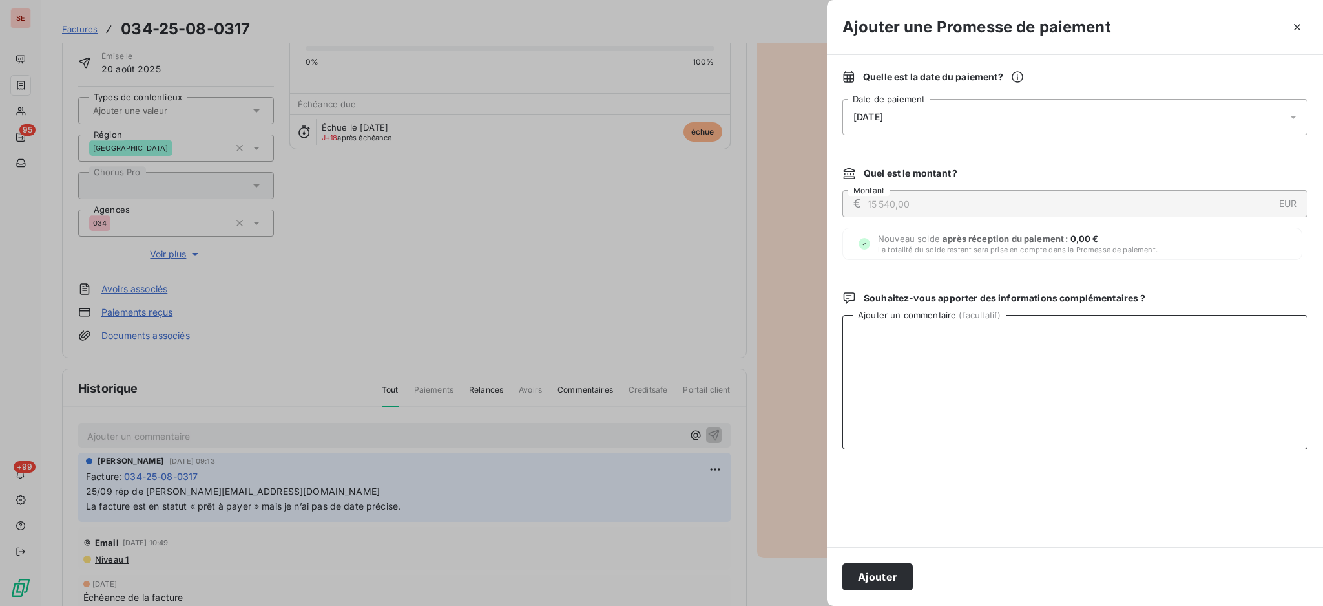
click at [1076, 396] on textarea "Ajouter un commentaire ( facultatif )" at bounding box center [1075, 382] width 465 height 134
type textarea "AVIS DE VIRT reçu"
click at [889, 580] on button "Ajouter" at bounding box center [878, 576] width 70 height 27
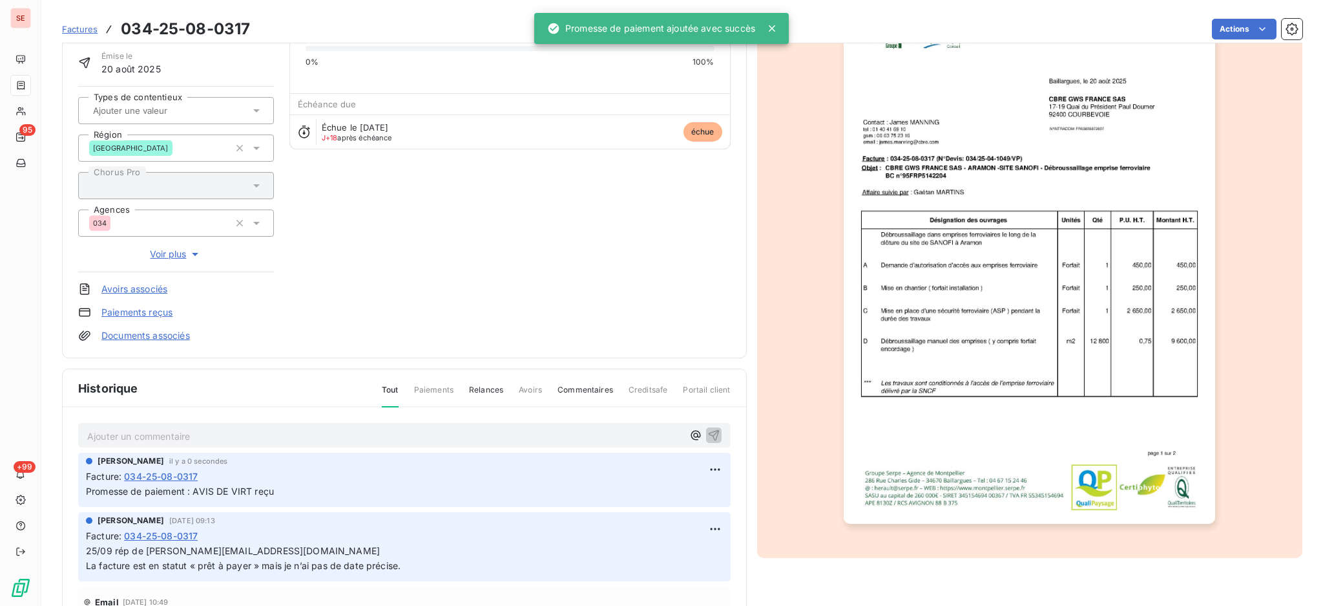
click at [162, 337] on link "Documents associés" at bounding box center [145, 335] width 89 height 13
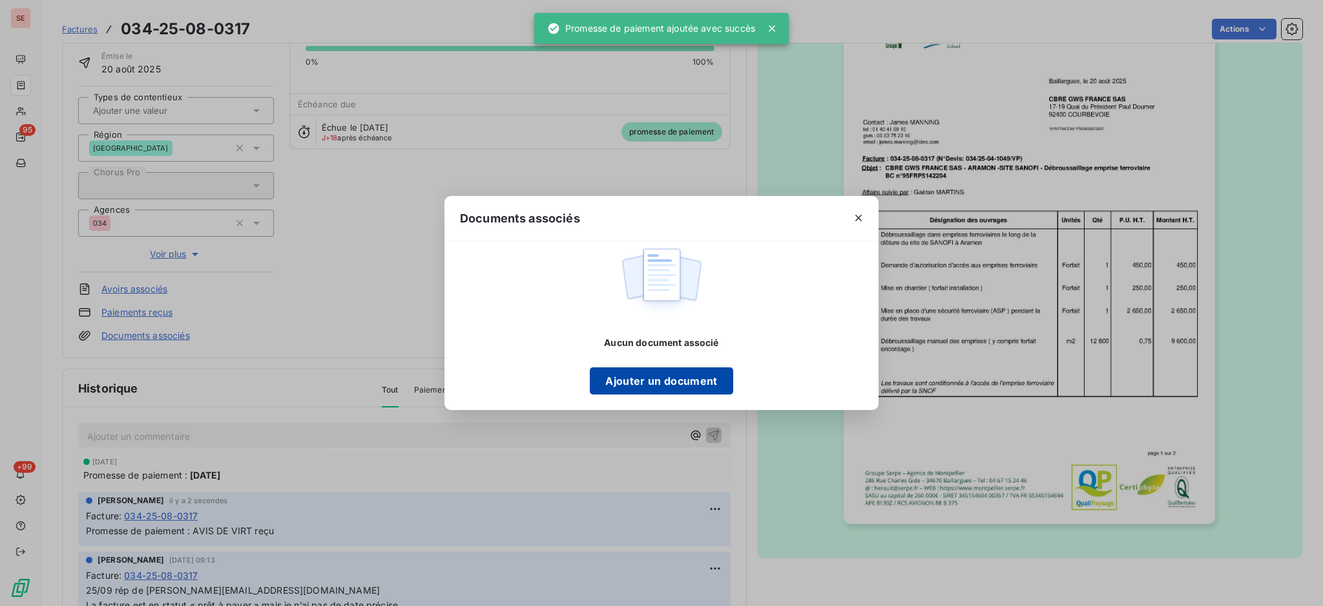
click at [691, 377] on button "Ajouter un document" at bounding box center [661, 380] width 143 height 27
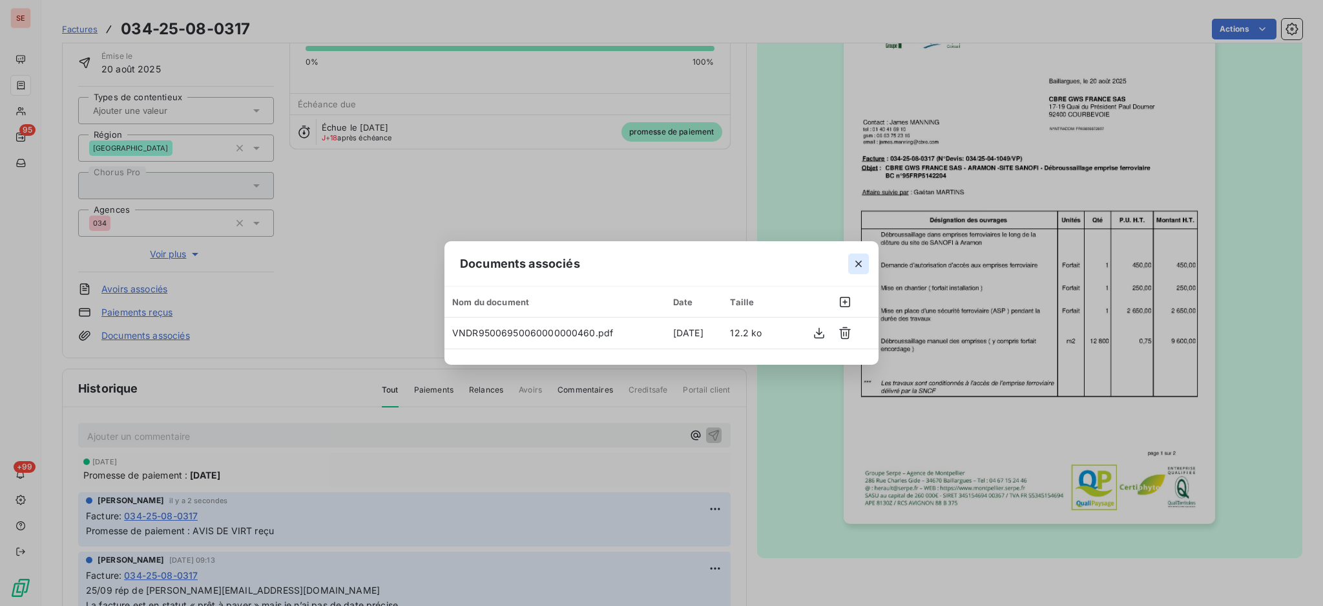
click at [863, 265] on icon "button" at bounding box center [858, 263] width 13 height 13
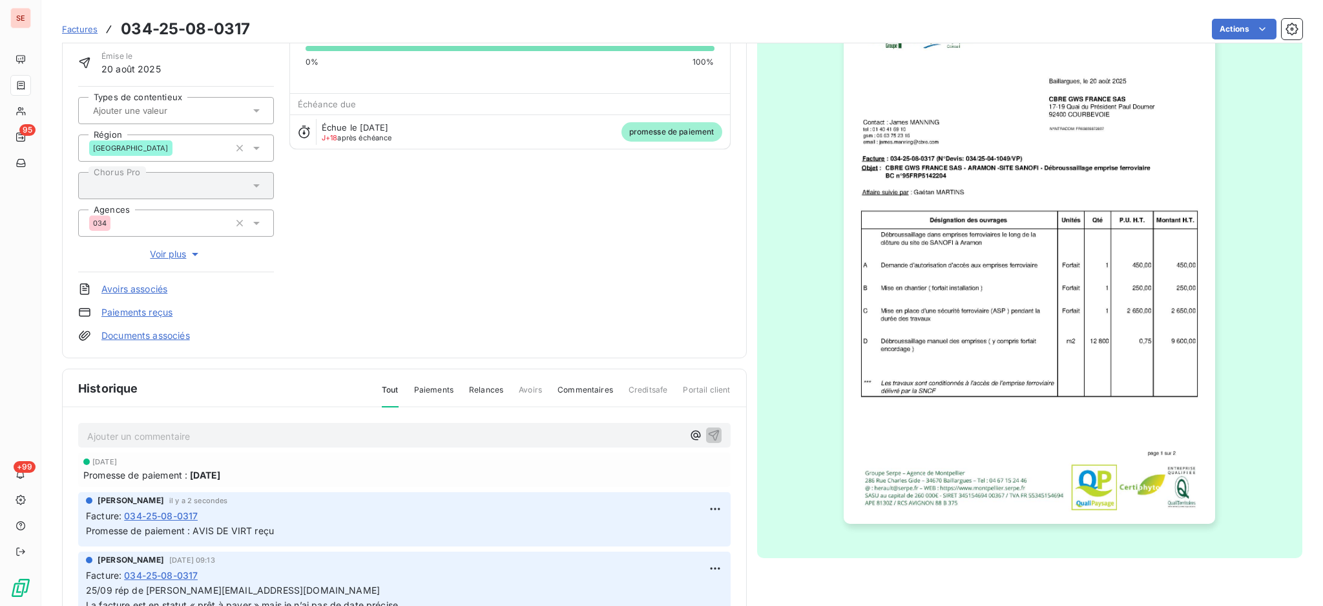
scroll to position [0, 0]
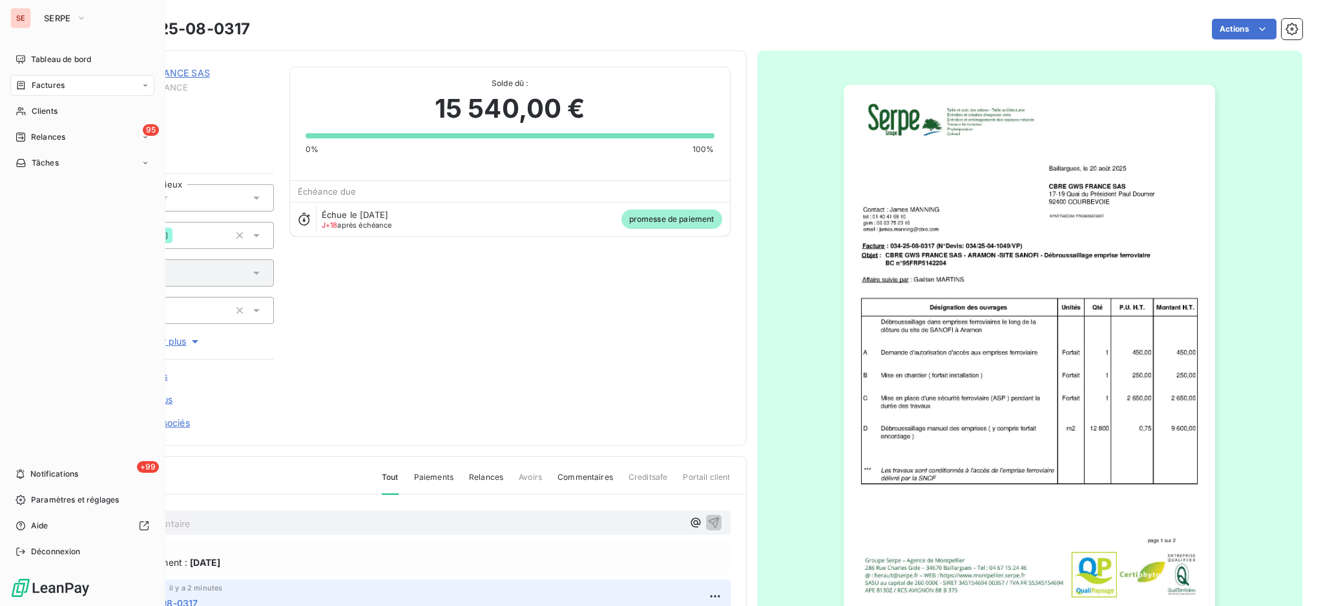
click at [32, 85] on span "Factures" at bounding box center [48, 85] width 33 height 12
click at [53, 88] on span "Factures" at bounding box center [48, 85] width 33 height 12
click at [49, 114] on span "Factures" at bounding box center [47, 111] width 33 height 12
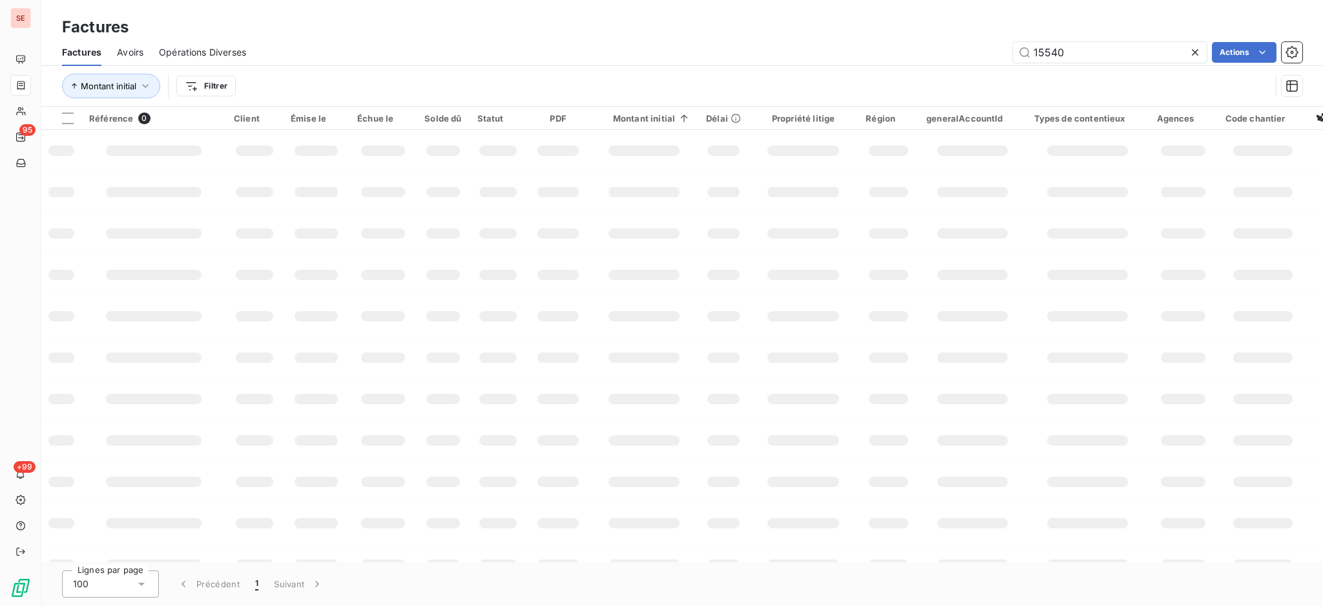
drag, startPoint x: 1110, startPoint y: 48, endPoint x: 950, endPoint y: 46, distance: 159.6
click at [956, 47] on div "15540 Actions" at bounding box center [782, 52] width 1041 height 21
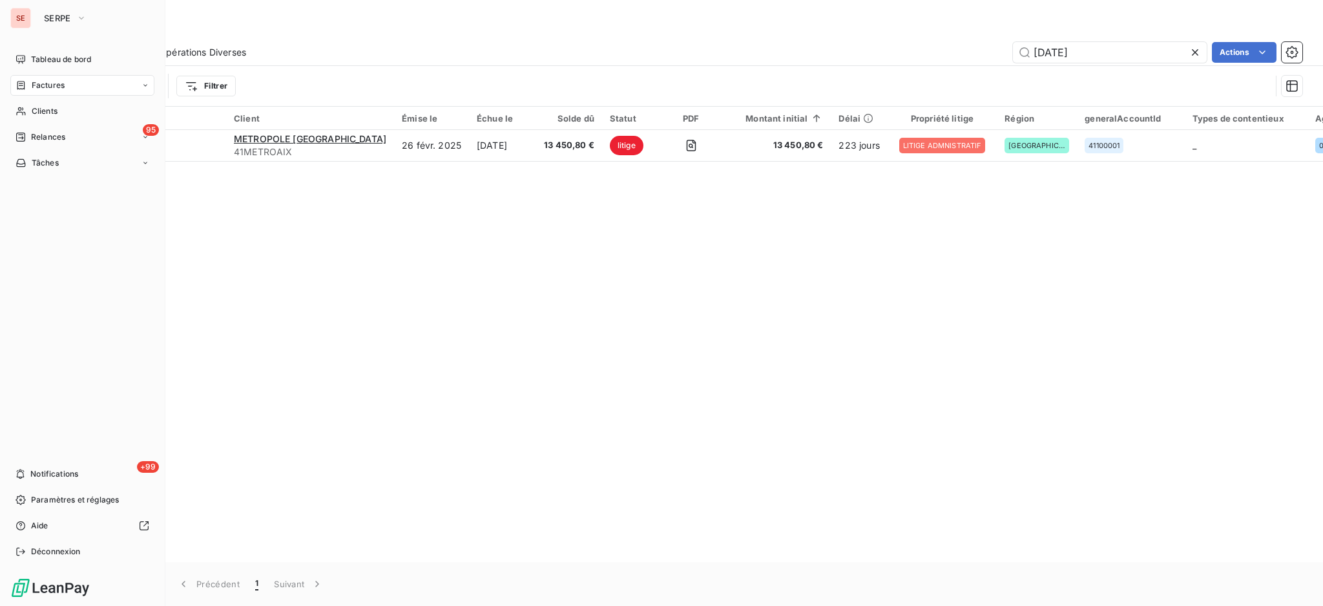
click at [53, 89] on span "Factures" at bounding box center [48, 85] width 33 height 12
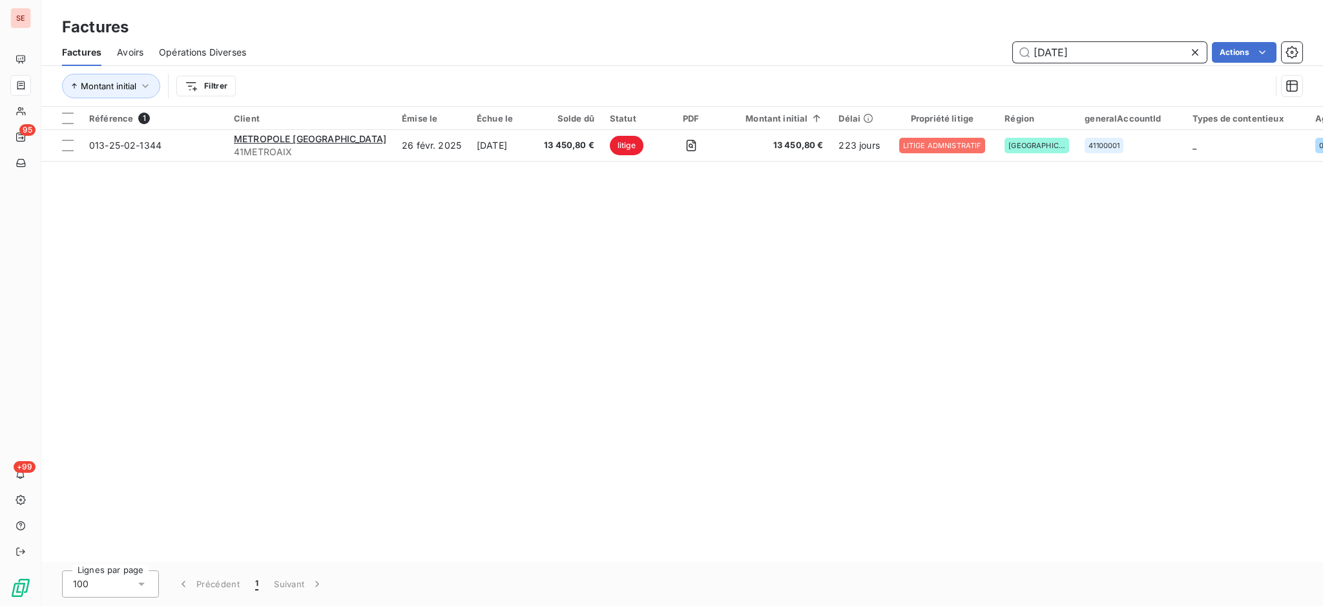
drag, startPoint x: 1128, startPoint y: 47, endPoint x: 960, endPoint y: 48, distance: 168.0
click at [960, 48] on div "25-02-1344 Actions" at bounding box center [782, 52] width 1041 height 21
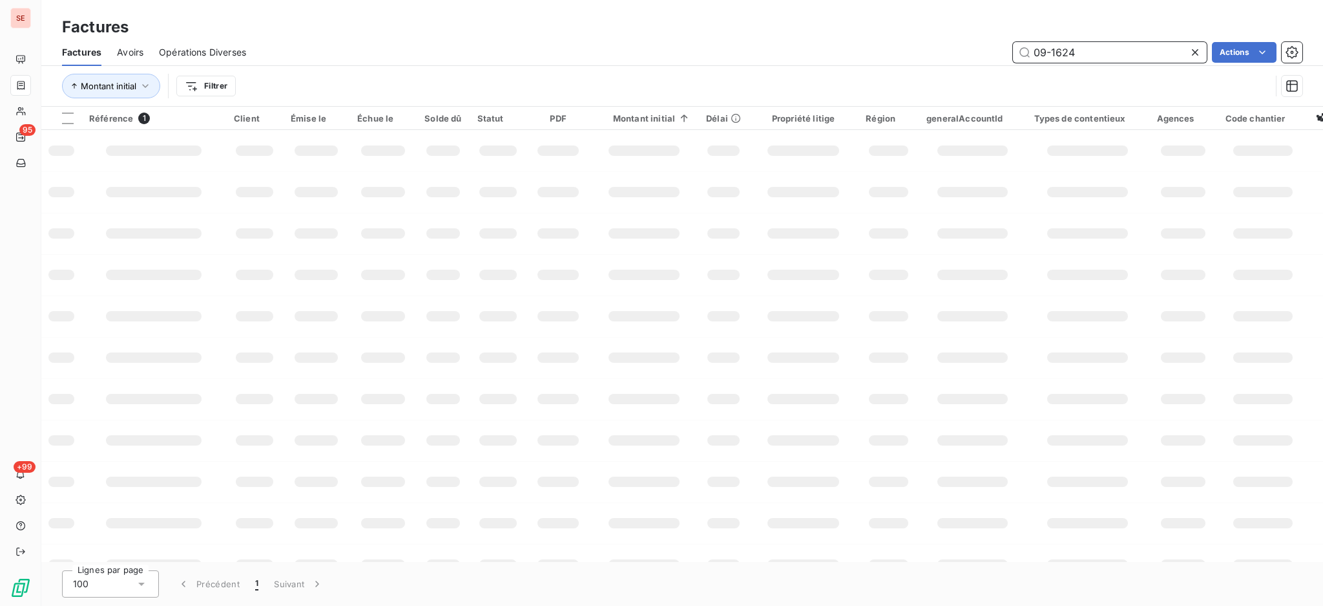
type input "09-1624"
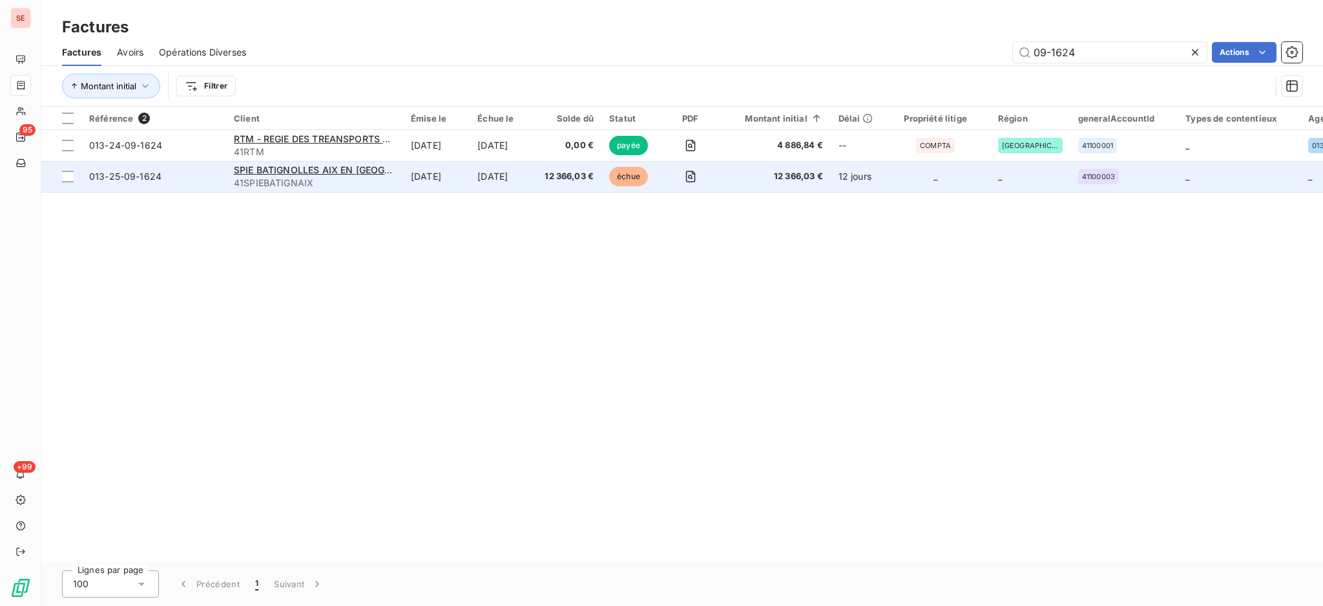
click at [396, 182] on td "SPIE BATIGNOLLES AIX EN PROVENCE 41SPIEBATIGNAIX" at bounding box center [314, 176] width 177 height 31
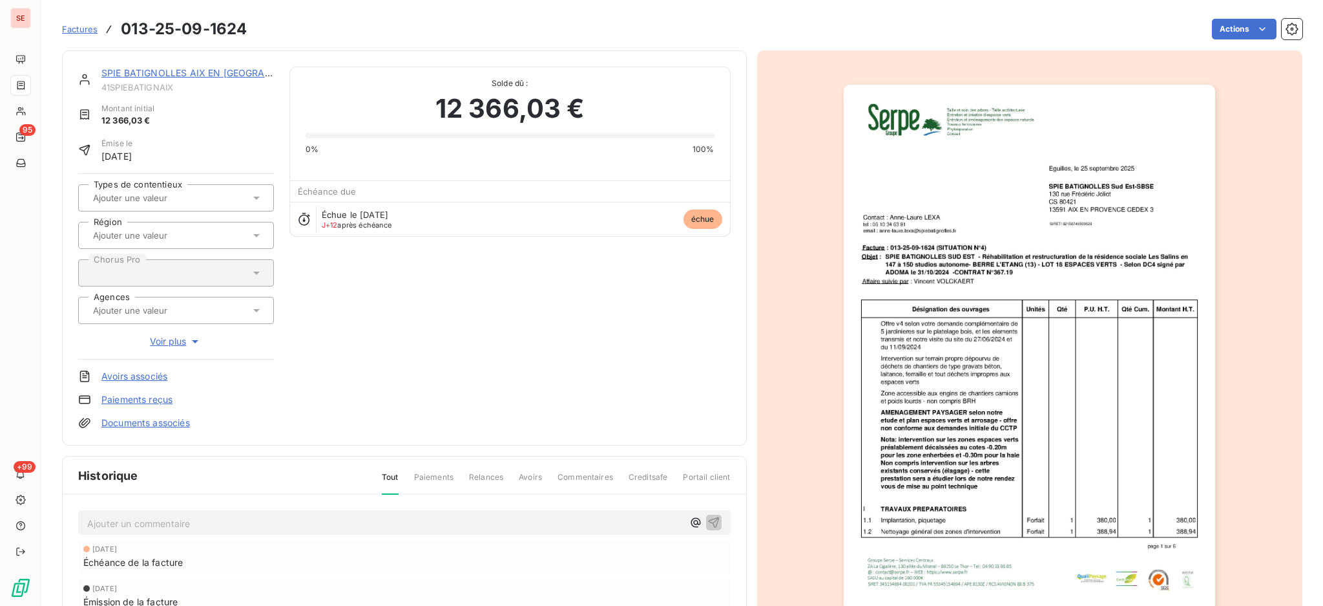
click at [440, 516] on p "Ajouter un commentaire ﻿" at bounding box center [385, 523] width 596 height 16
click at [136, 516] on span "DA attestatin de paiement" at bounding box center [144, 521] width 114 height 11
drag, startPoint x: 205, startPoint y: 520, endPoint x: 218, endPoint y: 512, distance: 15.6
click at [205, 520] on span "DA attestation de paiement" at bounding box center [146, 521] width 119 height 11
click at [260, 521] on p "DA attestation de paiement" at bounding box center [385, 522] width 596 height 15
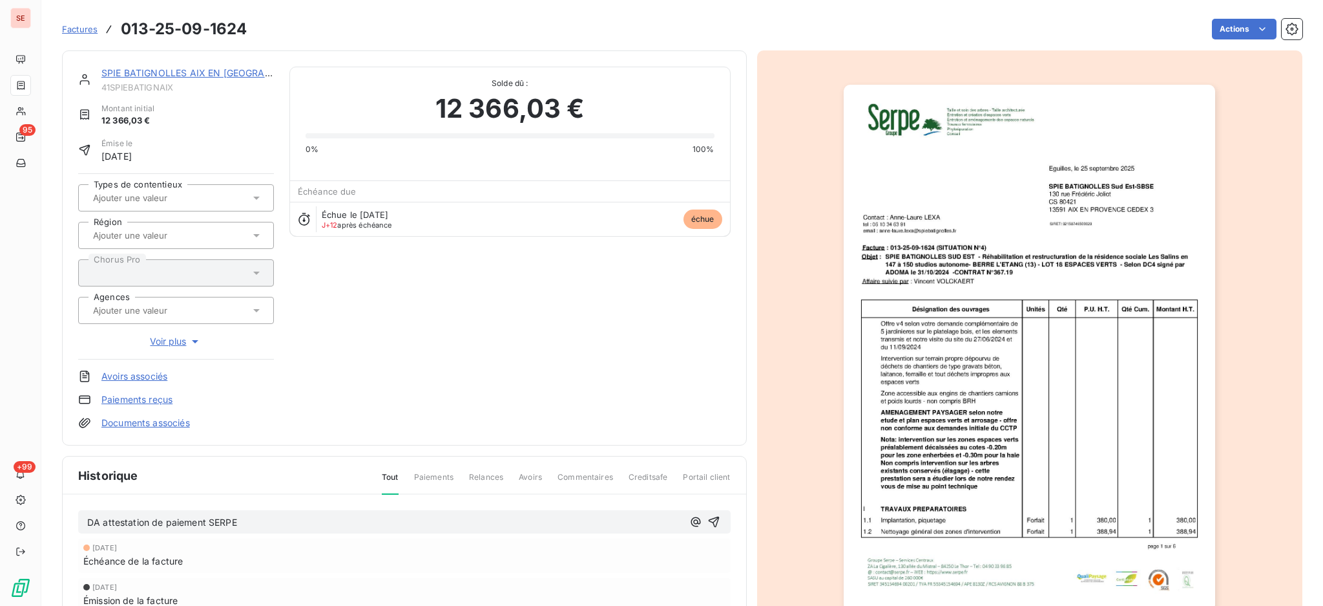
click at [100, 522] on span "DA attestation de paiement SERPE" at bounding box center [162, 521] width 150 height 11
click at [708, 520] on icon "button" at bounding box center [714, 521] width 13 height 13
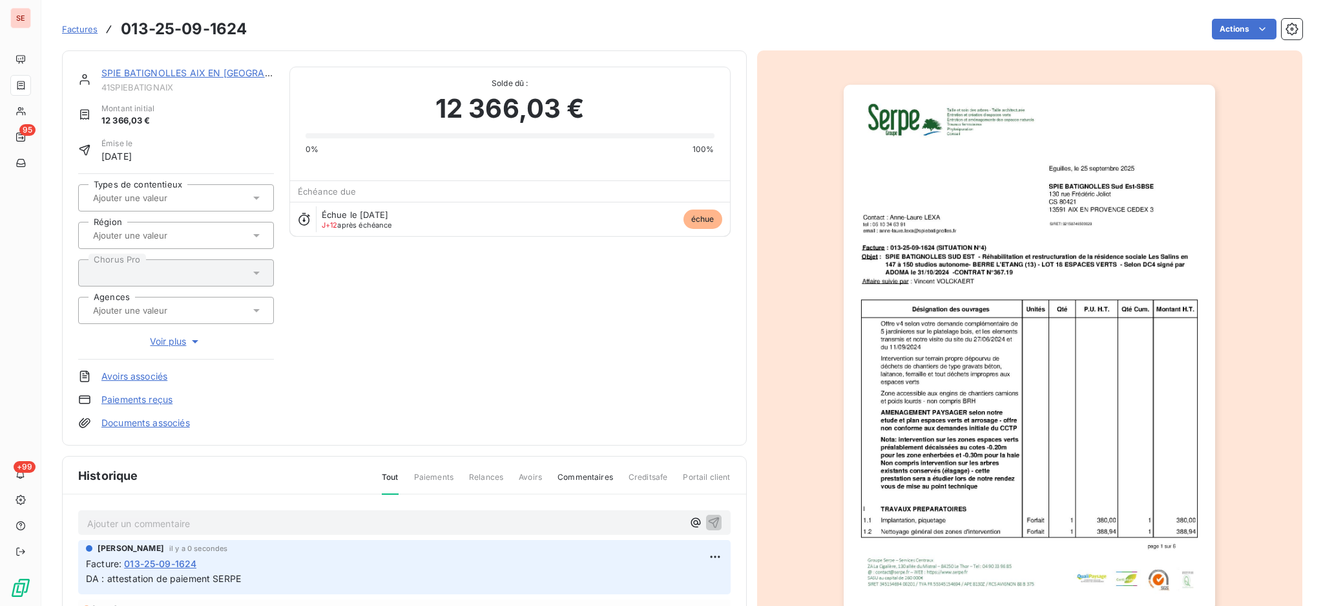
click at [126, 428] on link "Documents associés" at bounding box center [145, 422] width 89 height 13
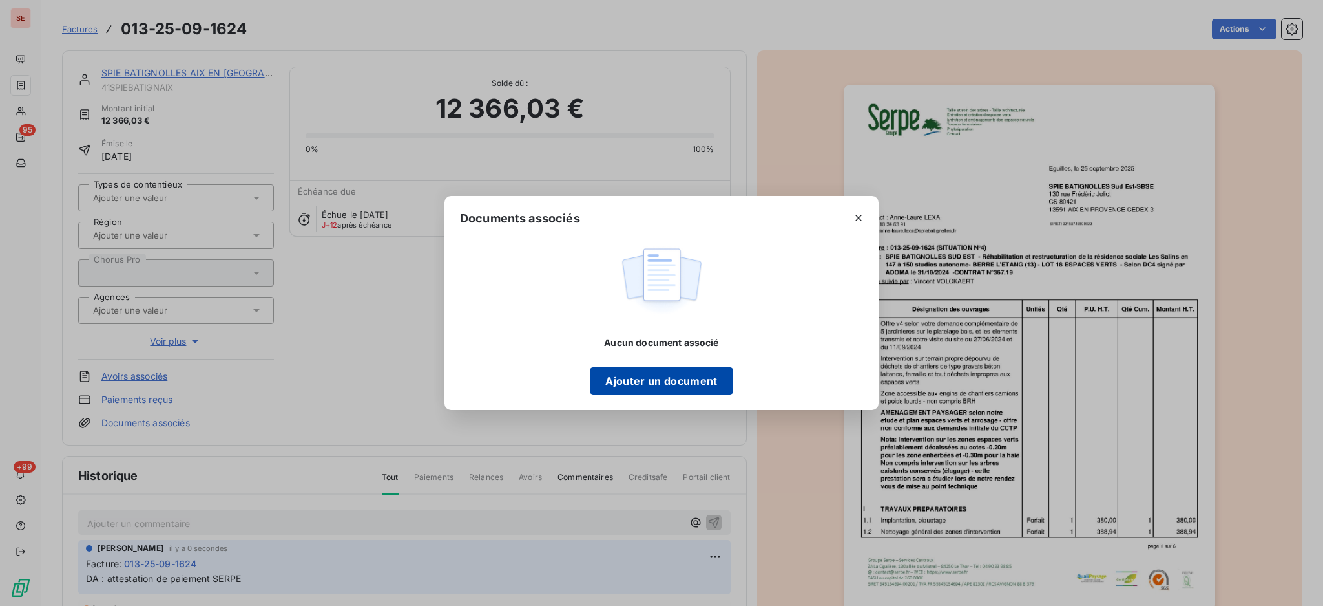
click at [670, 385] on button "Ajouter un document" at bounding box center [661, 380] width 143 height 27
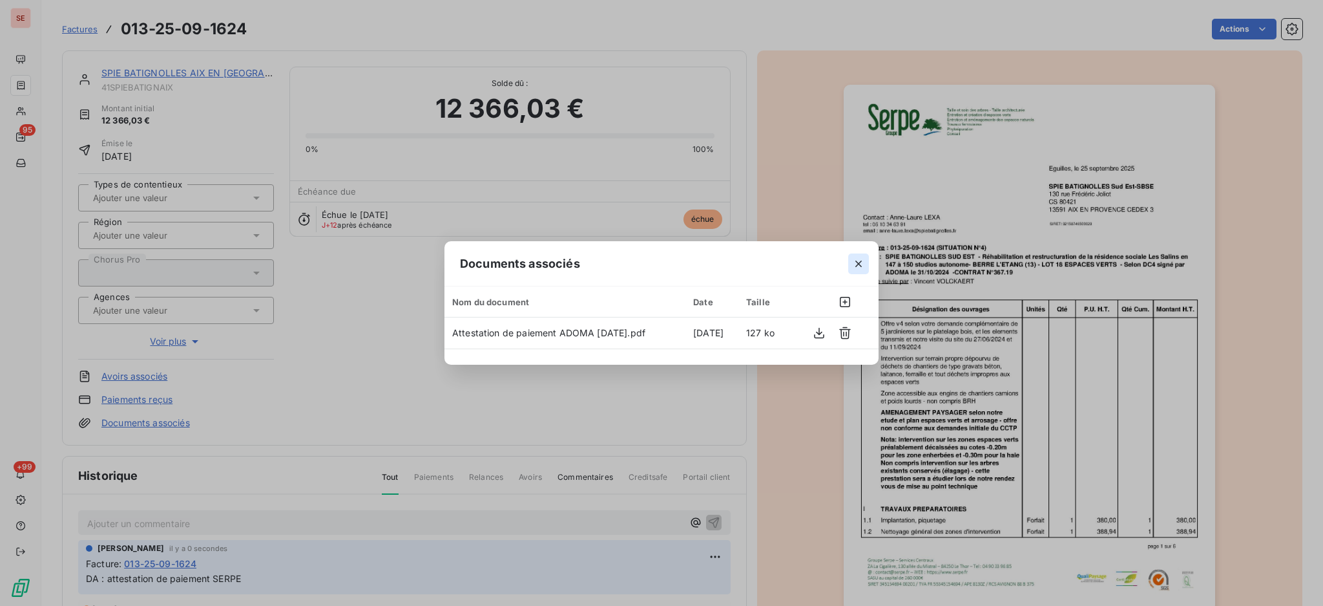
click at [861, 264] on icon "button" at bounding box center [858, 263] width 13 height 13
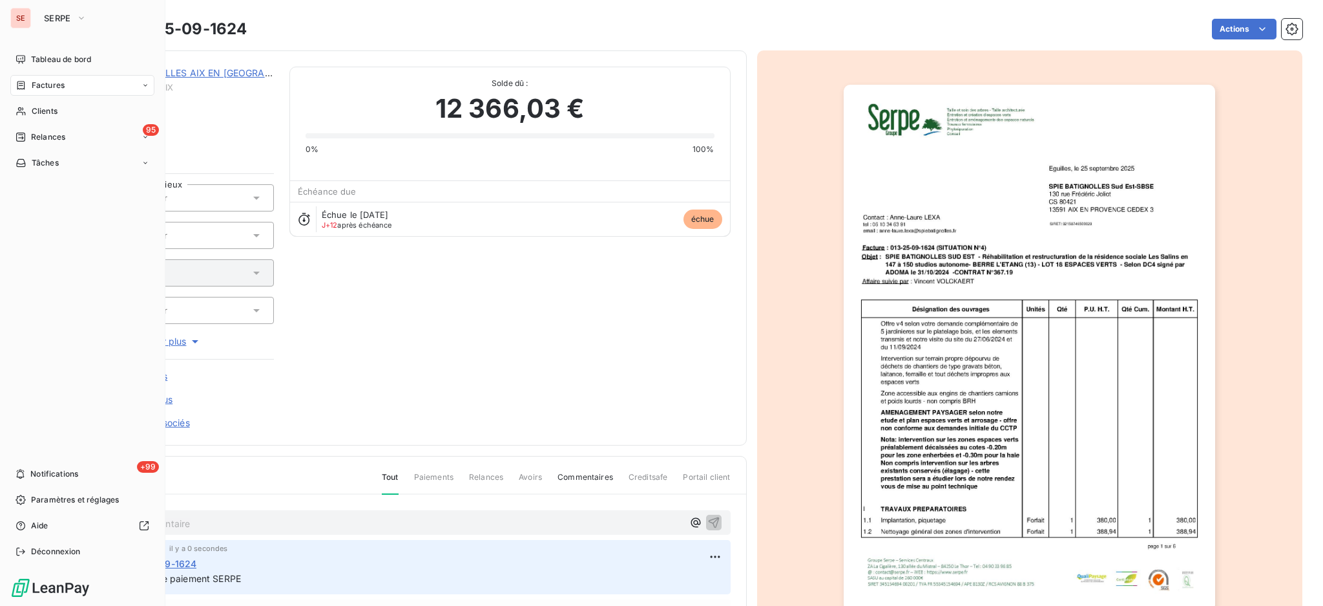
click at [54, 85] on span "Factures" at bounding box center [48, 85] width 33 height 12
click at [36, 87] on span "Factures" at bounding box center [48, 85] width 33 height 12
click at [35, 115] on span "Factures" at bounding box center [47, 111] width 33 height 12
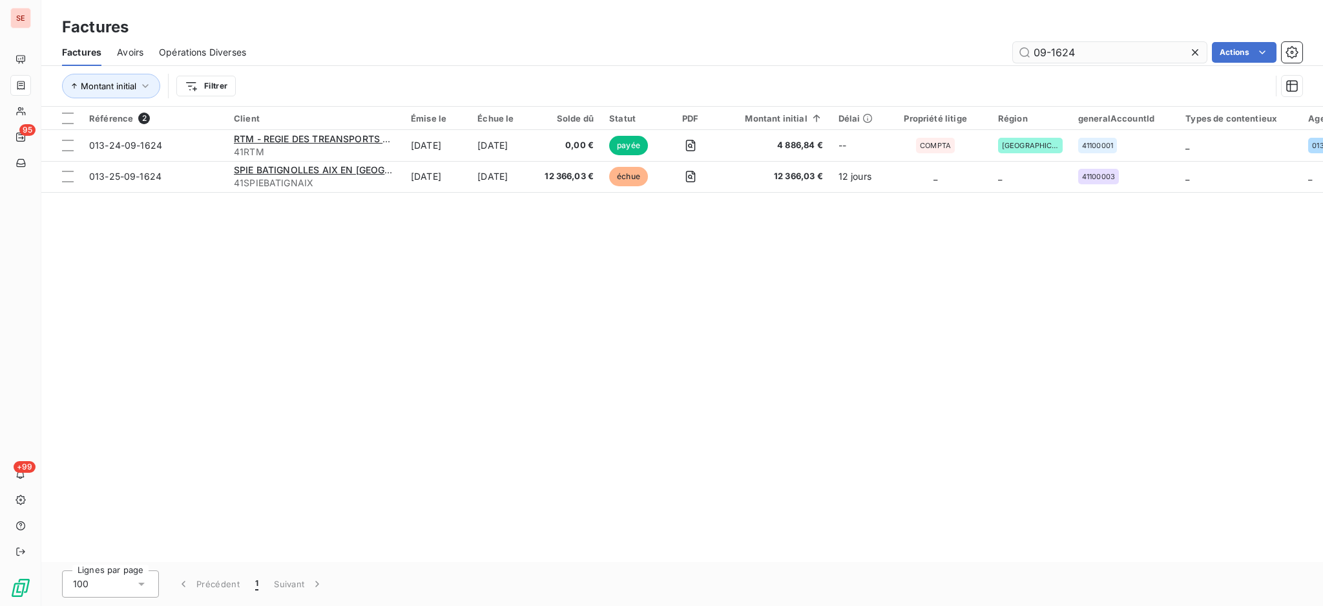
drag, startPoint x: 1092, startPoint y: 47, endPoint x: 1051, endPoint y: 47, distance: 40.7
click at [1051, 47] on input "09-1624" at bounding box center [1110, 52] width 194 height 21
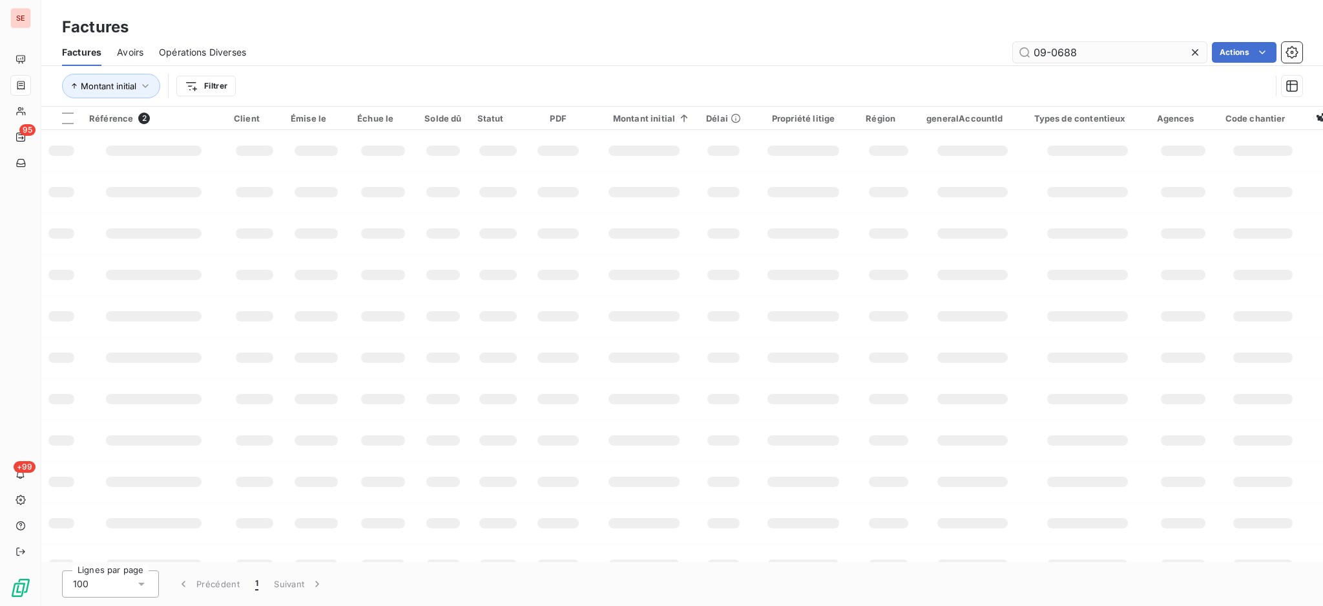
type input "09-0688"
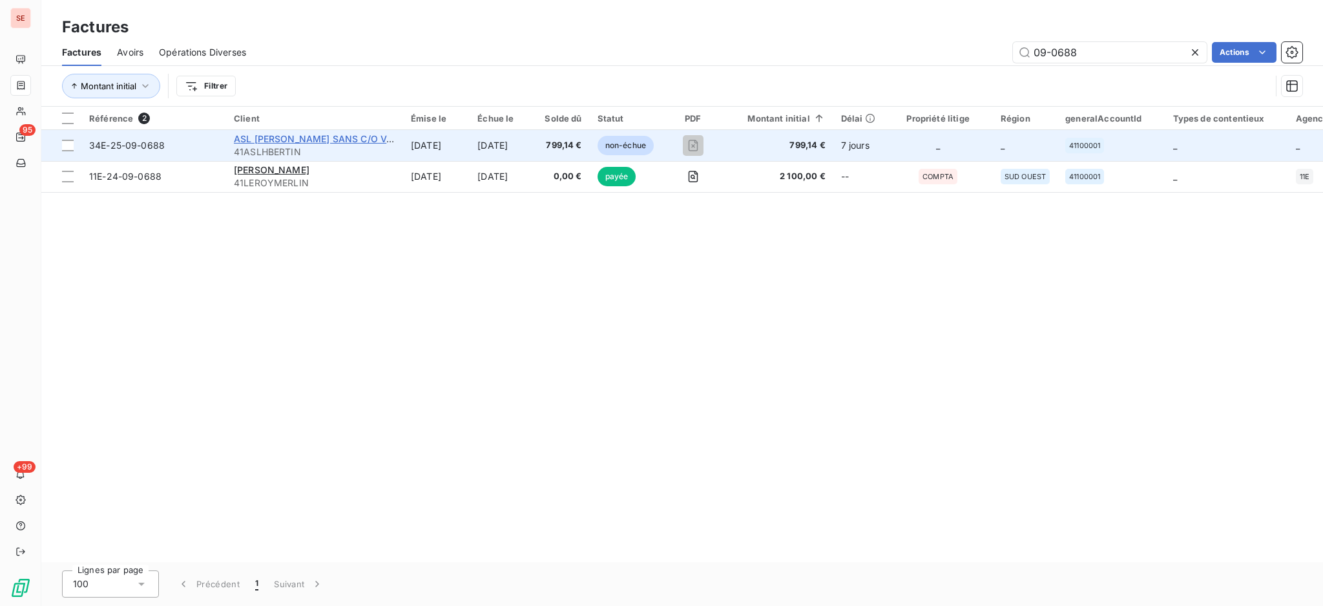
click at [297, 138] on span "ASL HENRI BERTIN SANS C/O VALOREAM" at bounding box center [333, 138] width 198 height 11
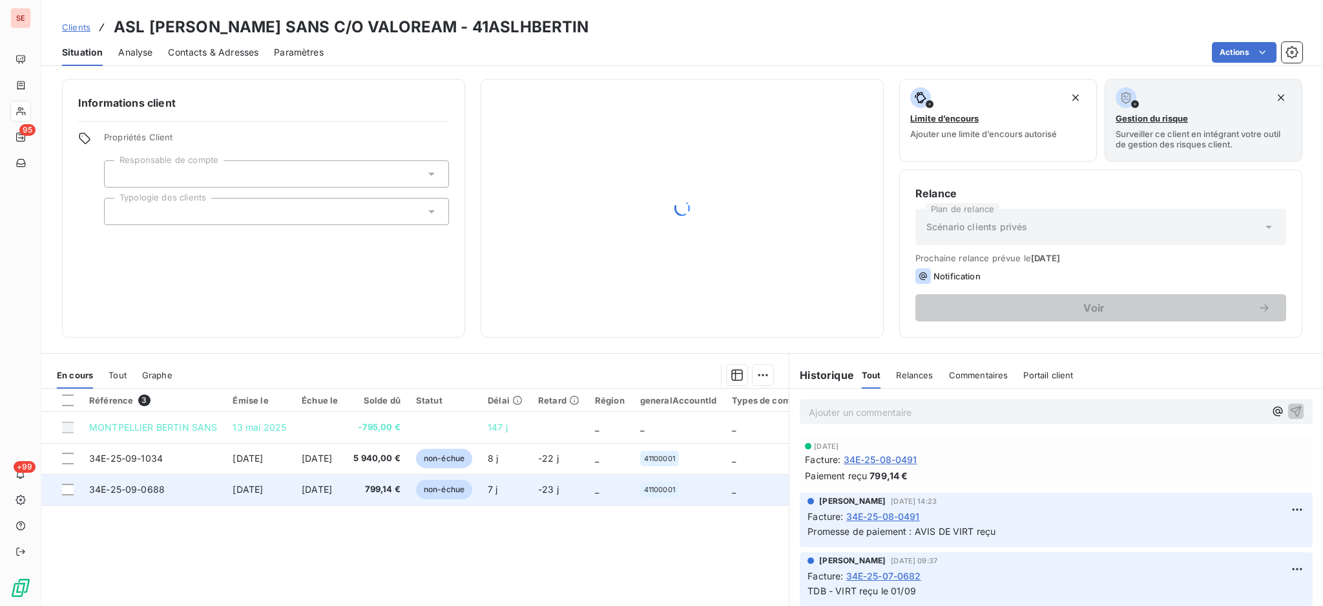
click at [263, 494] on span "30 sept. 2025" at bounding box center [248, 488] width 30 height 11
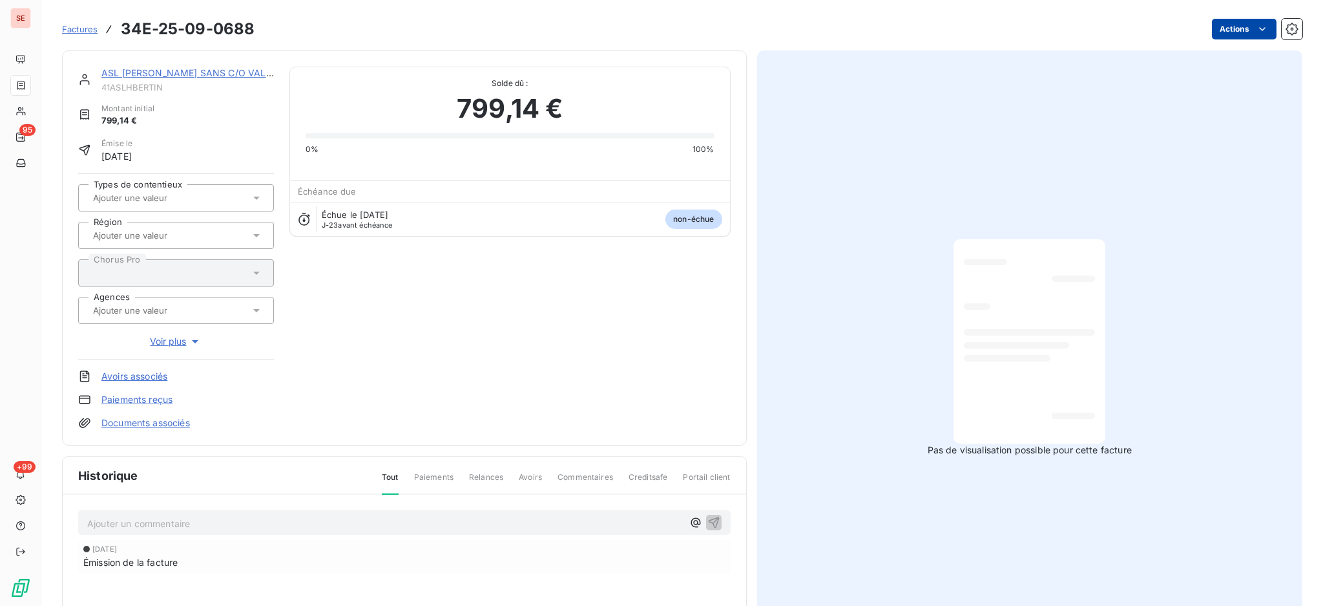
click at [1212, 30] on html "SE 95 +99 Factures 34E-25-09-0688 Actions ASL HENRI BERTIN SANS C/O VALOREAM 41…" at bounding box center [661, 303] width 1323 height 606
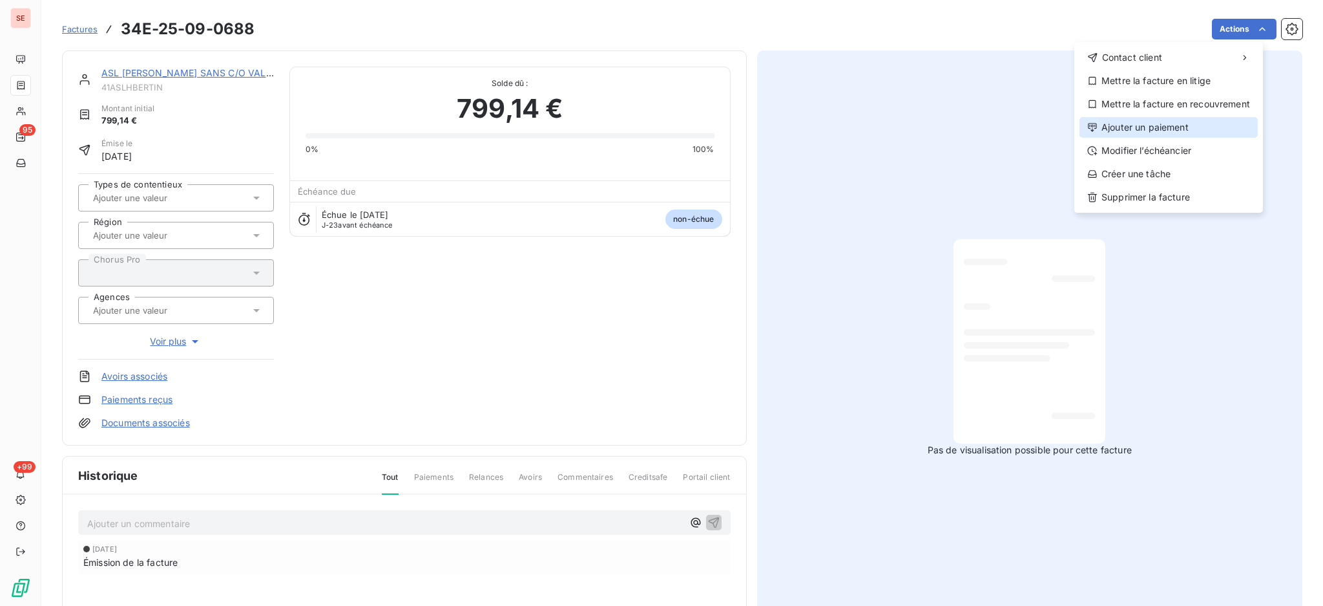
click at [1157, 121] on div "Ajouter un paiement" at bounding box center [1169, 127] width 178 height 21
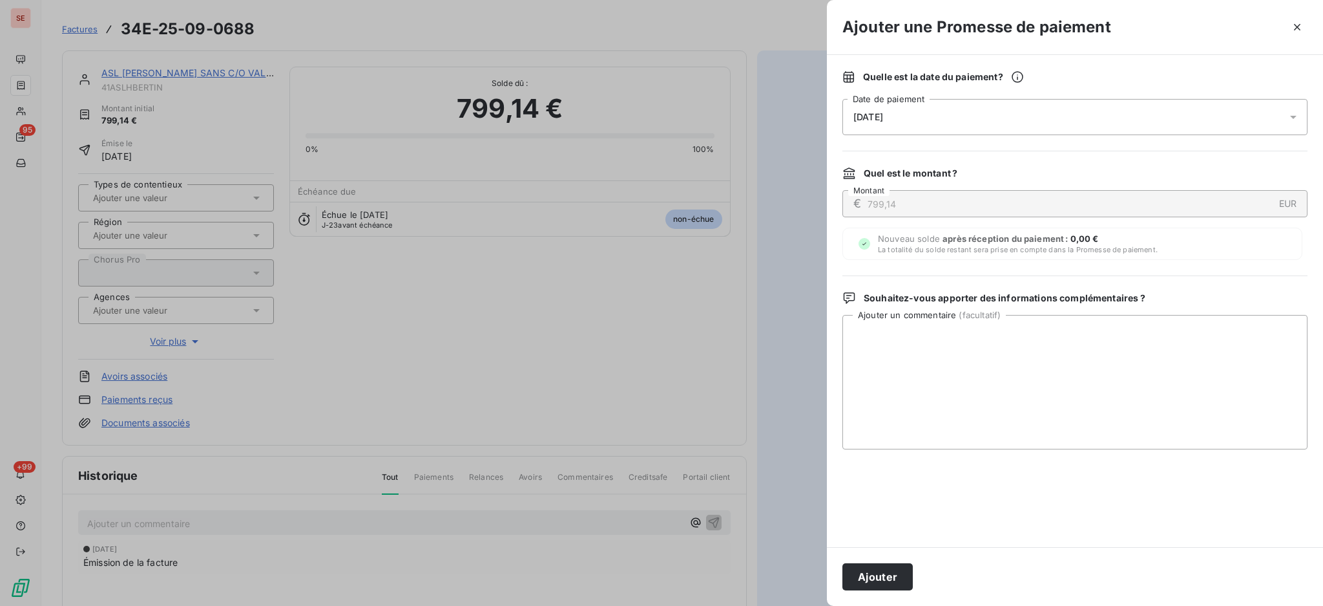
click at [1292, 123] on div at bounding box center [1297, 117] width 21 height 36
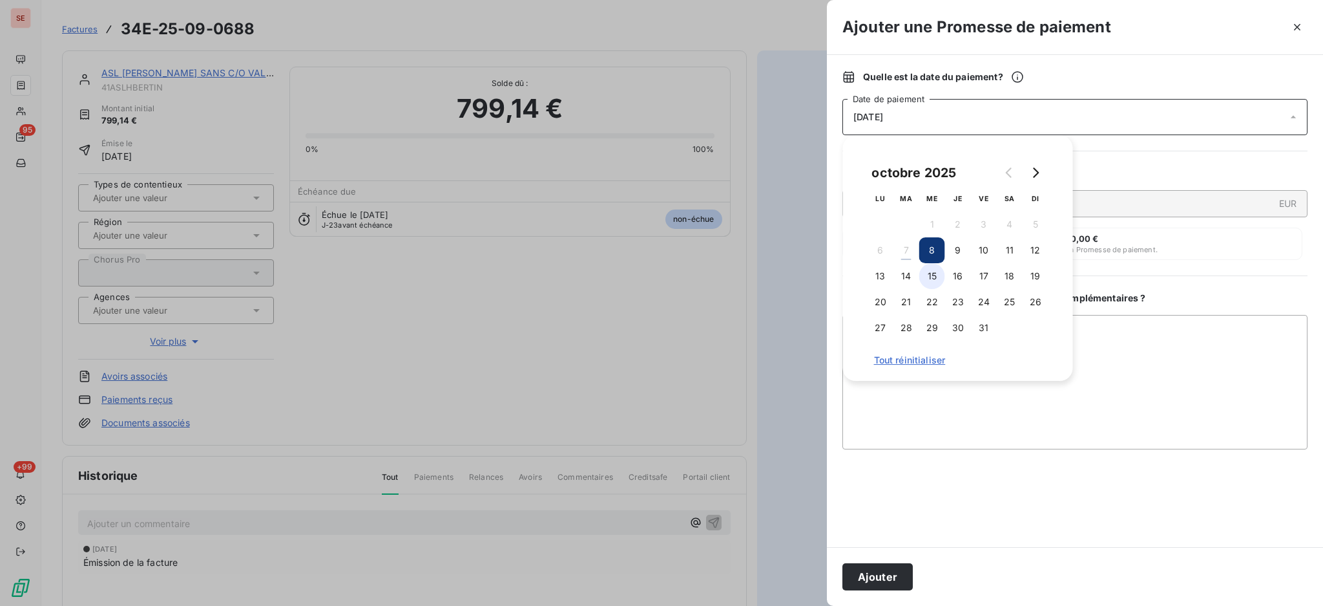
click at [929, 273] on button "15" at bounding box center [933, 276] width 26 height 26
click at [1119, 336] on textarea "Ajouter un commentaire ( facultatif )" at bounding box center [1075, 382] width 465 height 134
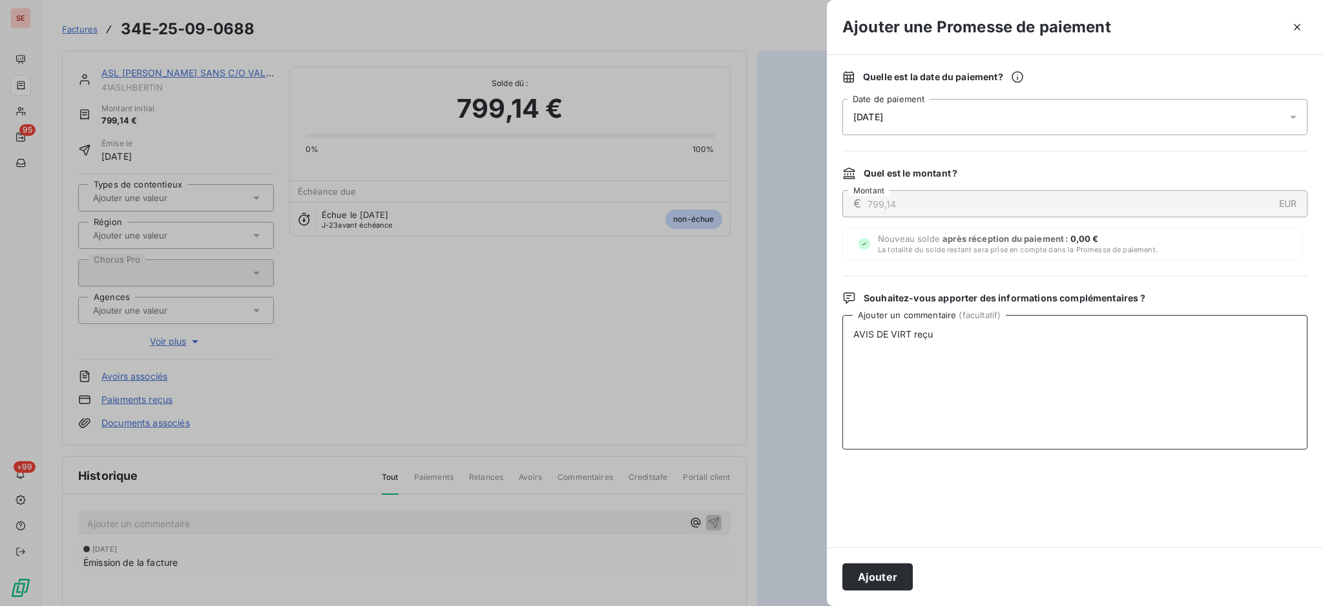
drag, startPoint x: 922, startPoint y: 344, endPoint x: 837, endPoint y: 345, distance: 84.0
click at [837, 345] on div "Quelle est la date du paiement ? 15/10/2025 Date de paiement Quel est le montan…" at bounding box center [1075, 301] width 496 height 492
type textarea "AVIS DE VIRT reçu"
click at [888, 580] on button "Ajouter" at bounding box center [878, 576] width 70 height 27
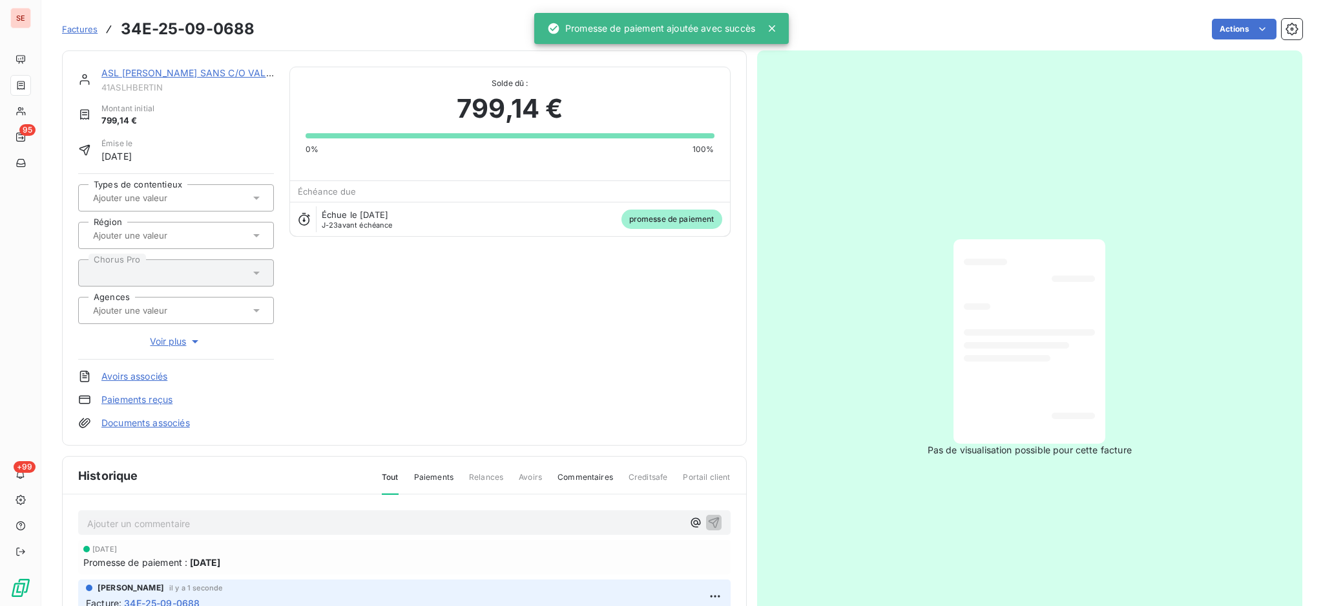
click at [162, 418] on link "Documents associés" at bounding box center [145, 422] width 89 height 13
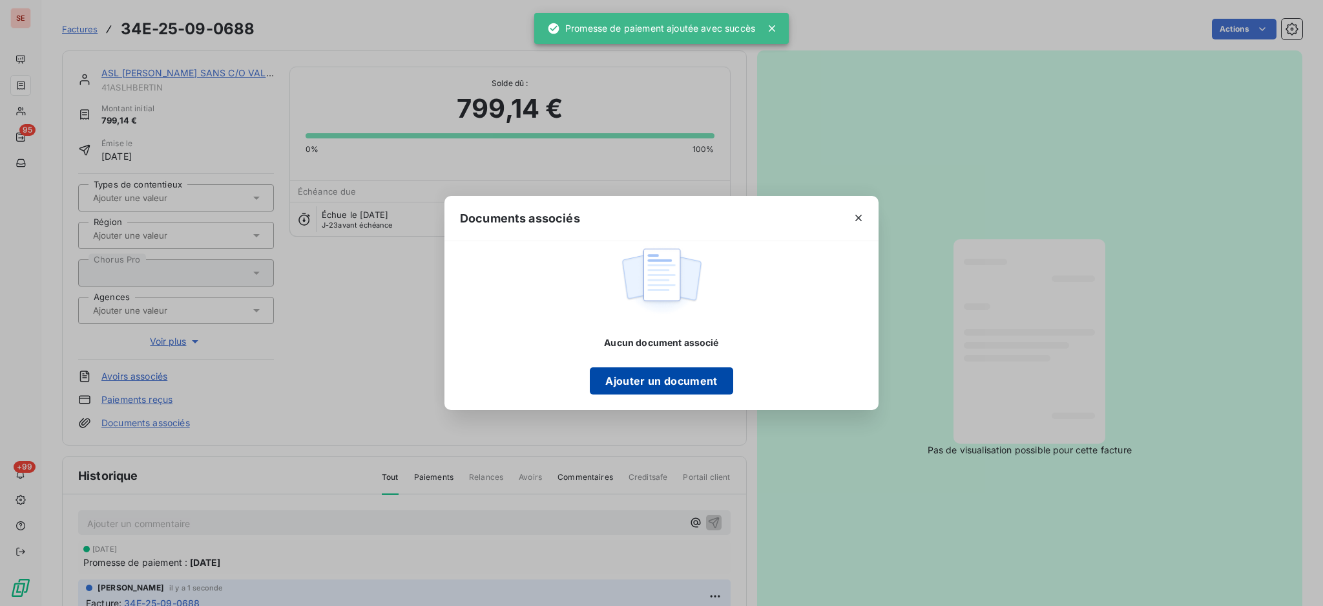
click at [657, 383] on button "Ajouter un document" at bounding box center [661, 380] width 143 height 27
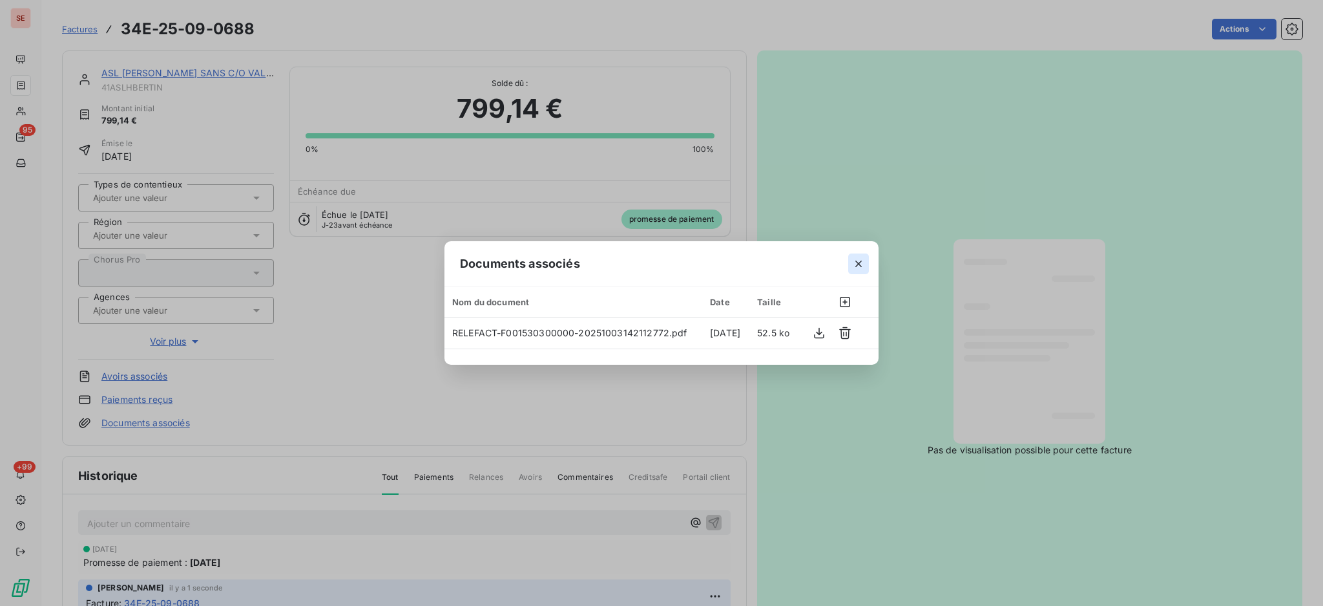
click at [856, 257] on icon "button" at bounding box center [858, 263] width 13 height 13
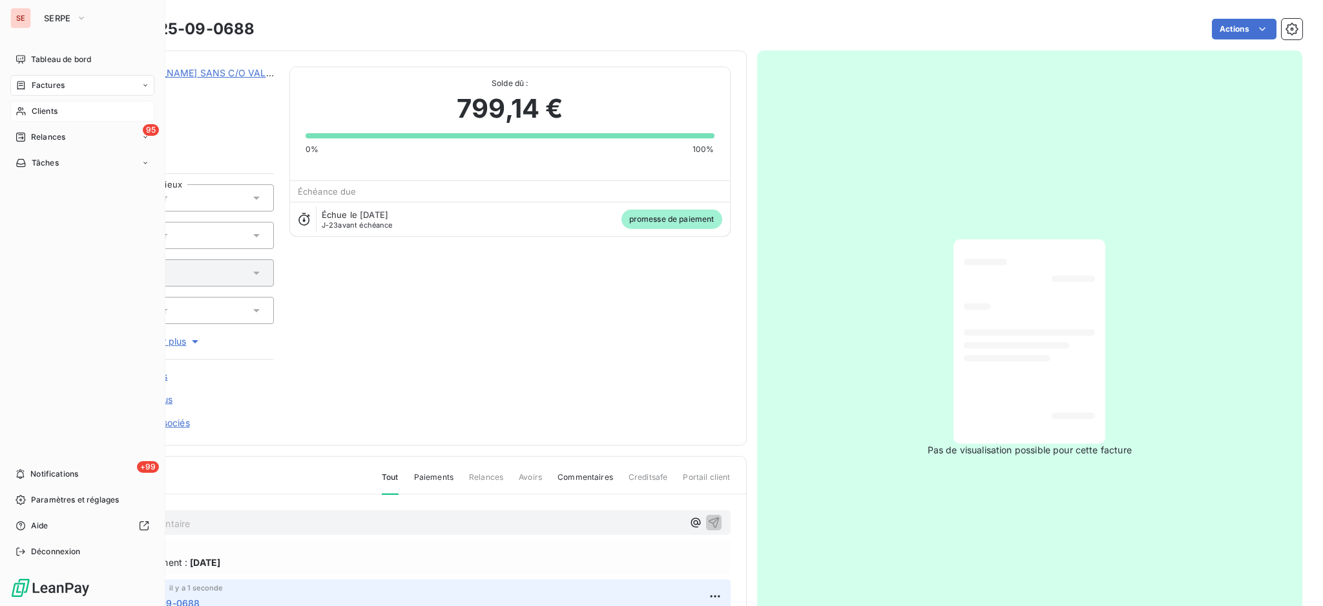
click at [40, 111] on span "Clients" at bounding box center [45, 111] width 26 height 12
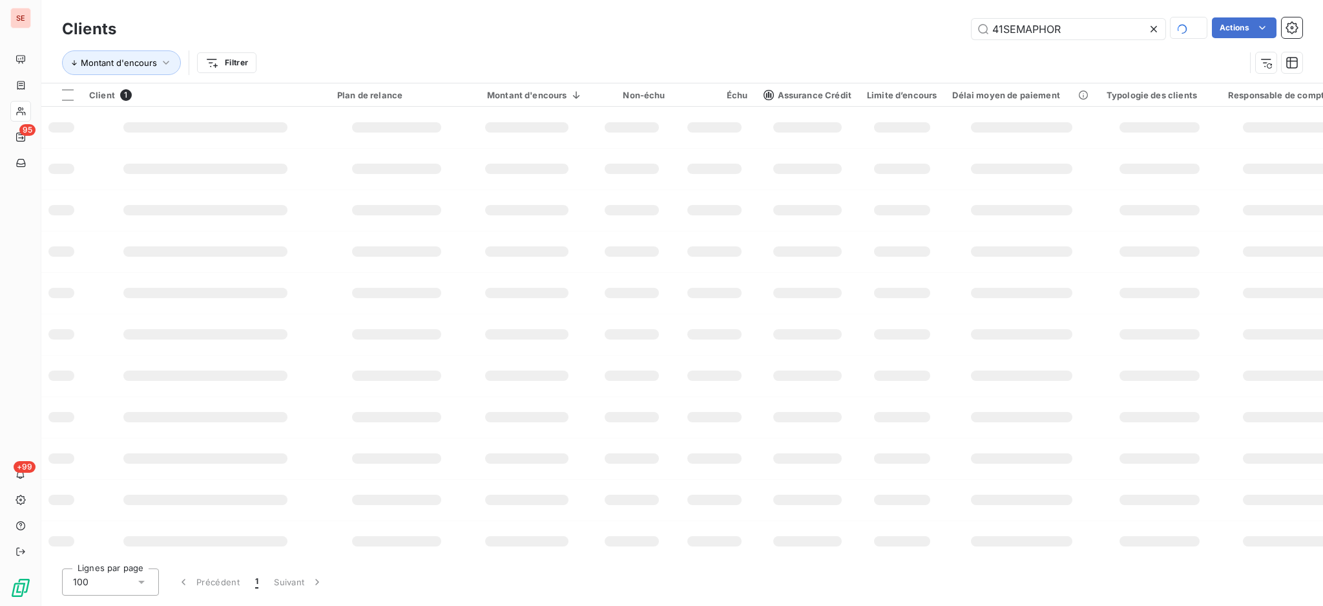
drag, startPoint x: 1072, startPoint y: 28, endPoint x: 927, endPoint y: 34, distance: 144.9
click at [934, 34] on div "41SEMAPHOR Actions" at bounding box center [717, 28] width 1171 height 23
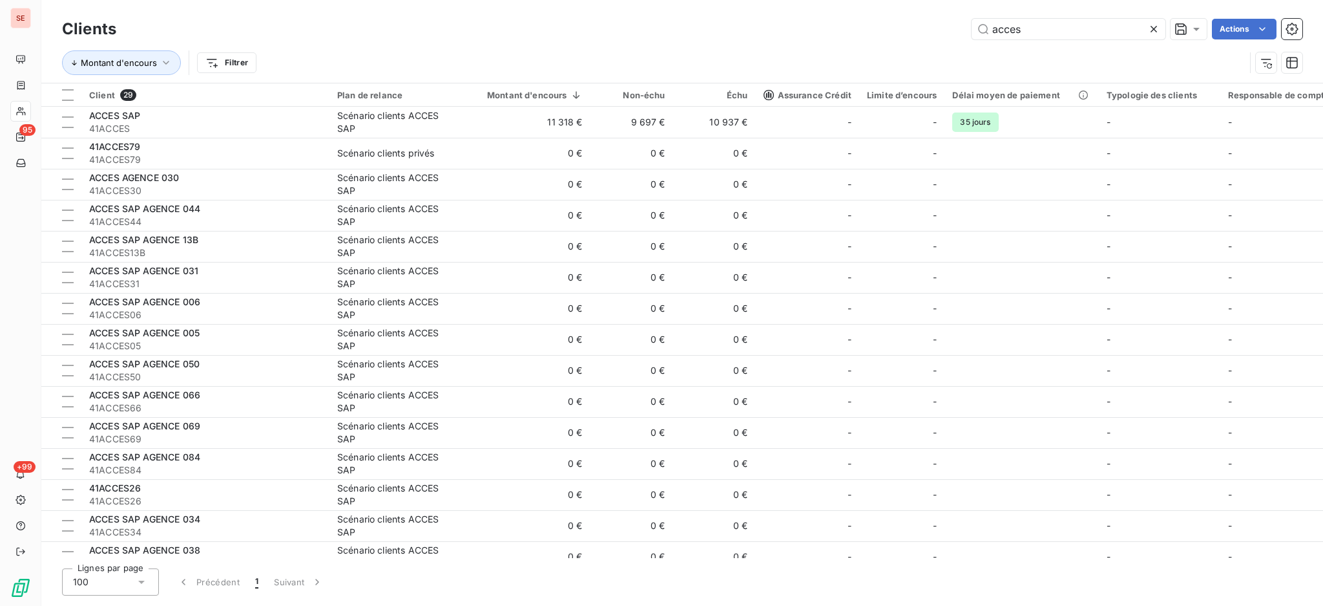
type input "acces"
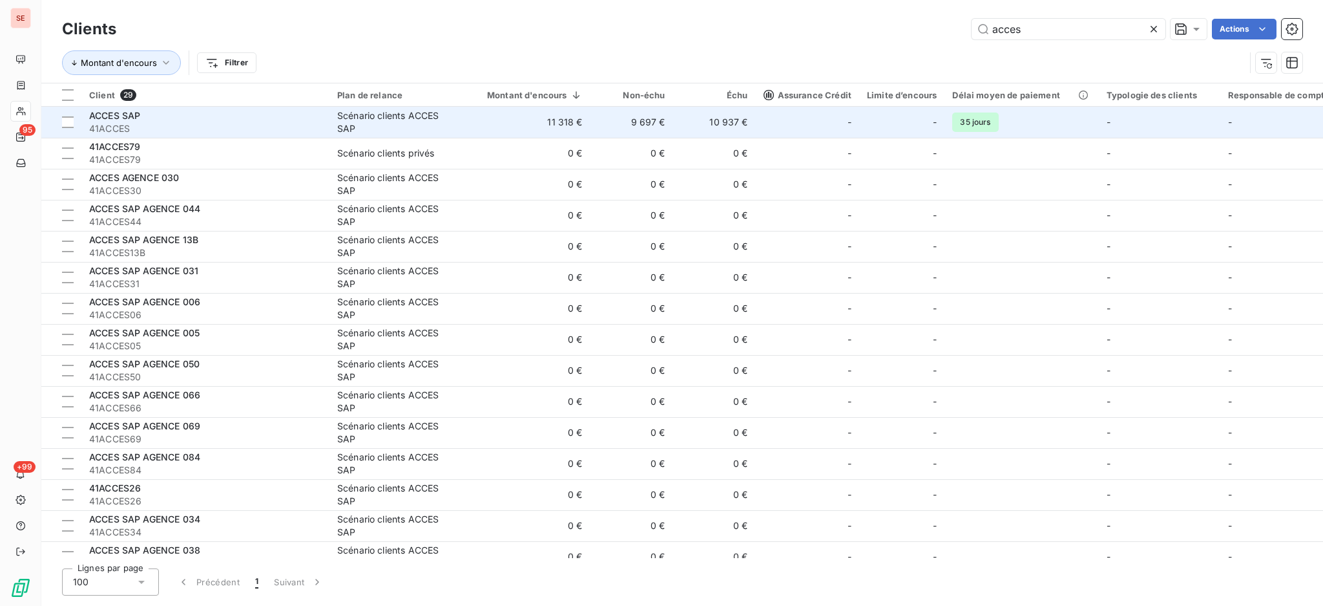
click at [383, 134] on div "Scénario clients ACCES SAP" at bounding box center [396, 122] width 119 height 26
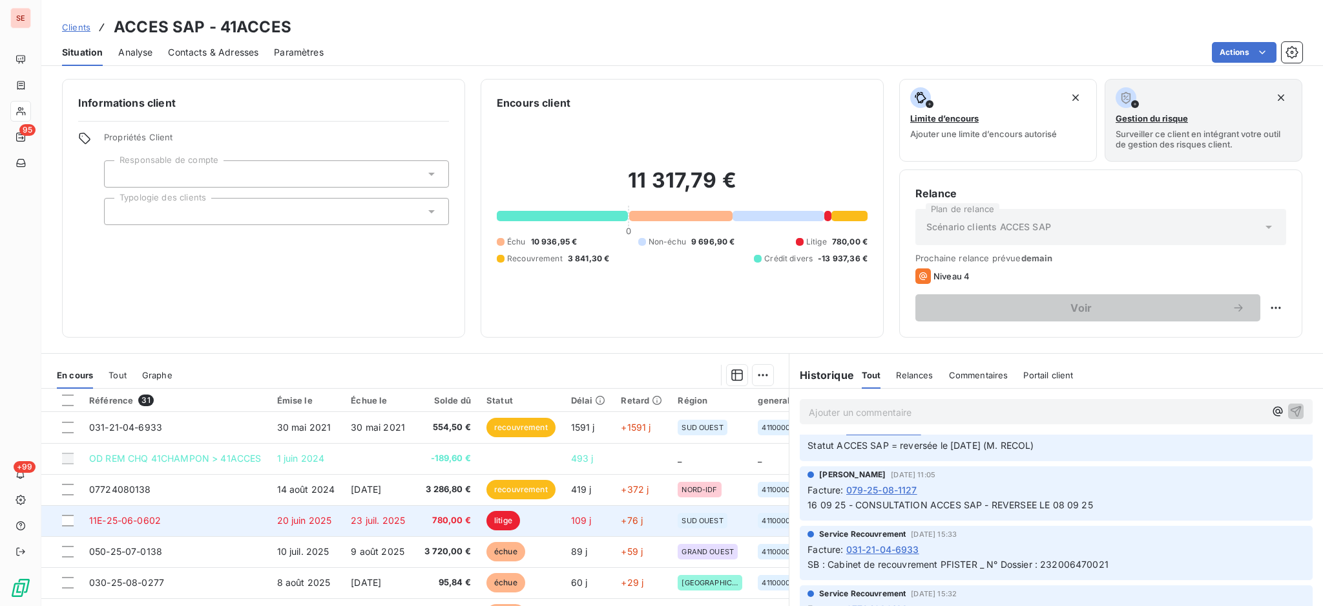
click at [188, 514] on td "11E-25-06-0602" at bounding box center [175, 520] width 188 height 31
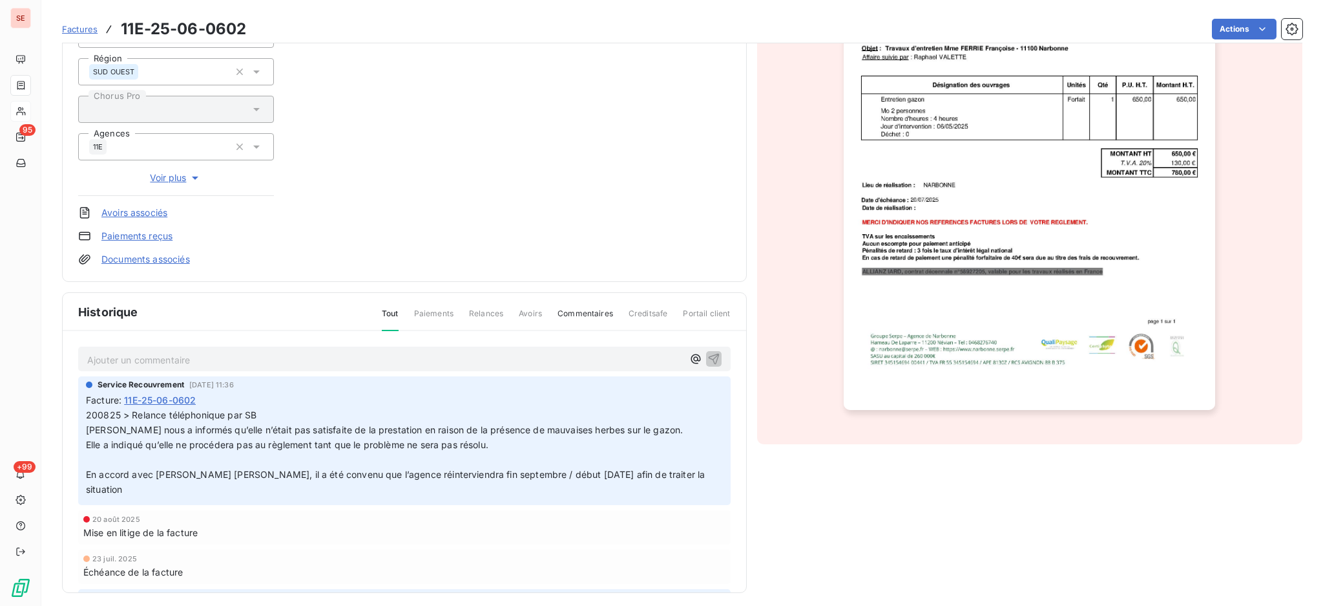
scroll to position [209, 0]
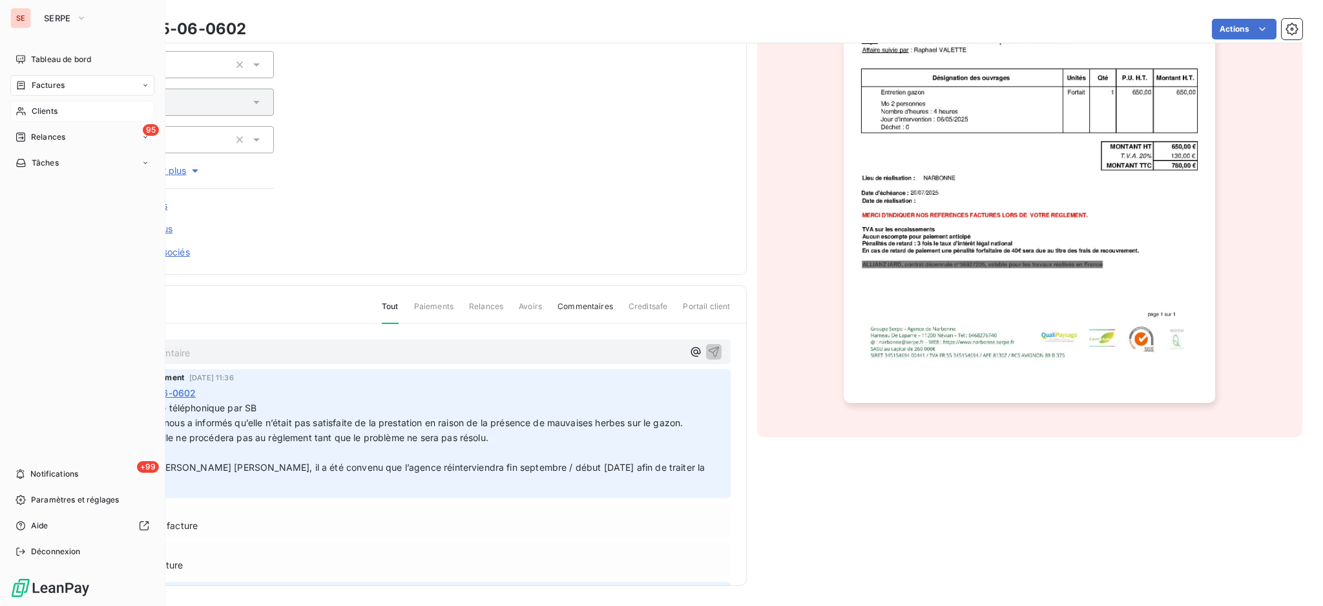
click at [52, 111] on span "Clients" at bounding box center [45, 111] width 26 height 12
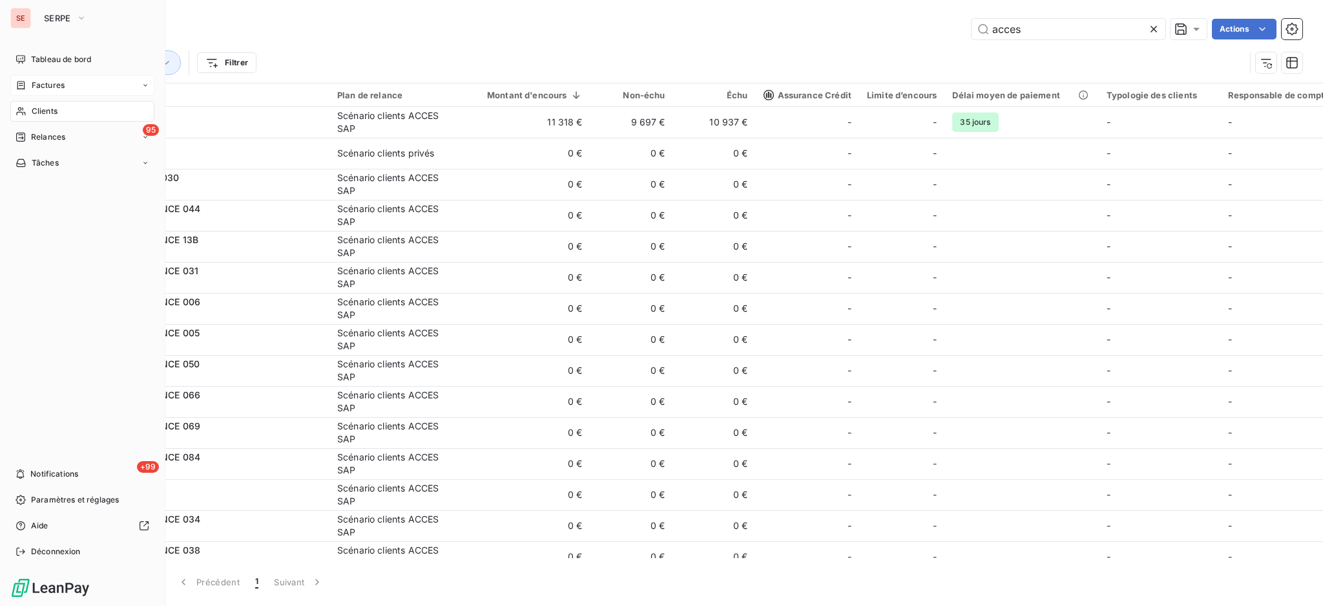
click at [43, 85] on span "Factures" at bounding box center [48, 85] width 33 height 12
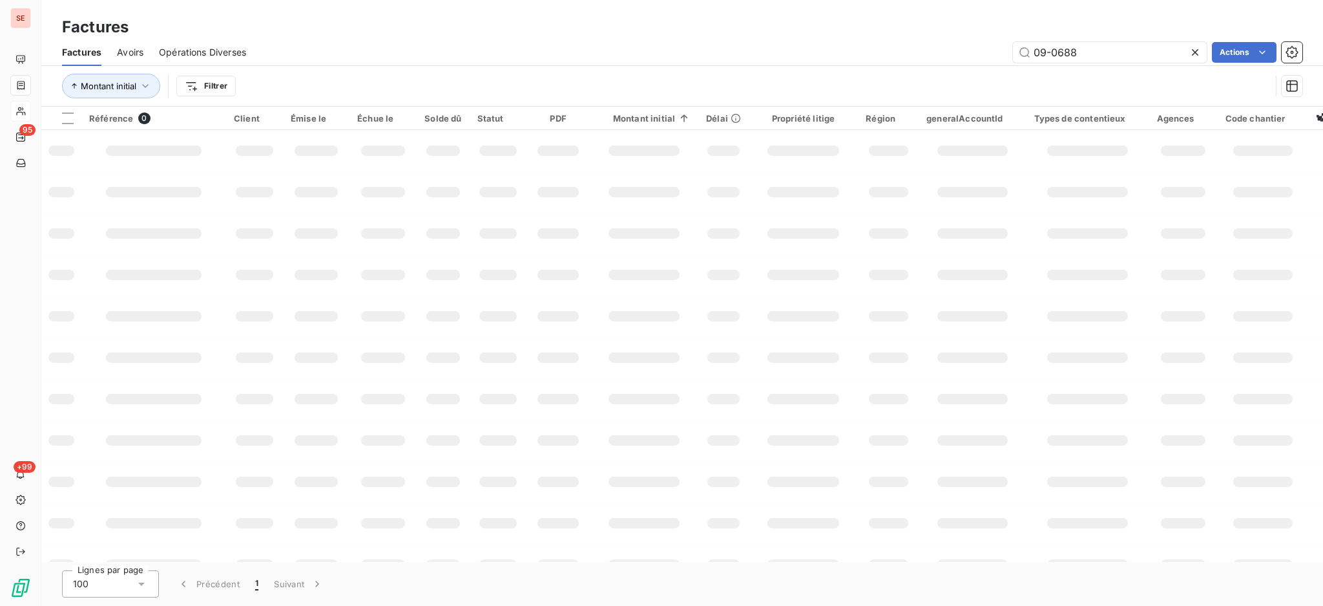
drag, startPoint x: 1097, startPoint y: 53, endPoint x: 867, endPoint y: 74, distance: 231.0
click at [944, 50] on div "09-0688 Actions" at bounding box center [782, 52] width 1041 height 21
type input "09-0291"
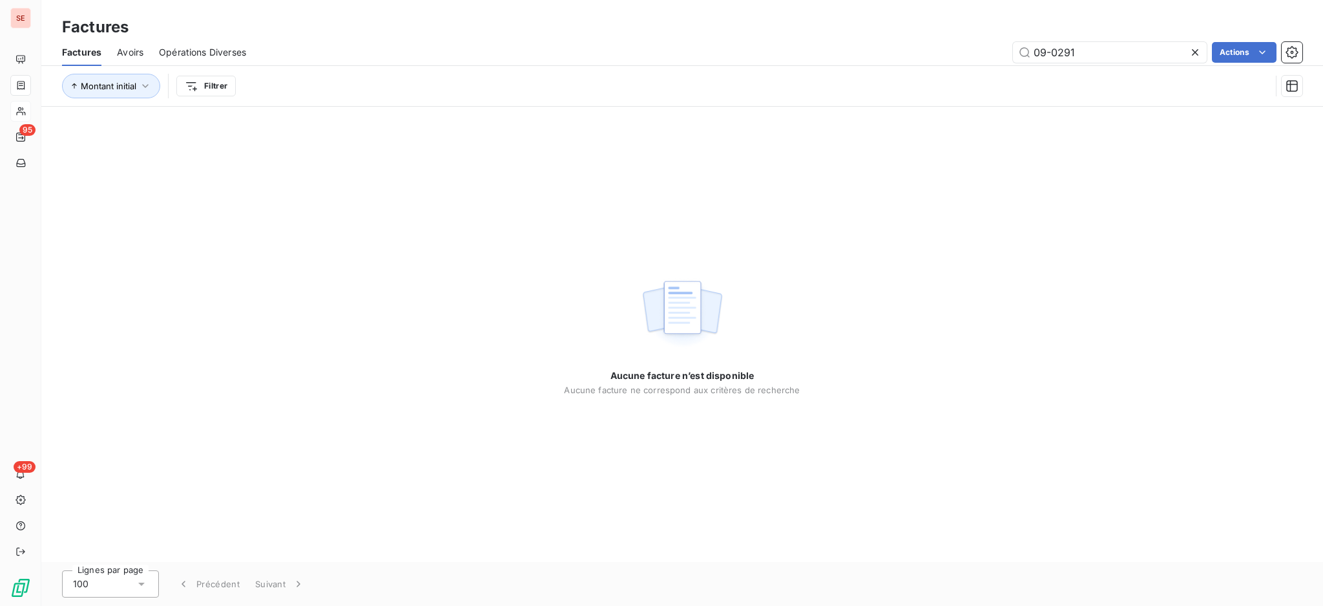
drag, startPoint x: 1111, startPoint y: 48, endPoint x: 920, endPoint y: 70, distance: 192.5
click at [920, 70] on div "Factures Avoirs Opérations Diverses 09-0291 Actions Montant initial Filtrer" at bounding box center [682, 72] width 1282 height 67
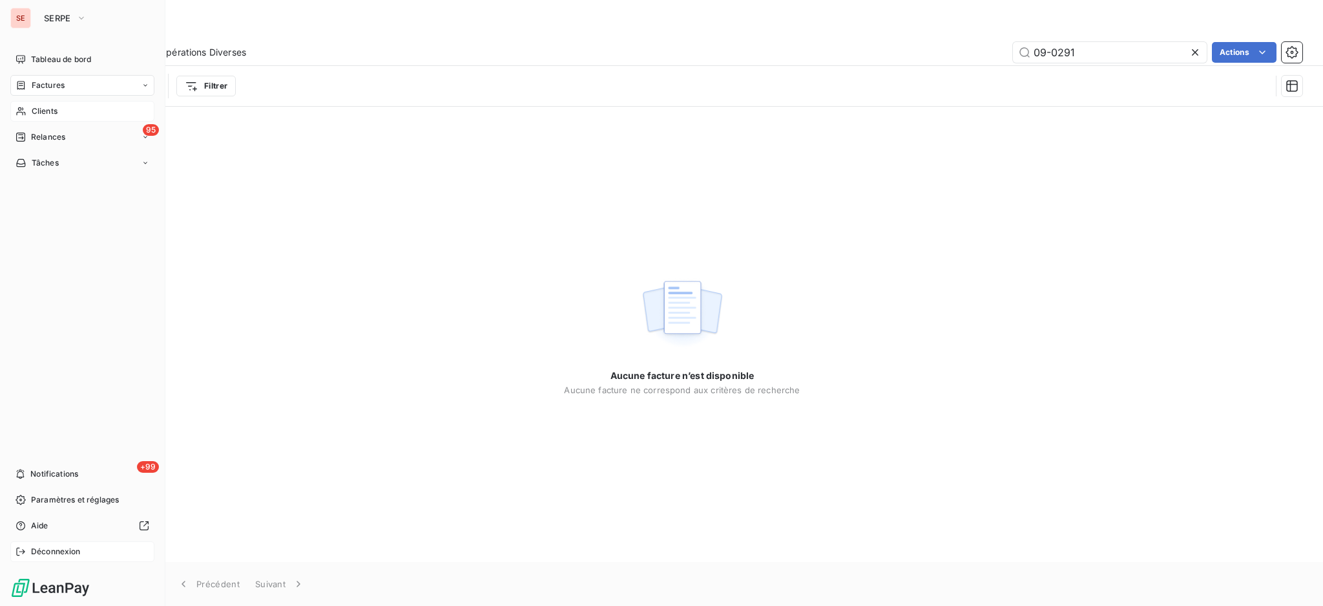
click at [54, 553] on span "Déconnexion" at bounding box center [56, 551] width 50 height 12
